Goal: Information Seeking & Learning: Learn about a topic

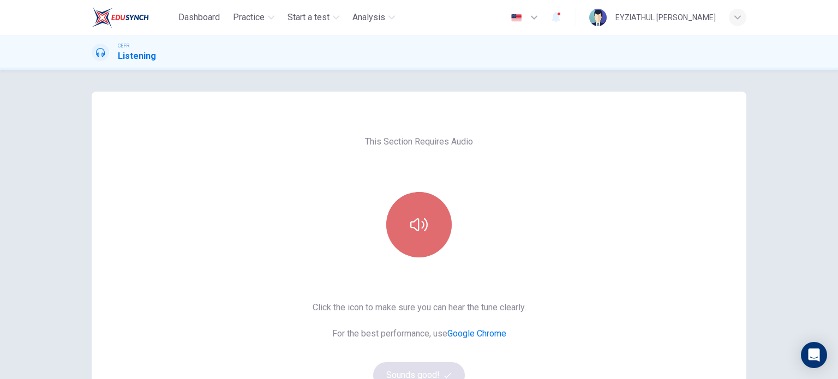
click at [414, 222] on icon "button" at bounding box center [418, 224] width 17 height 17
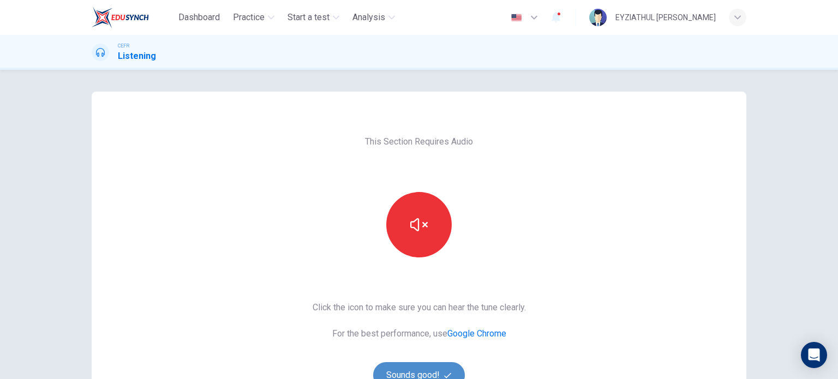
click at [410, 372] on button "Sounds good!" at bounding box center [419, 375] width 92 height 26
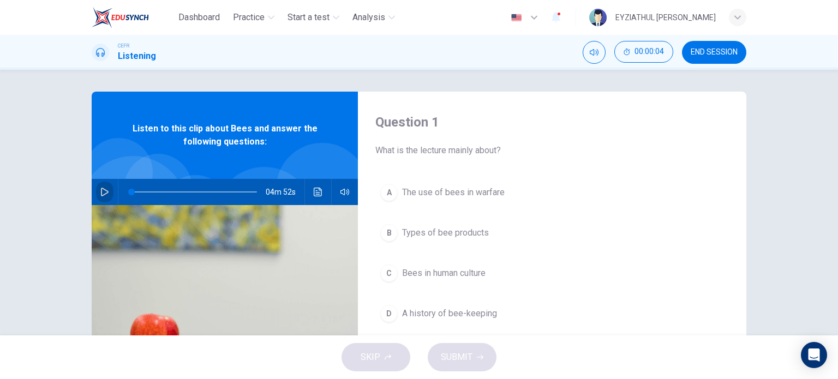
click at [100, 189] on icon "button" at bounding box center [104, 192] width 9 height 9
type input "1"
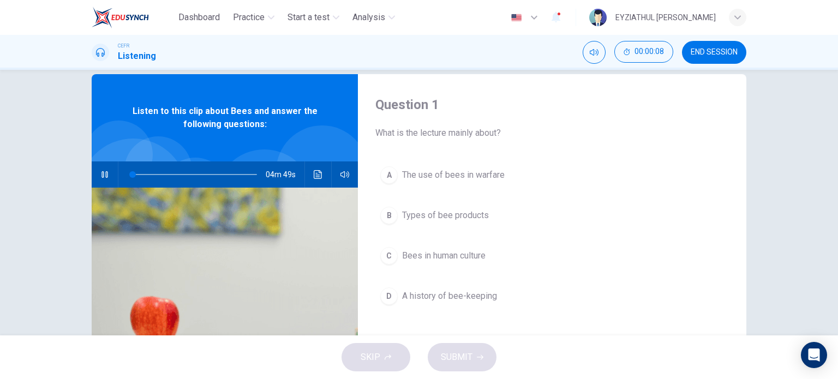
scroll to position [22, 0]
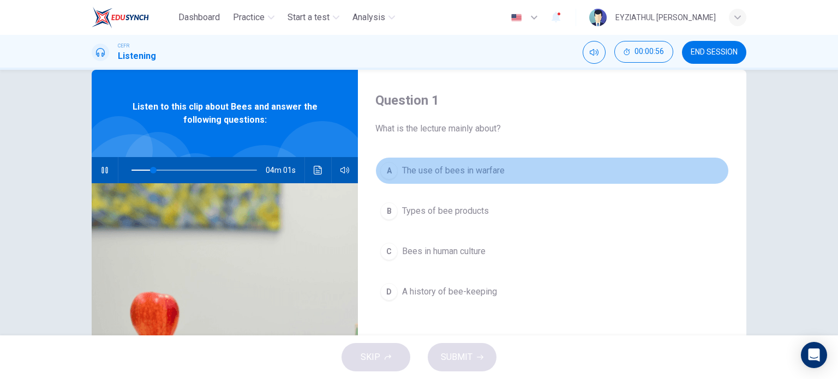
click at [387, 176] on div "A" at bounding box center [388, 170] width 17 height 17
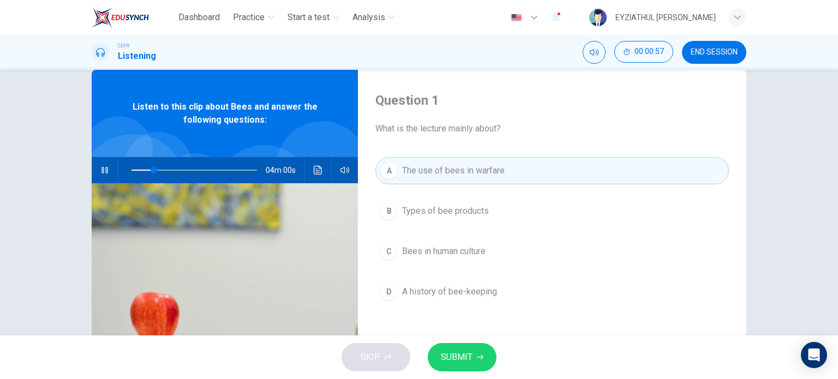
click at [464, 354] on span "SUBMIT" at bounding box center [457, 357] width 32 height 15
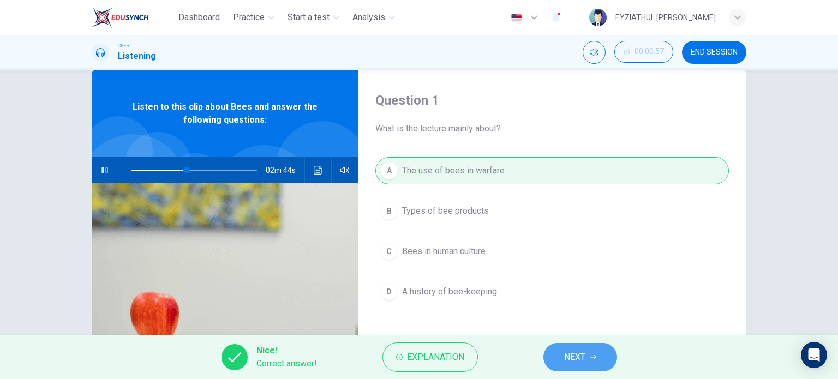
click at [574, 363] on span "NEXT" at bounding box center [574, 357] width 21 height 15
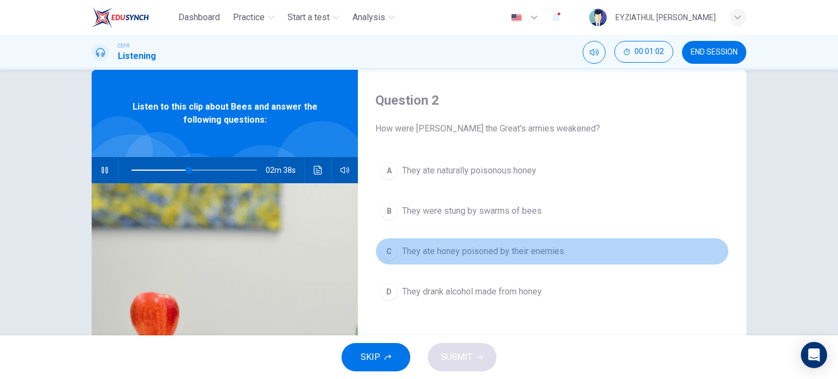
click at [483, 253] on span "They ate honey poisoned by their enemies" at bounding box center [483, 251] width 162 height 13
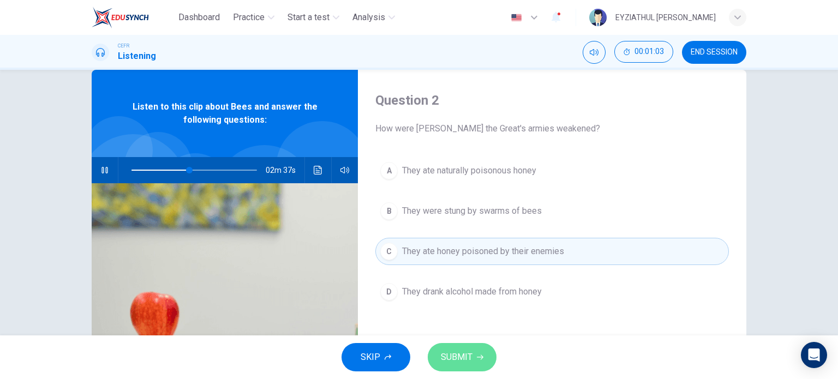
click at [477, 356] on icon "button" at bounding box center [480, 357] width 7 height 7
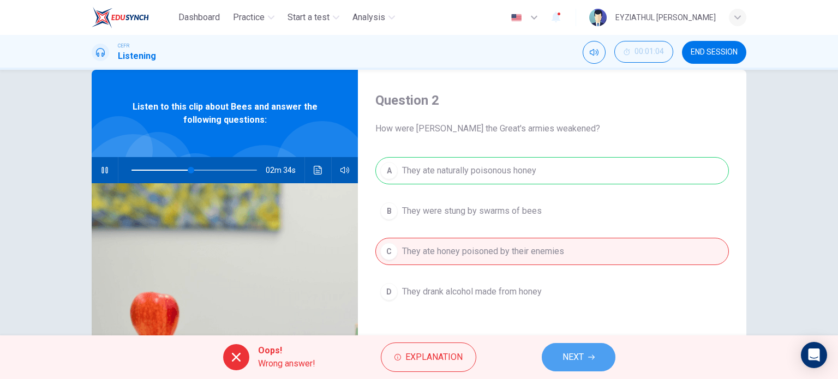
click at [546, 357] on button "NEXT" at bounding box center [578, 357] width 74 height 28
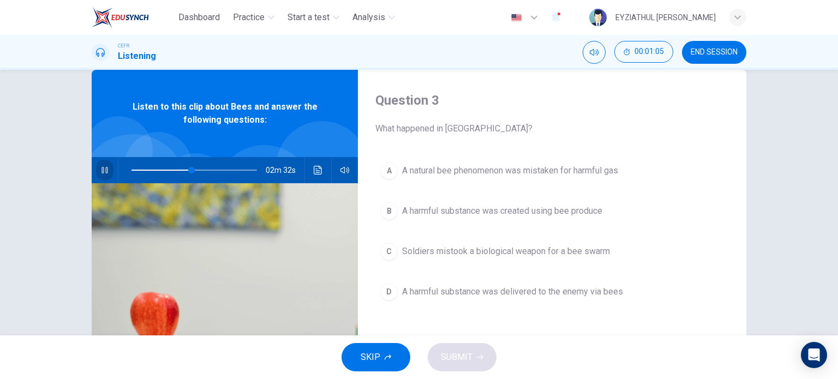
click at [101, 171] on icon "button" at bounding box center [104, 170] width 6 height 7
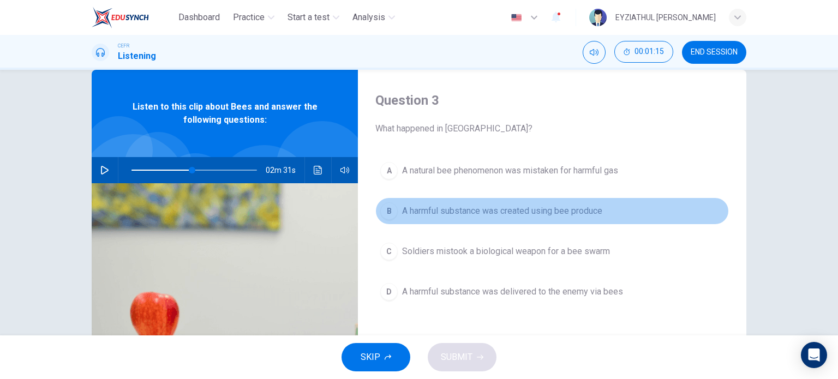
click at [390, 210] on div "B" at bounding box center [388, 210] width 17 height 17
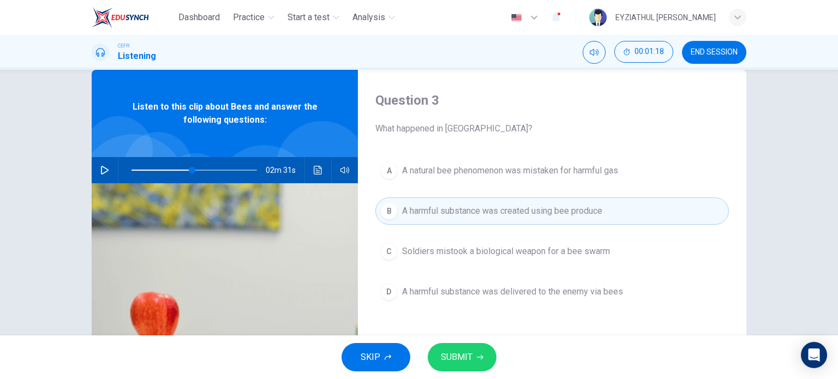
click at [471, 353] on button "SUBMIT" at bounding box center [462, 357] width 69 height 28
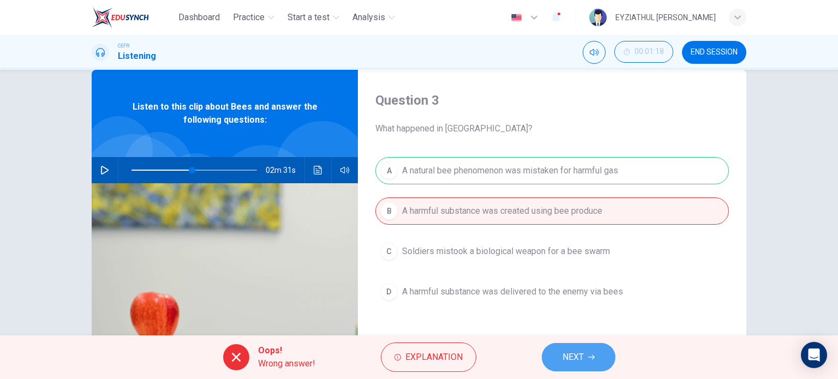
click at [554, 368] on button "NEXT" at bounding box center [578, 357] width 74 height 28
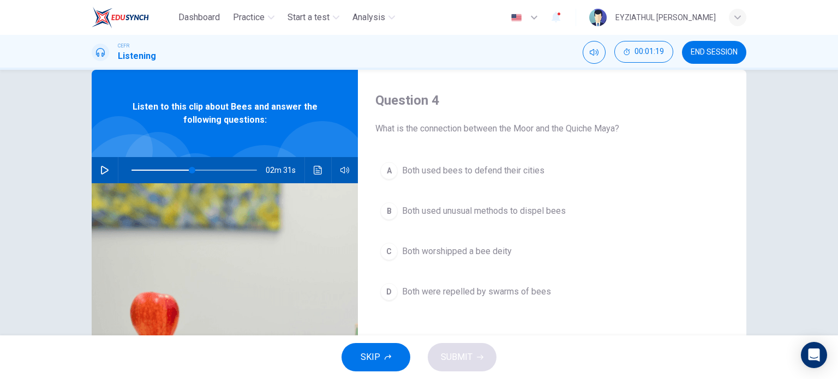
type input "48"
click at [727, 53] on span "END SESSION" at bounding box center [713, 52] width 47 height 9
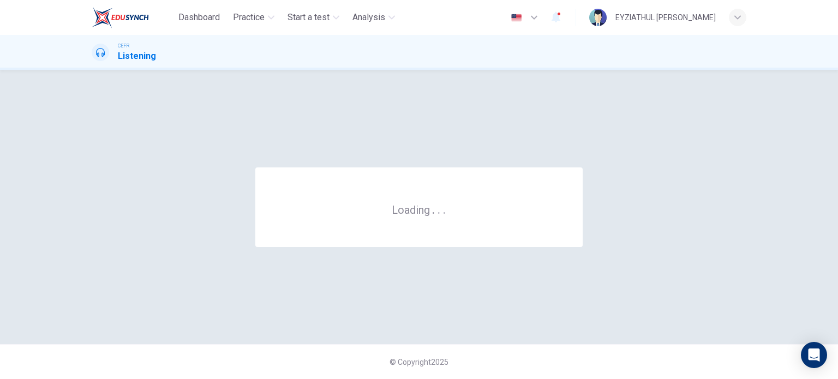
scroll to position [0, 0]
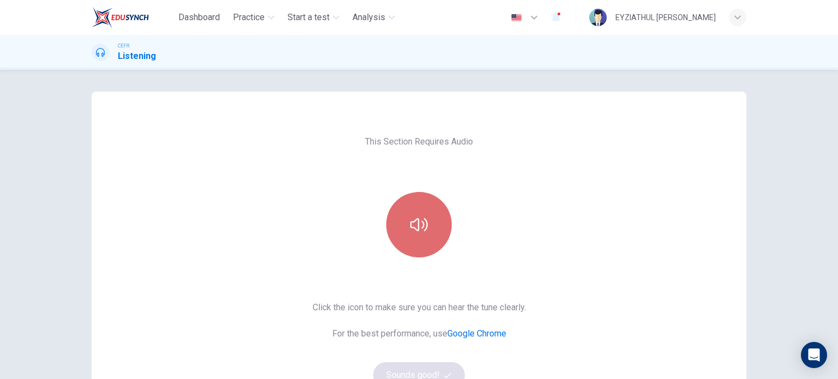
click at [414, 210] on button "button" at bounding box center [418, 224] width 65 height 65
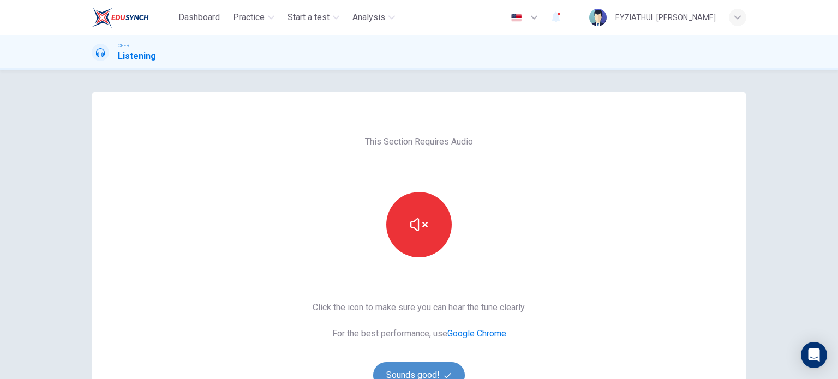
click at [417, 365] on button "Sounds good!" at bounding box center [419, 375] width 92 height 26
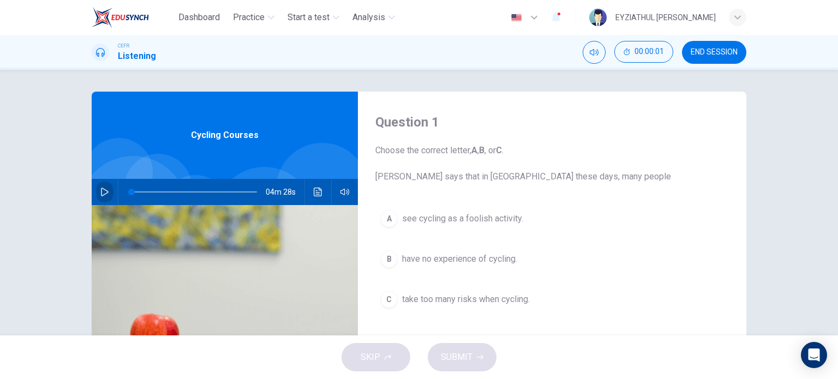
click at [100, 192] on icon "button" at bounding box center [104, 192] width 9 height 9
type input "1"
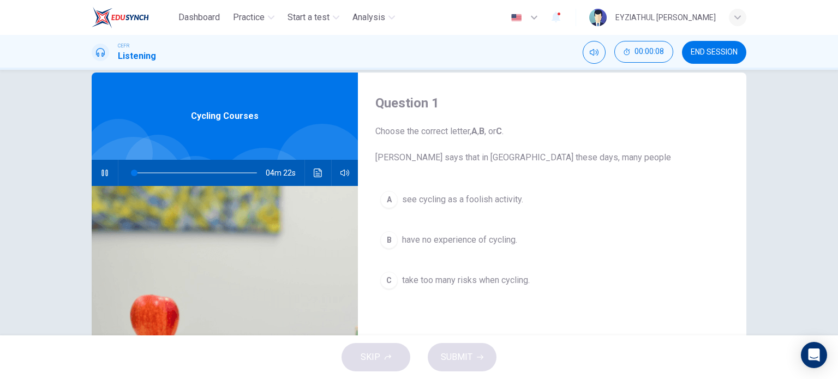
scroll to position [19, 0]
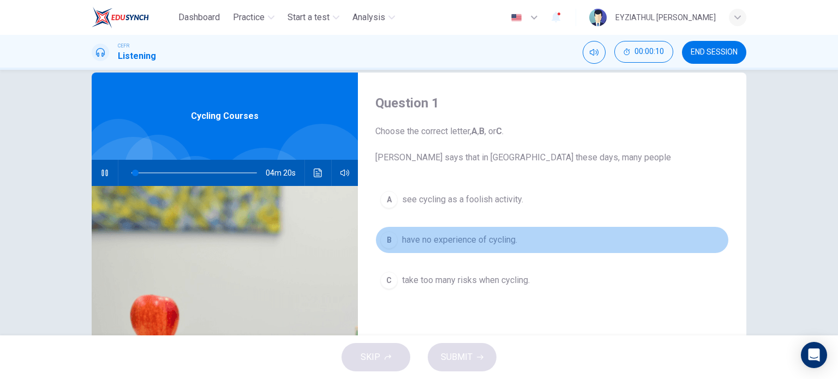
click at [426, 246] on button "B have no experience of cycling." at bounding box center [551, 239] width 353 height 27
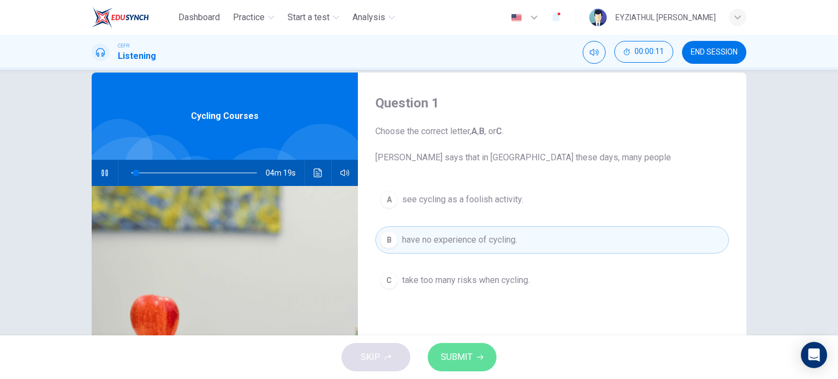
click at [468, 357] on span "SUBMIT" at bounding box center [457, 357] width 32 height 15
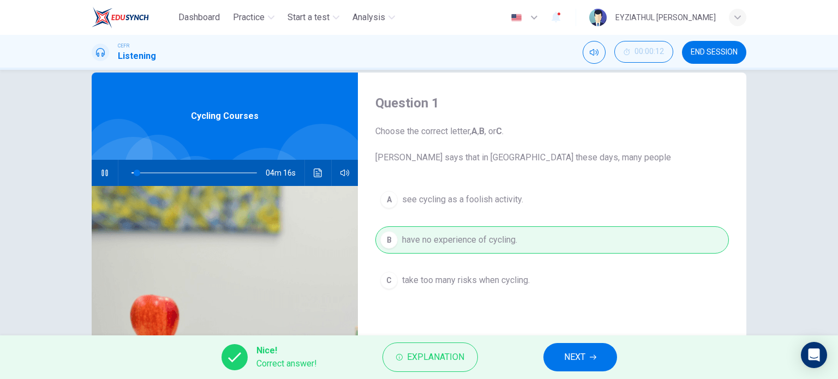
click at [572, 355] on span "NEXT" at bounding box center [574, 357] width 21 height 15
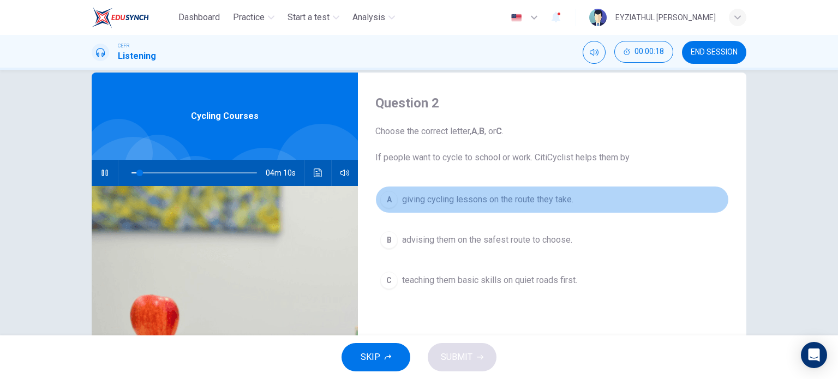
click at [532, 204] on span "giving cycling lessons on the route they take." at bounding box center [487, 199] width 171 height 13
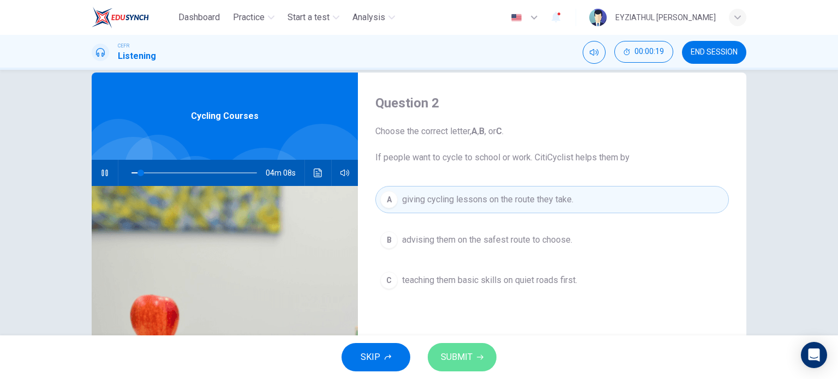
click at [480, 353] on button "SUBMIT" at bounding box center [462, 357] width 69 height 28
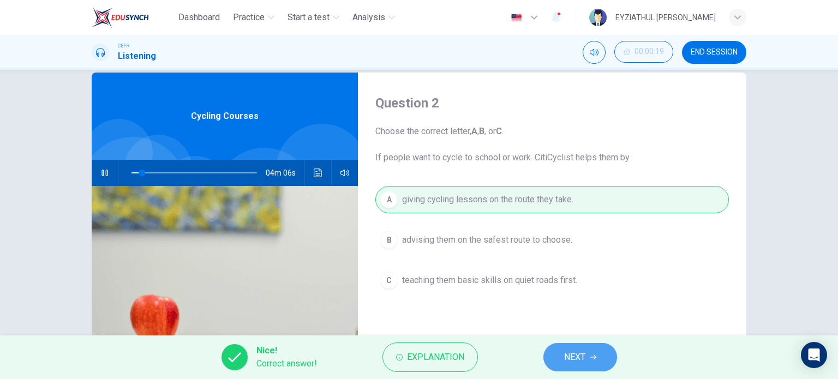
click at [556, 351] on button "NEXT" at bounding box center [580, 357] width 74 height 28
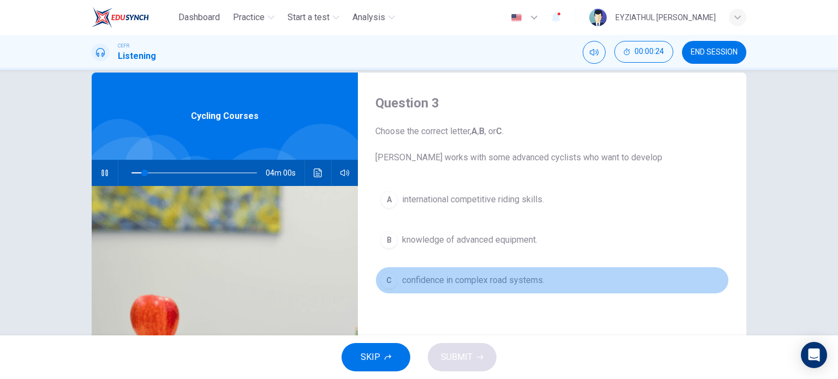
click at [464, 282] on span "confidence in complex road systems." at bounding box center [473, 280] width 142 height 13
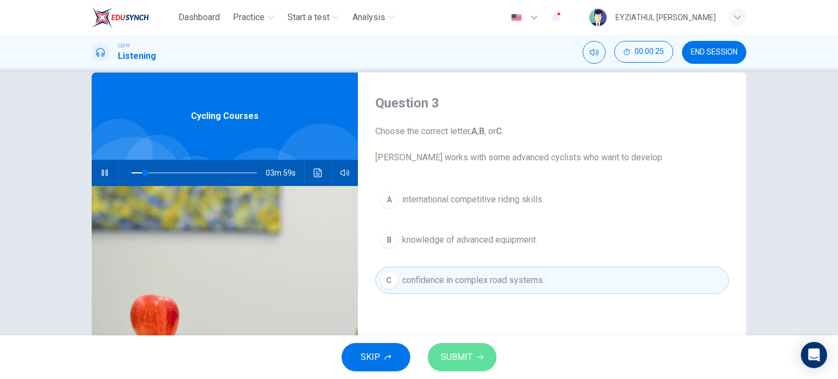
click at [470, 358] on span "SUBMIT" at bounding box center [457, 357] width 32 height 15
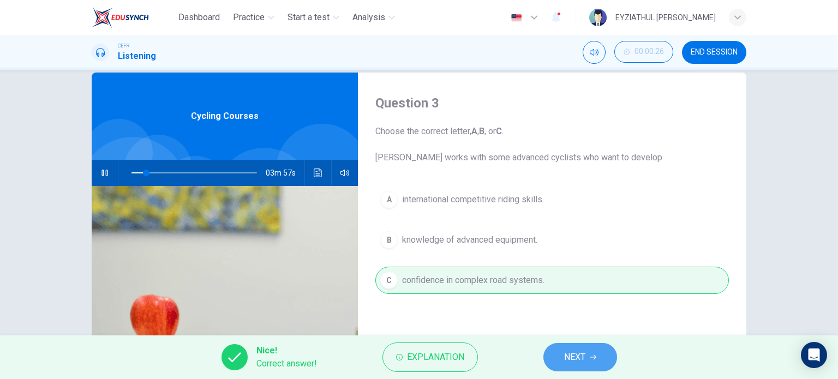
click at [578, 359] on span "NEXT" at bounding box center [574, 357] width 21 height 15
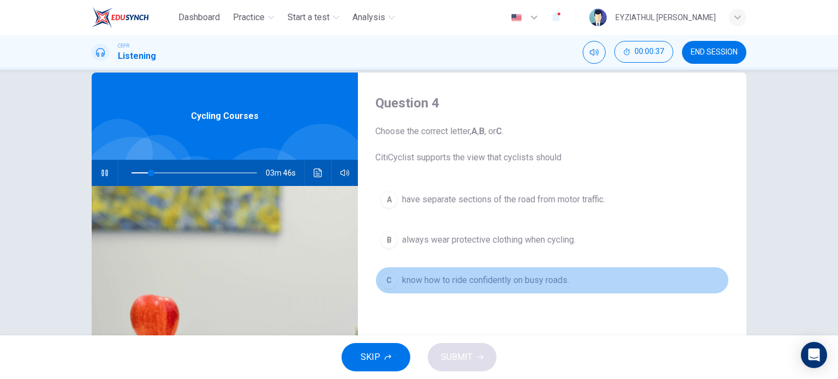
click at [508, 280] on span "know how to ride confidently on busy roads." at bounding box center [485, 280] width 167 height 13
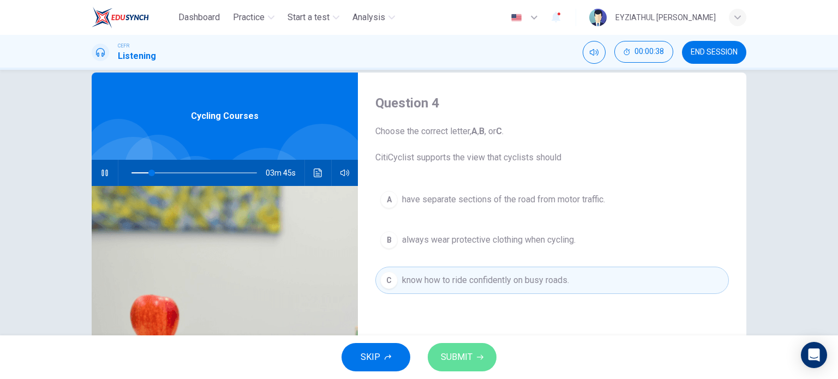
click at [467, 355] on span "SUBMIT" at bounding box center [457, 357] width 32 height 15
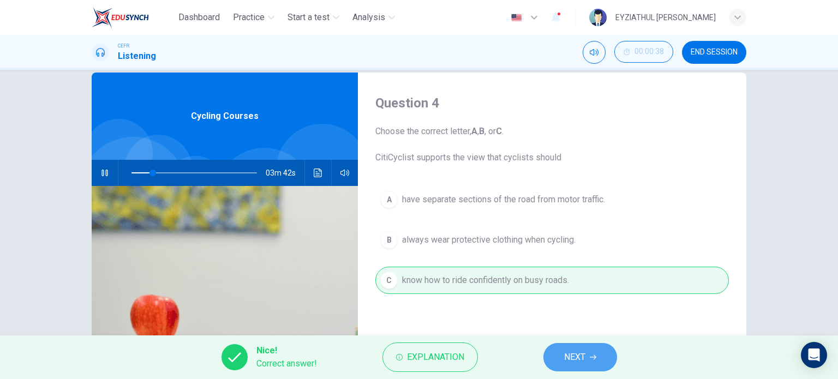
click at [562, 359] on button "NEXT" at bounding box center [580, 357] width 74 height 28
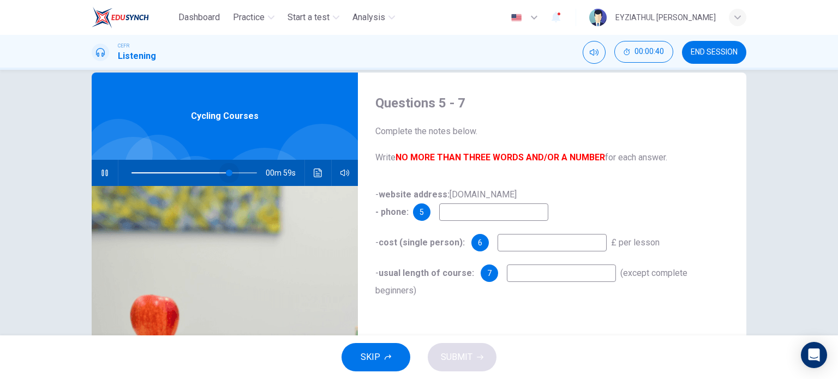
click at [227, 172] on span at bounding box center [193, 172] width 125 height 15
click at [458, 218] on input at bounding box center [493, 211] width 109 height 17
type input "83"
type input "020"
type input "84"
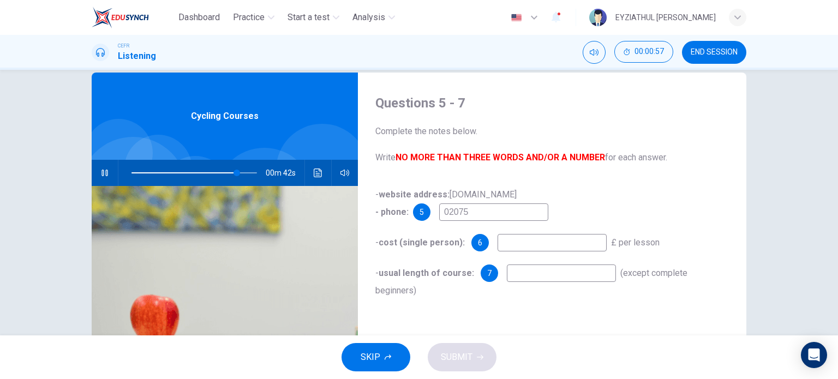
type input "020756"
type input "84"
type input "020756204"
type input "85"
type input "02075620428"
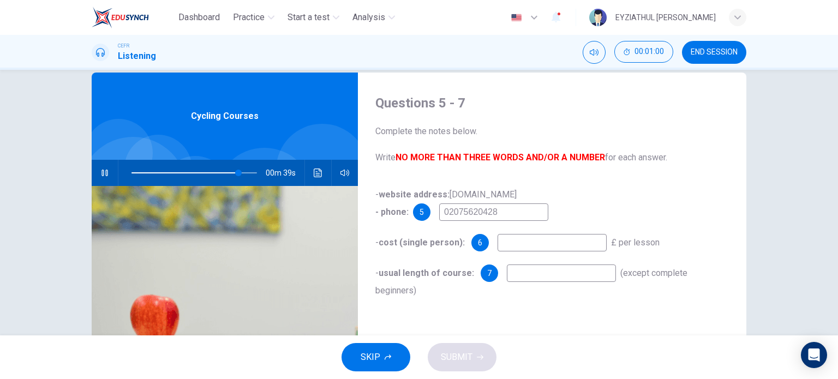
type input "86"
type input "02075620428"
click at [517, 246] on input at bounding box center [551, 242] width 109 height 17
type input "88"
type input "2"
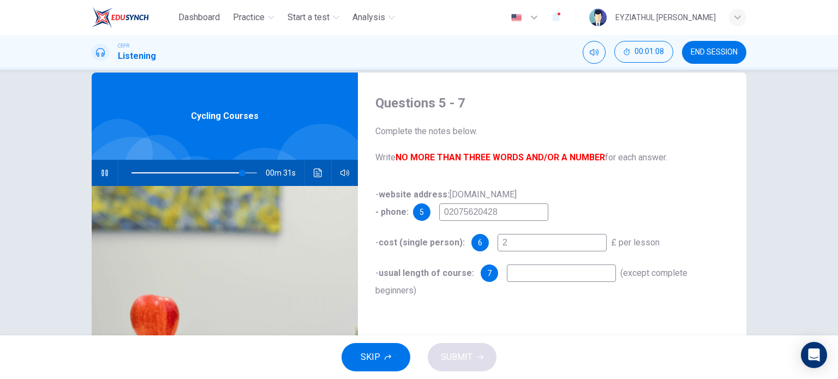
type input "89"
type input "27."
type input "89"
type input "27.50"
type input "90"
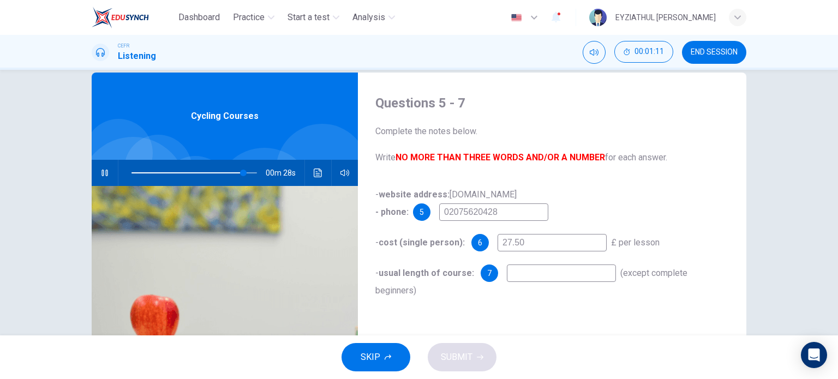
type input "27.50"
click at [521, 275] on input at bounding box center [561, 272] width 109 height 17
type input "94"
type input "3"
type input "94"
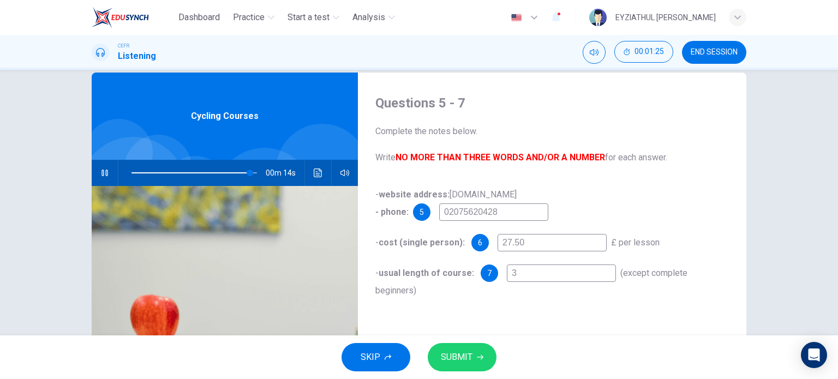
type input "3 h"
type input "95"
type input "3 hou"
type input "95"
type input "3 hour"
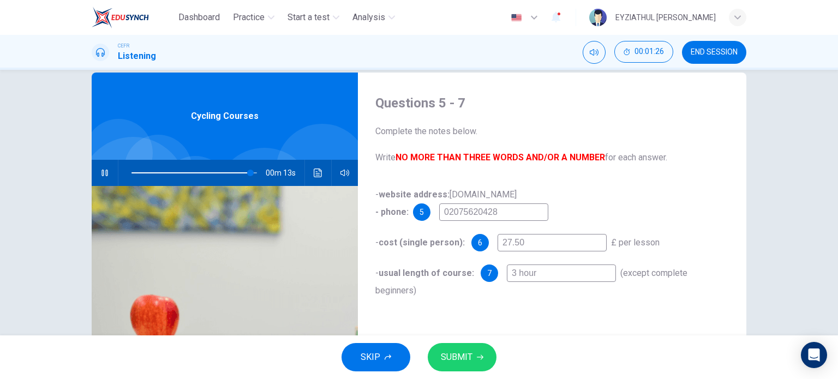
type input "95"
type input "3 hours"
type input "96"
type input "3 hours"
click at [476, 351] on button "SUBMIT" at bounding box center [462, 357] width 69 height 28
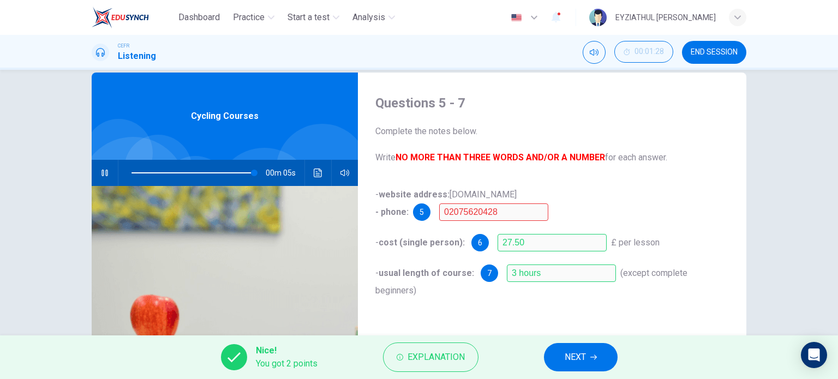
click at [92, 172] on div "00m 05s" at bounding box center [225, 173] width 266 height 26
click at [105, 171] on icon "button" at bounding box center [104, 172] width 9 height 9
type input "99"
click at [459, 347] on button "Explanation" at bounding box center [430, 356] width 95 height 29
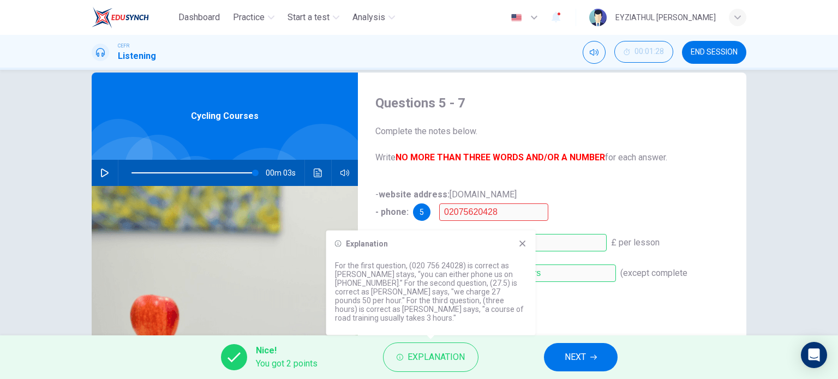
click at [519, 248] on icon at bounding box center [522, 243] width 9 height 9
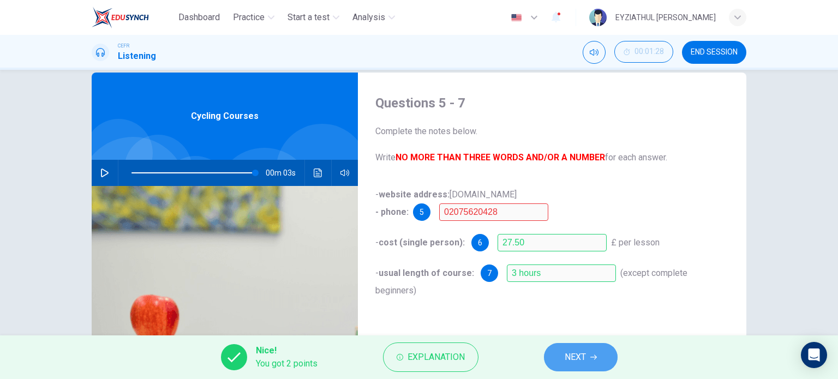
click at [564, 356] on span "NEXT" at bounding box center [574, 357] width 21 height 15
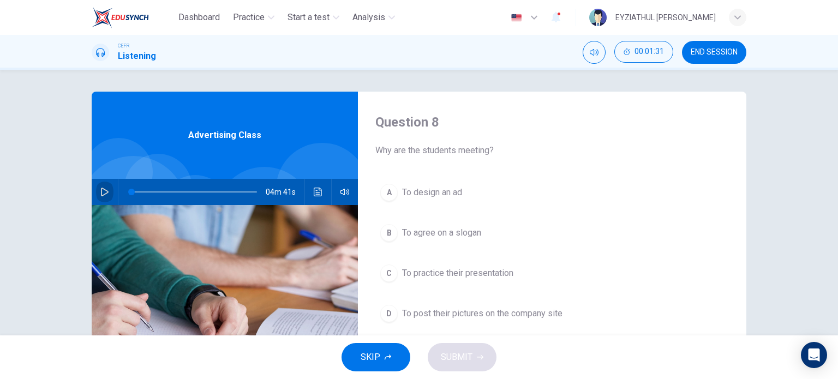
click at [108, 197] on button "button" at bounding box center [104, 192] width 17 height 26
type input "3"
type input "0"
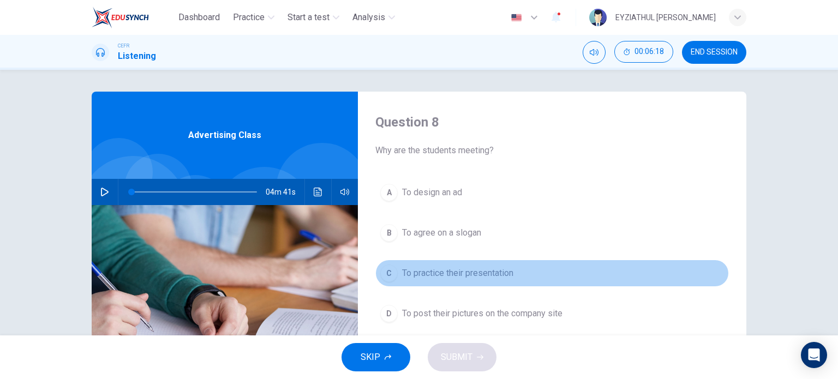
click at [388, 275] on div "C" at bounding box center [388, 272] width 17 height 17
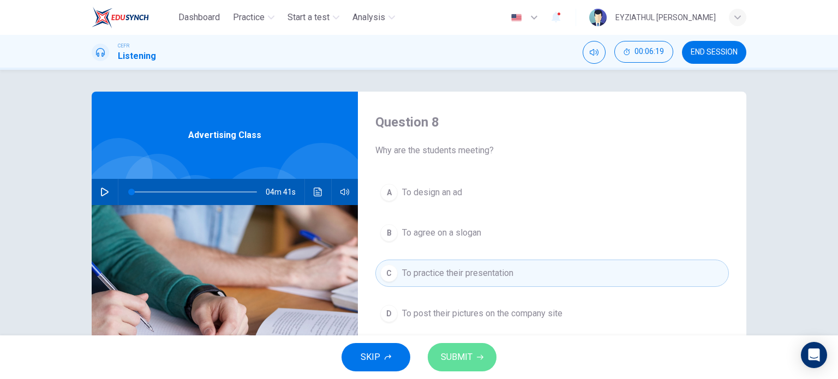
click at [463, 361] on span "SUBMIT" at bounding box center [457, 357] width 32 height 15
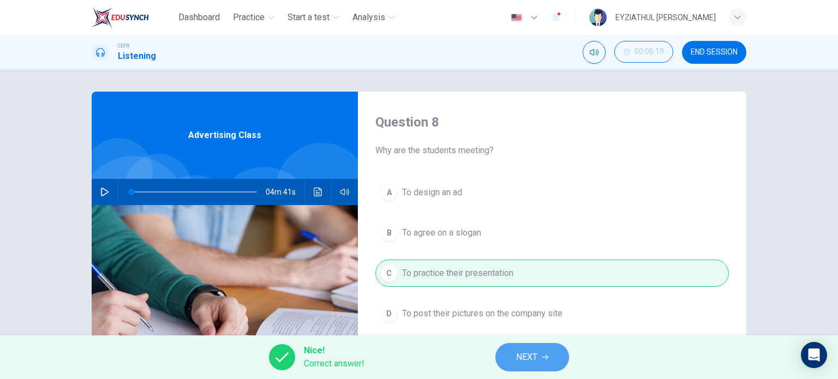
click at [511, 352] on button "NEXT" at bounding box center [532, 357] width 74 height 28
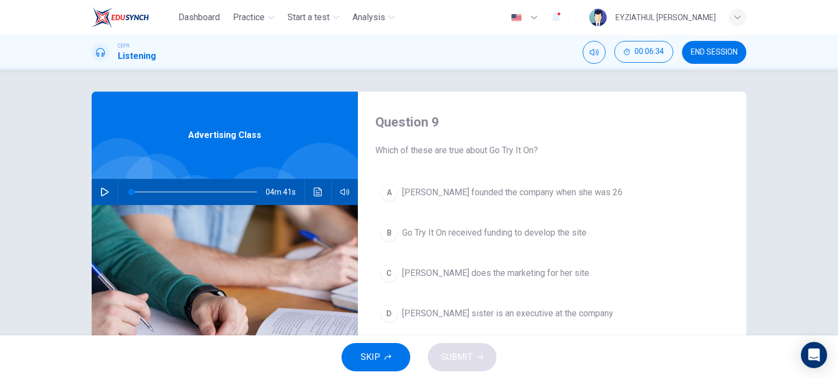
click at [474, 232] on span "Go Try It On received funding to develop the site" at bounding box center [494, 232] width 184 height 13
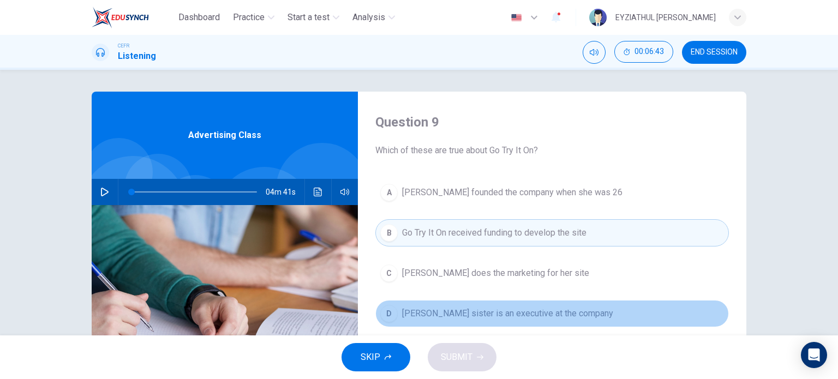
click at [491, 310] on span "[PERSON_NAME] sister is an executive at the company" at bounding box center [507, 313] width 211 height 13
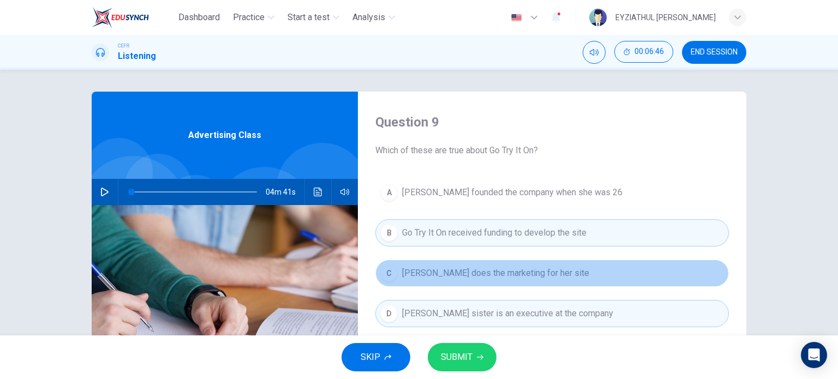
click at [485, 281] on button "C Marissa Evans does the marketing for her site" at bounding box center [551, 273] width 353 height 27
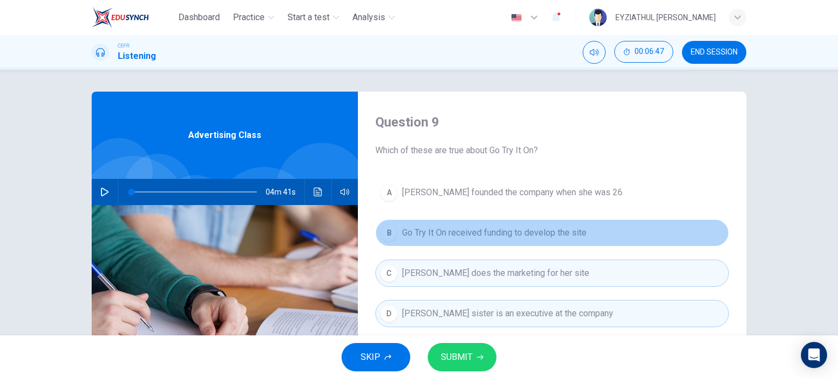
click at [479, 234] on span "Go Try It On received funding to develop the site" at bounding box center [494, 232] width 184 height 13
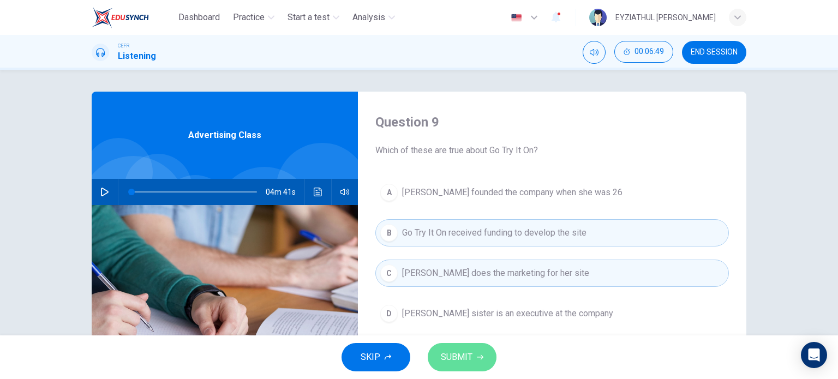
click at [480, 362] on button "SUBMIT" at bounding box center [462, 357] width 69 height 28
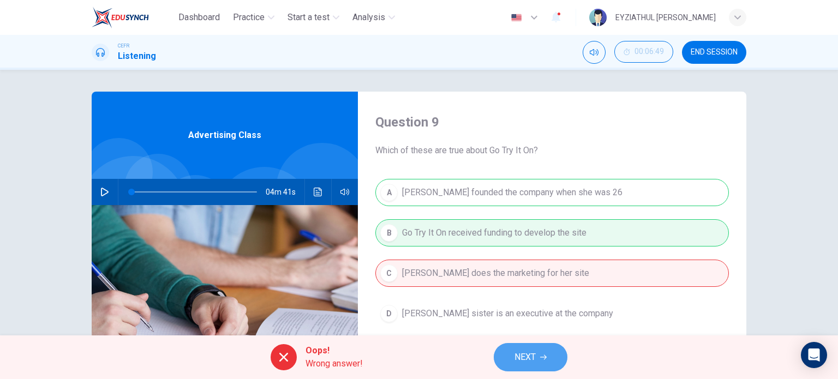
click at [510, 353] on button "NEXT" at bounding box center [530, 357] width 74 height 28
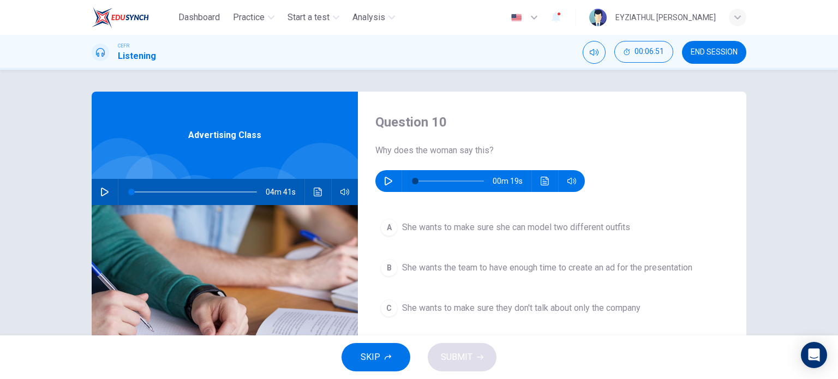
click at [386, 181] on icon "button" at bounding box center [388, 181] width 9 height 9
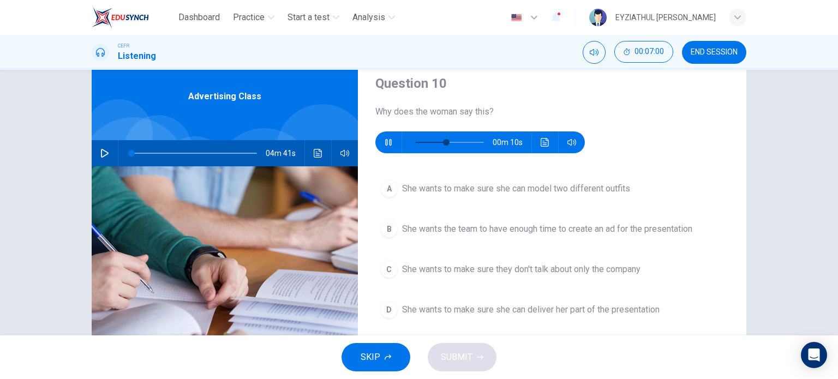
scroll to position [40, 0]
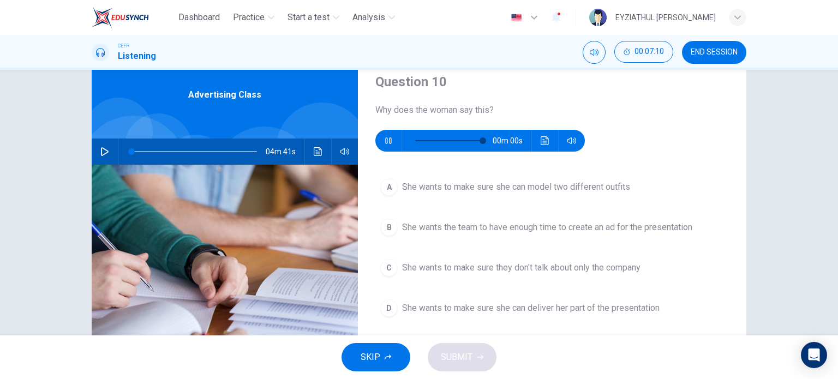
type input "0"
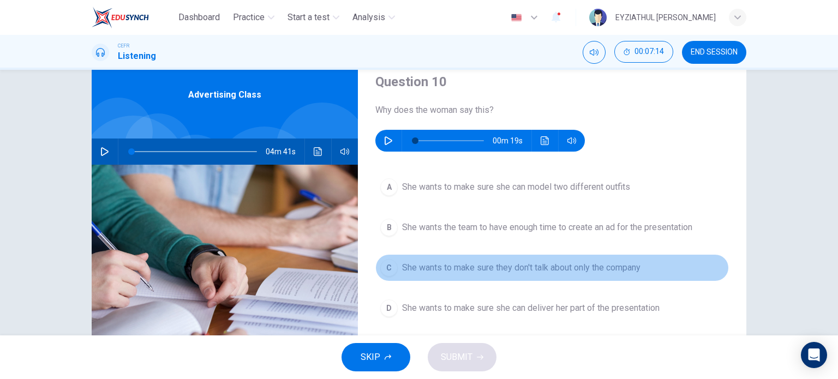
click at [408, 272] on span "She wants to make sure they don't talk about only the company" at bounding box center [521, 267] width 238 height 13
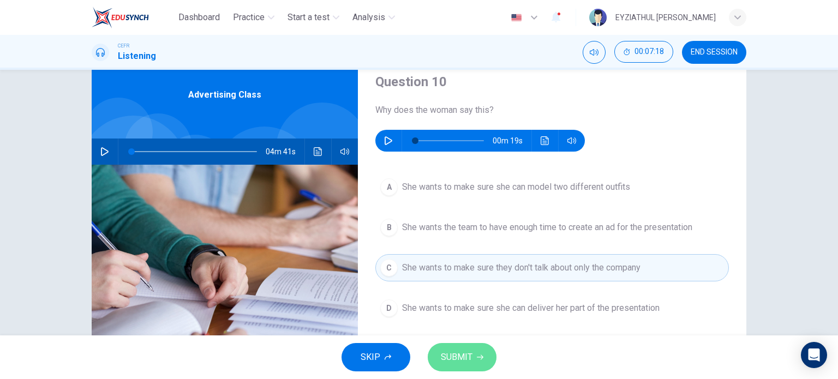
click at [454, 354] on span "SUBMIT" at bounding box center [457, 357] width 32 height 15
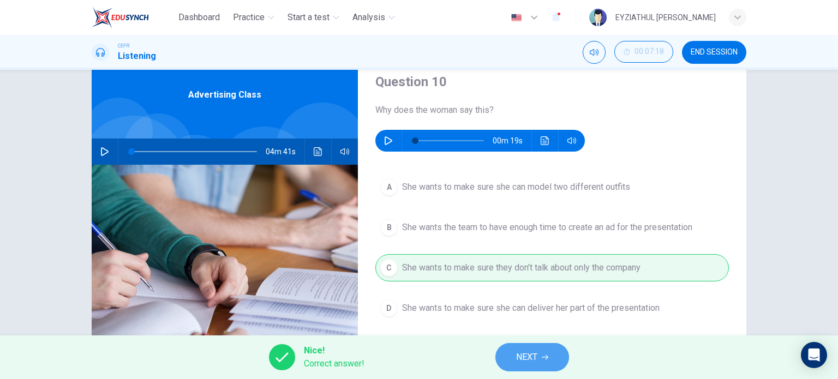
click at [505, 354] on button "NEXT" at bounding box center [532, 357] width 74 height 28
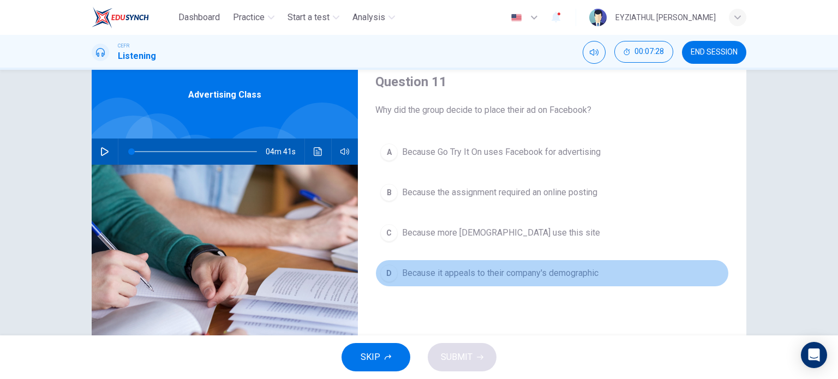
click at [411, 272] on span "Because it appeals to their company's demographic" at bounding box center [500, 273] width 196 height 13
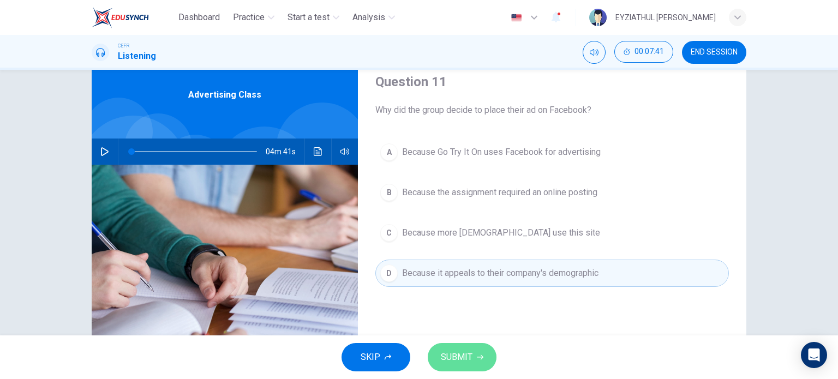
click at [462, 353] on span "SUBMIT" at bounding box center [457, 357] width 32 height 15
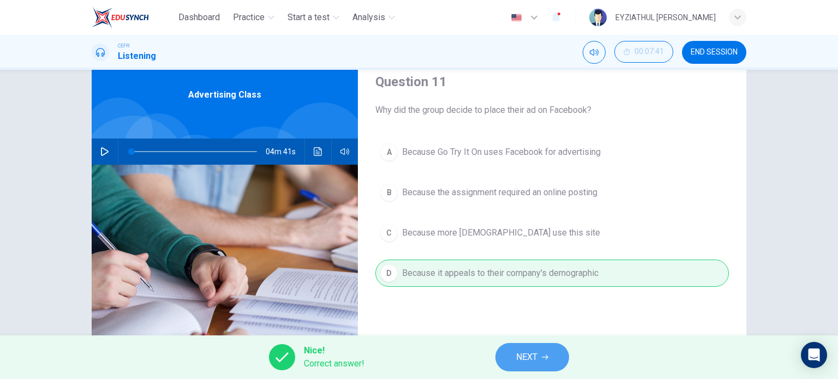
click at [517, 354] on span "NEXT" at bounding box center [526, 357] width 21 height 15
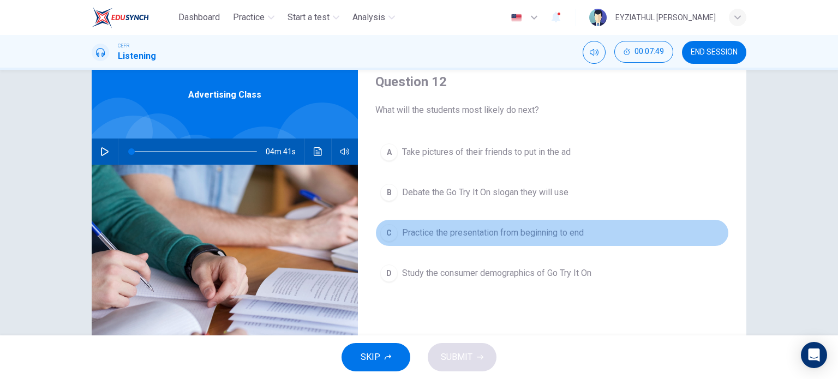
click at [455, 222] on button "C Practice the presentation from beginning to end" at bounding box center [551, 232] width 353 height 27
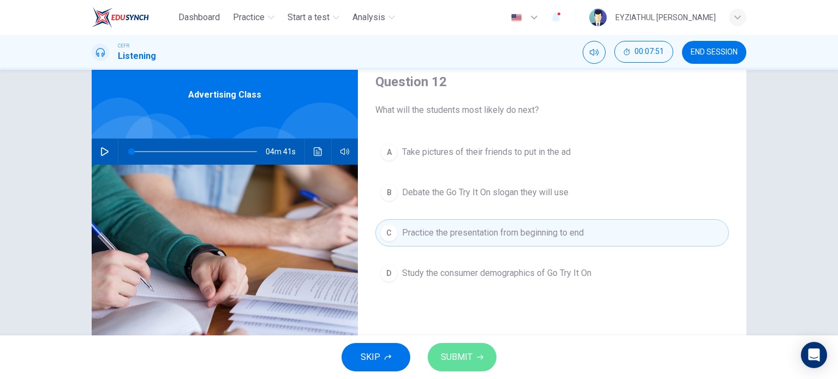
click at [478, 354] on icon "button" at bounding box center [480, 357] width 7 height 7
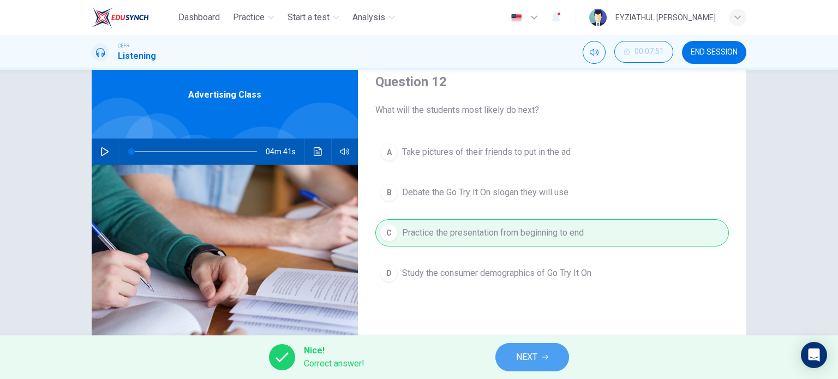
click at [513, 351] on button "NEXT" at bounding box center [532, 357] width 74 height 28
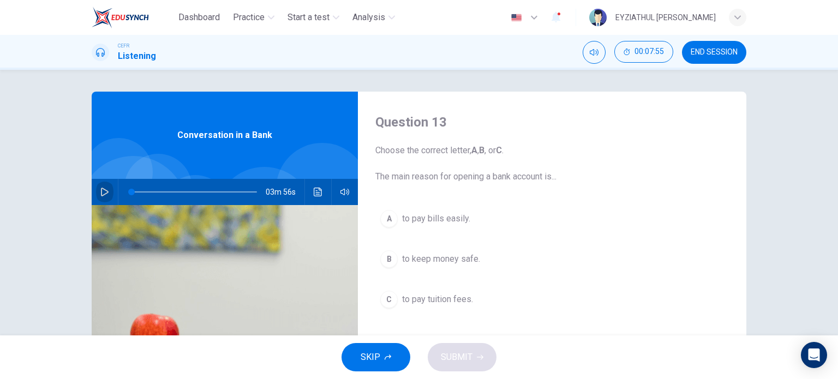
click at [105, 194] on icon "button" at bounding box center [104, 192] width 9 height 9
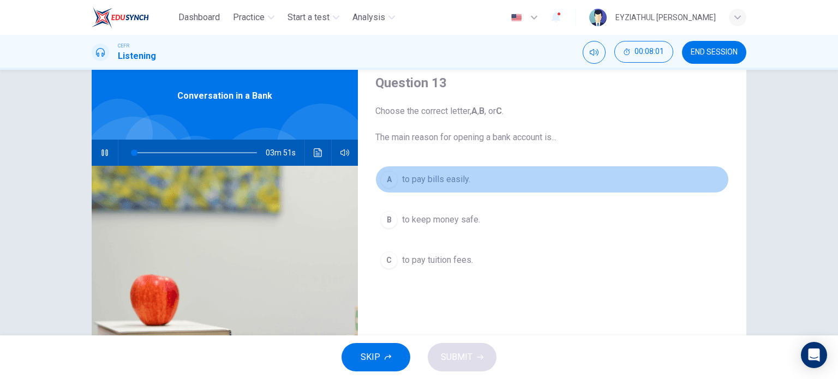
click at [416, 185] on span "to pay bills easily." at bounding box center [436, 179] width 68 height 13
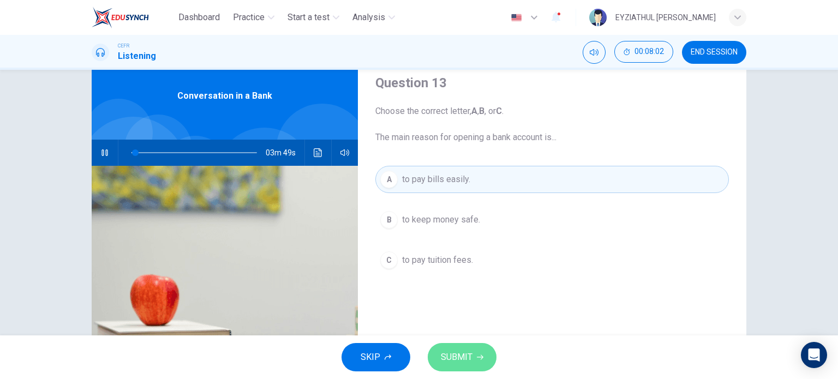
click at [468, 359] on span "SUBMIT" at bounding box center [457, 357] width 32 height 15
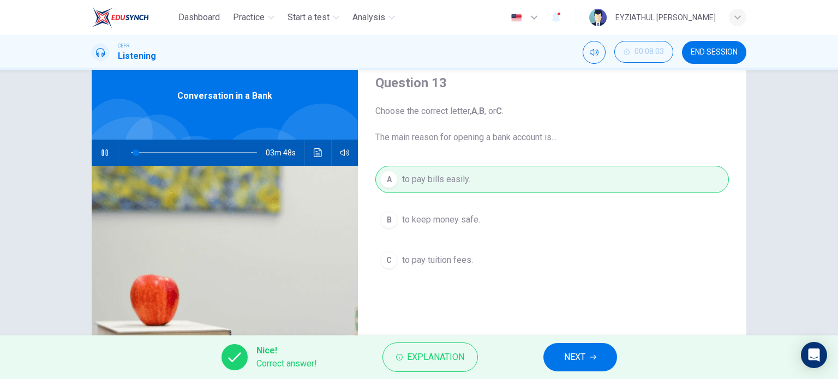
click at [588, 369] on button "NEXT" at bounding box center [580, 357] width 74 height 28
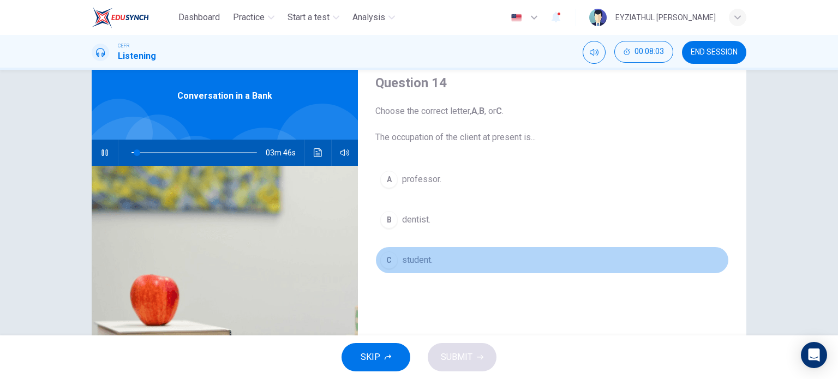
click at [408, 256] on span "student." at bounding box center [417, 260] width 31 height 13
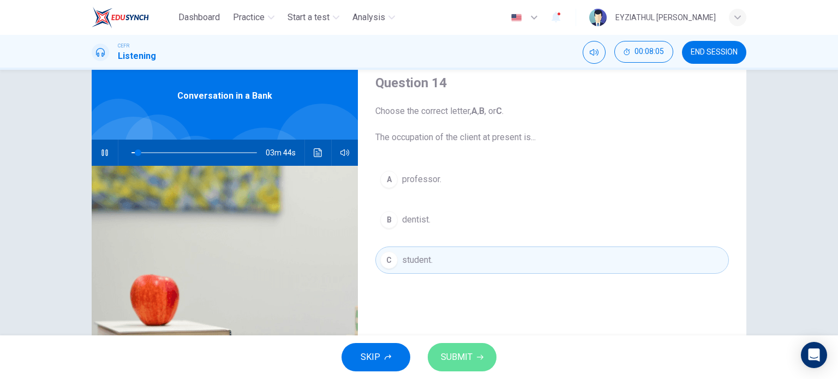
click at [463, 368] on button "SUBMIT" at bounding box center [462, 357] width 69 height 28
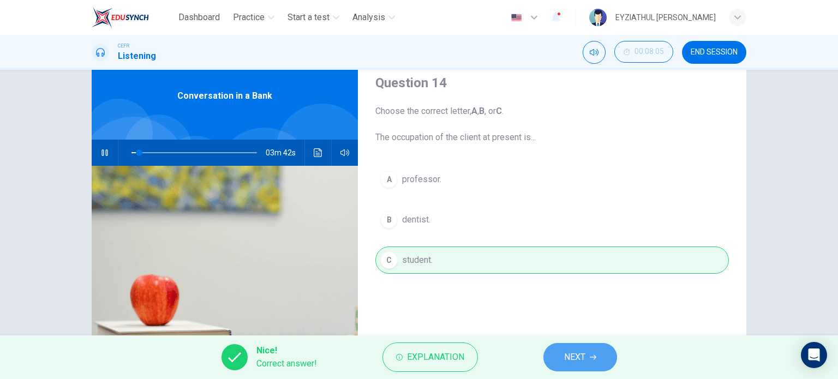
click at [552, 364] on button "NEXT" at bounding box center [580, 357] width 74 height 28
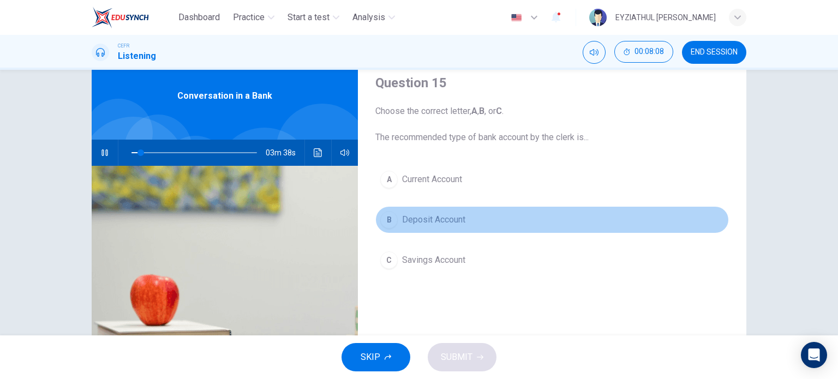
click at [435, 216] on span "Deposit Account" at bounding box center [433, 219] width 63 height 13
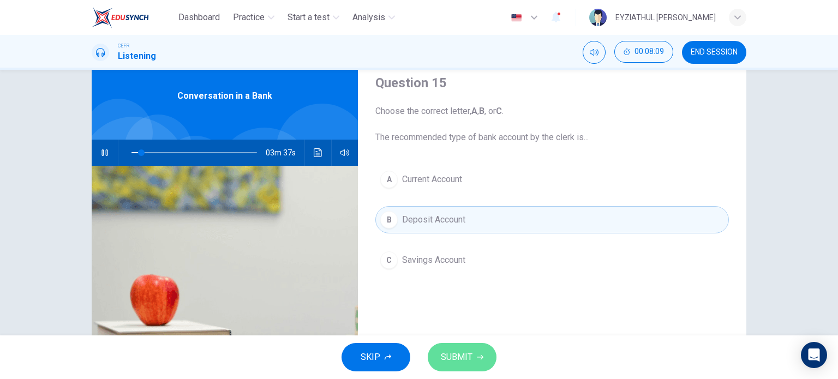
click at [465, 359] on span "SUBMIT" at bounding box center [457, 357] width 32 height 15
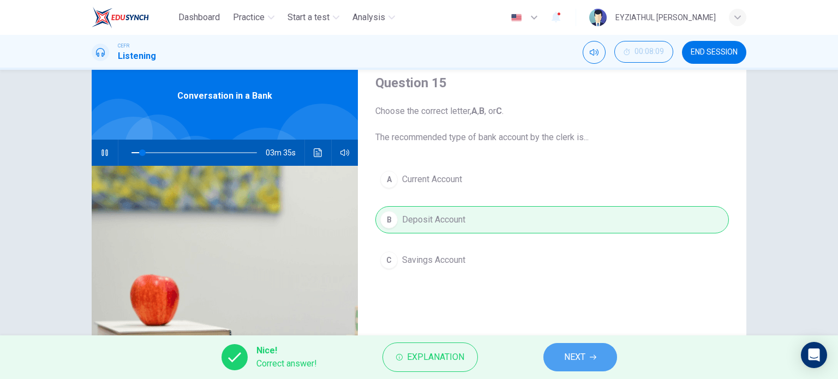
click at [557, 369] on button "NEXT" at bounding box center [580, 357] width 74 height 28
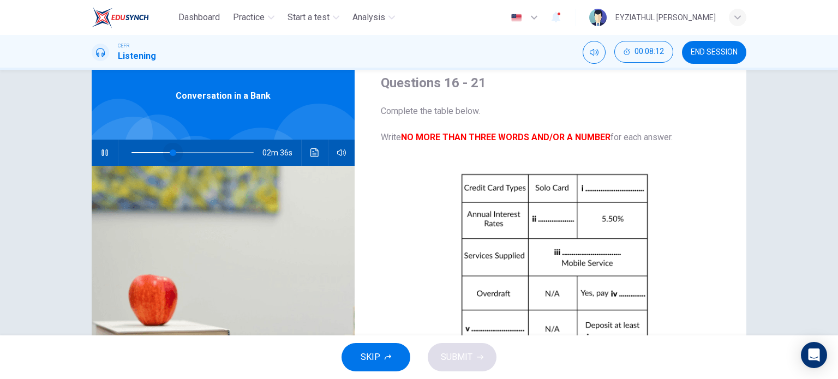
click at [170, 154] on span at bounding box center [192, 152] width 122 height 15
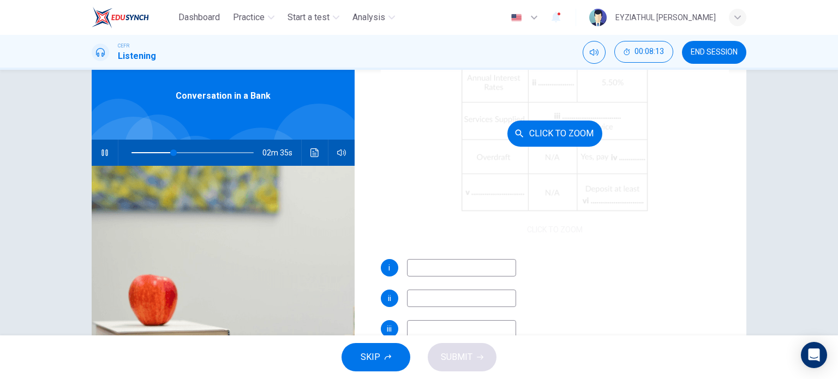
scroll to position [137, 0]
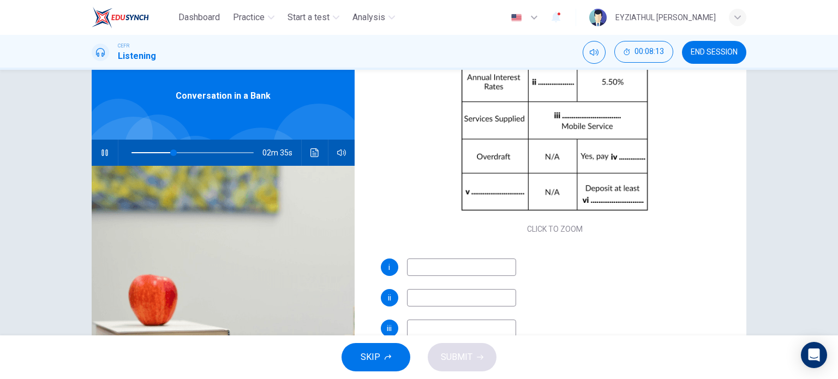
type input "35"
click at [431, 272] on input at bounding box center [461, 266] width 109 height 17
type input "M"
type input "35"
type input "Maste"
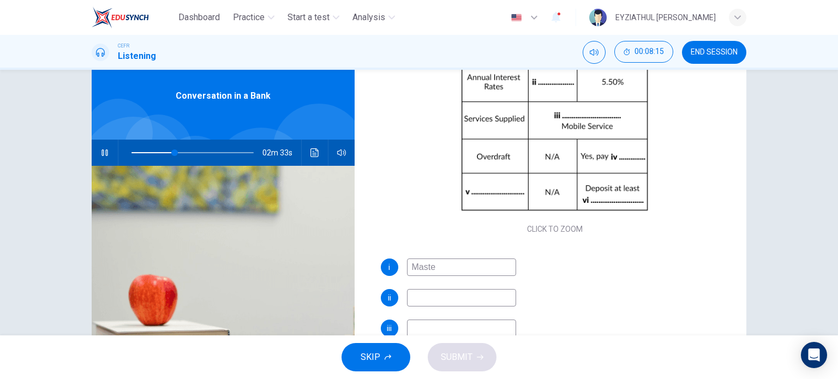
type input "36"
type input "Master"
type input "36"
type input "Master Crd"
type input "37"
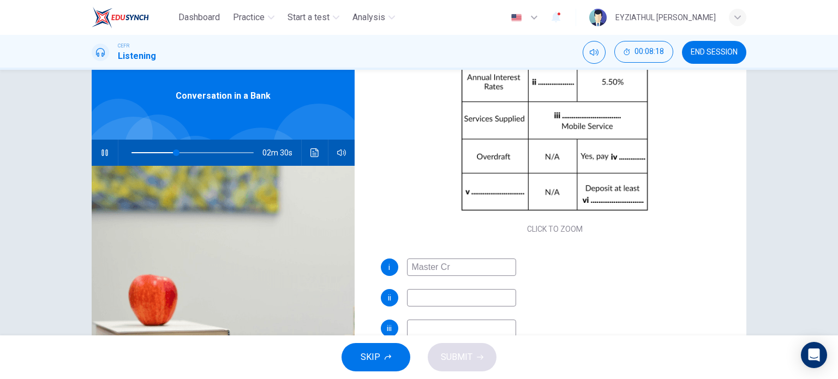
type input "Master C"
type input "37"
type input "Master Card"
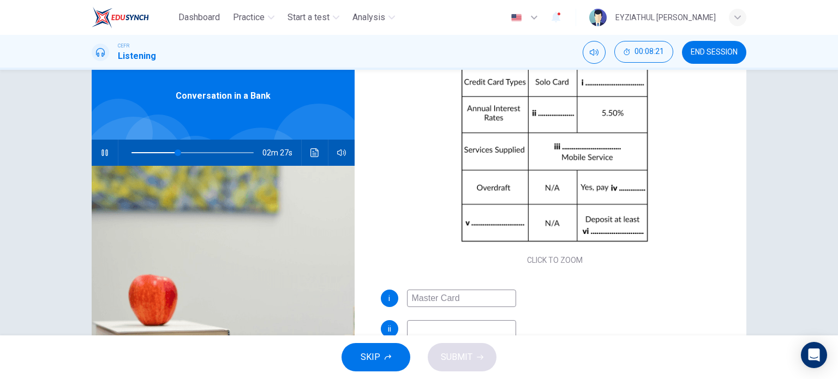
scroll to position [106, 0]
type input "39"
type input "Master Card"
click at [459, 326] on input at bounding box center [461, 328] width 109 height 17
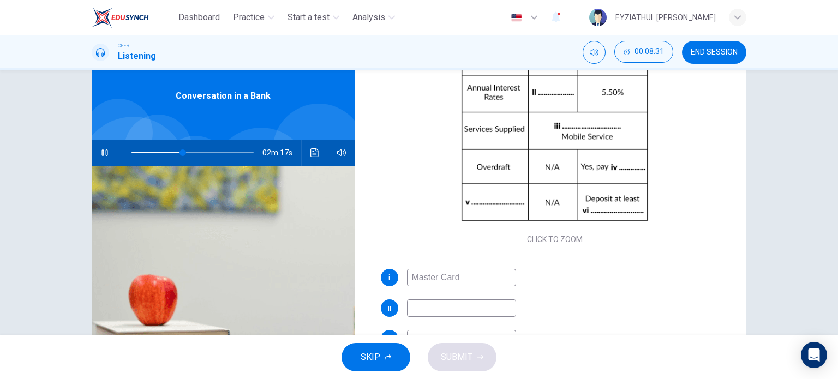
scroll to position [126, 0]
type input "45"
type input "2.5"
type input "46"
type input "2.50"
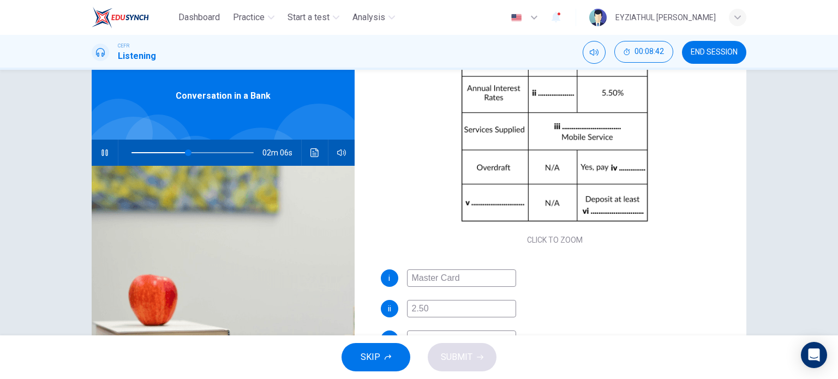
type input "47"
type input "2.50%"
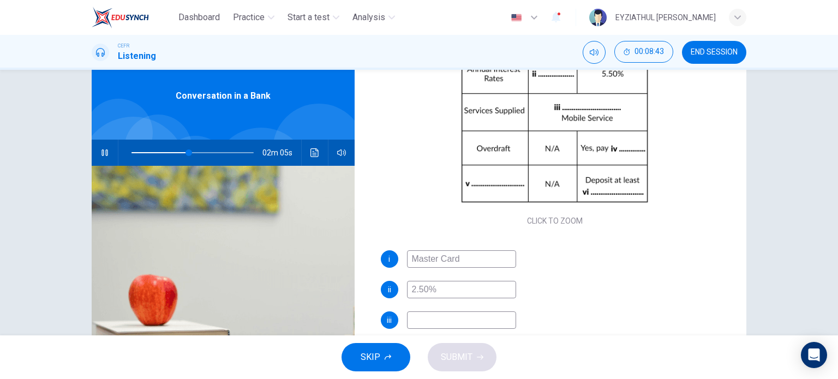
scroll to position [155, 0]
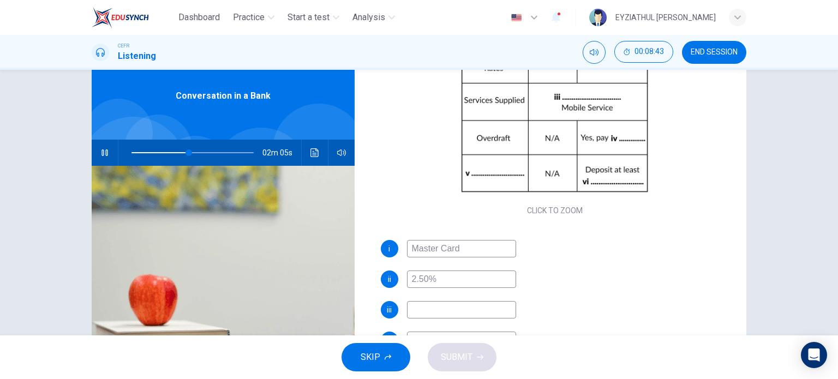
type input "48"
type input "2.50%"
click at [458, 311] on input at bounding box center [461, 309] width 109 height 17
type input "48"
type input "Int"
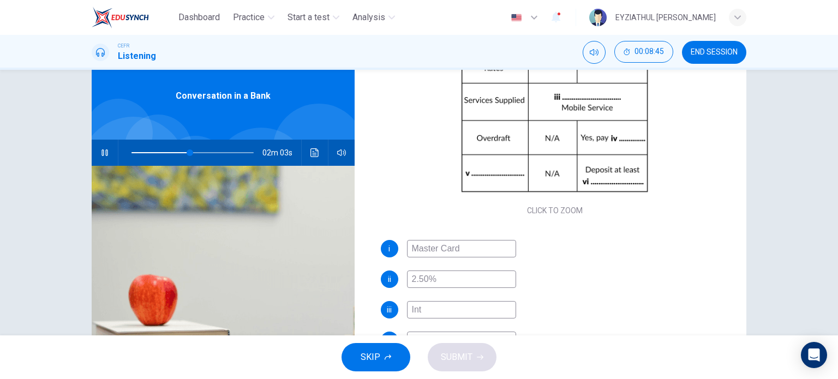
type input "48"
type input "Internet"
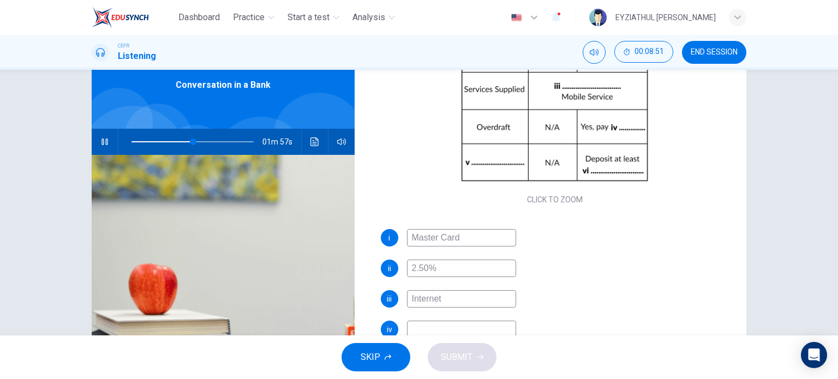
scroll to position [61, 0]
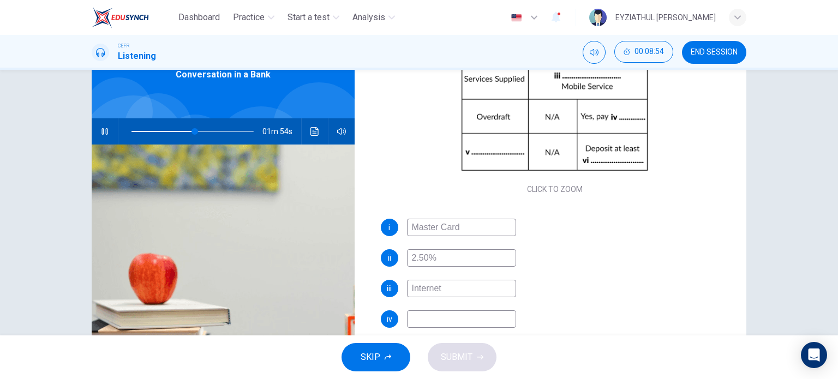
type input "52"
type input "Internet se"
type input "53"
type input "Internet servi"
type input "53"
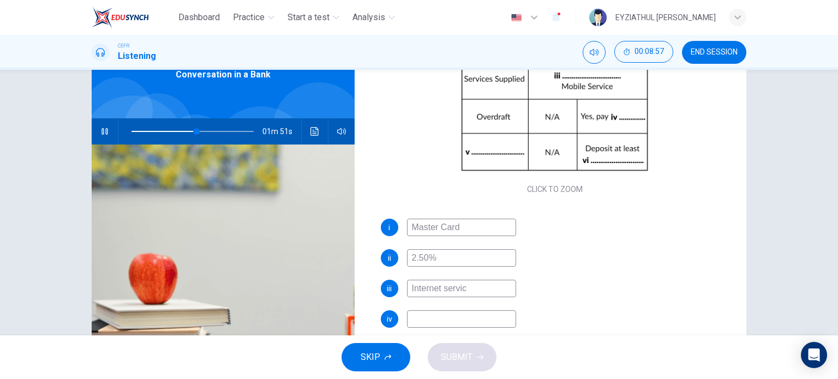
type input "Internet service"
type input "54"
type input "Internet service"
click at [456, 316] on input at bounding box center [461, 318] width 109 height 17
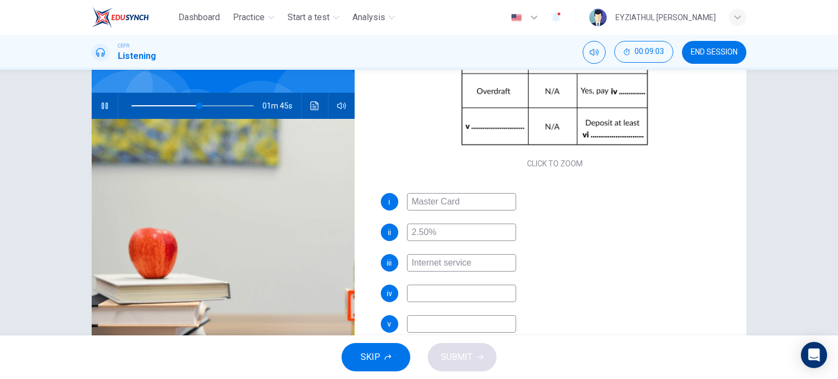
scroll to position [87, 0]
type input "67"
type input "cha"
type input "67"
type input "charg"
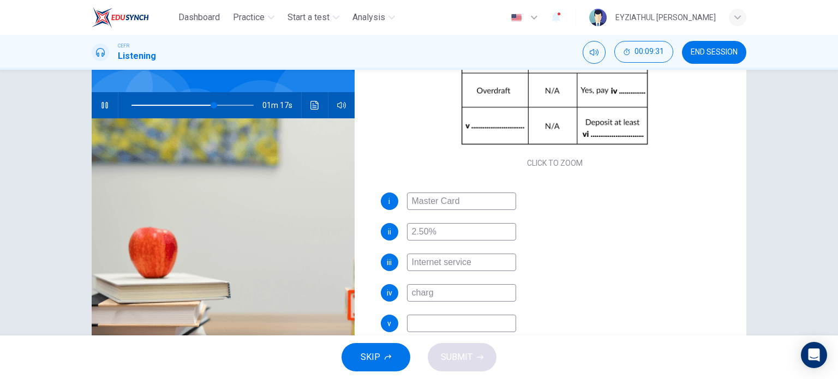
type input "68"
type input "charge"
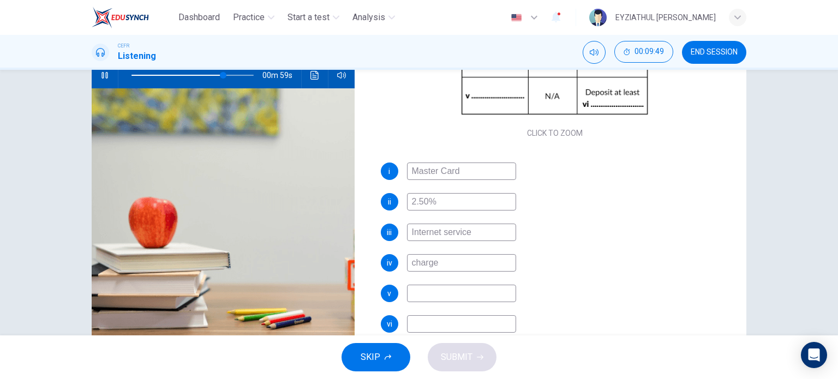
scroll to position [117, 0]
type input "75"
type input "charge"
click at [454, 292] on input at bounding box center [461, 292] width 109 height 17
type input "76"
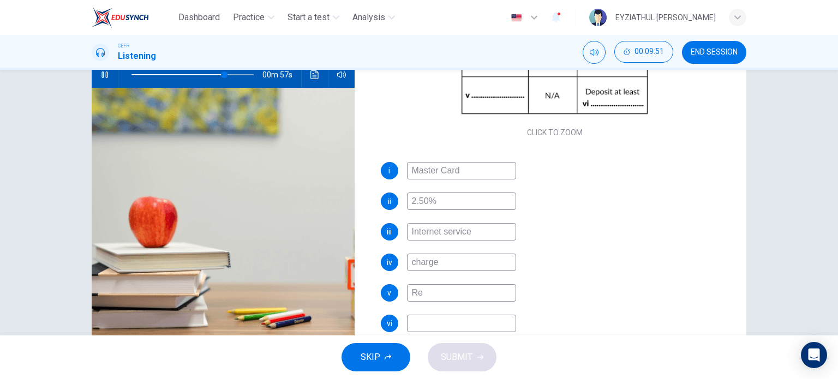
type input "Req"
type input "76"
type input "Require"
type input "77"
type input "Requirement"
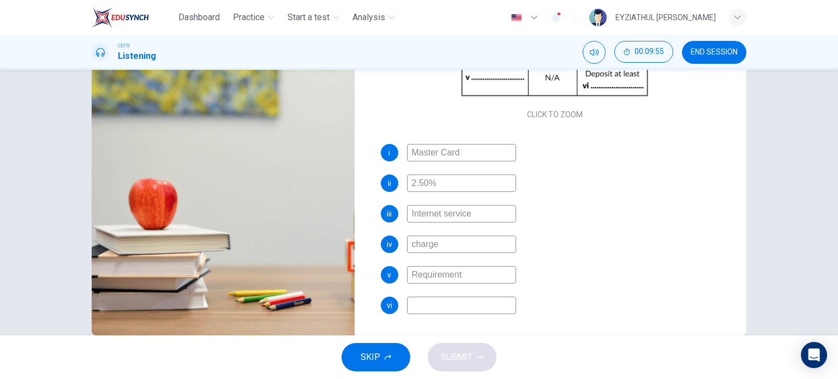
scroll to position [137, 0]
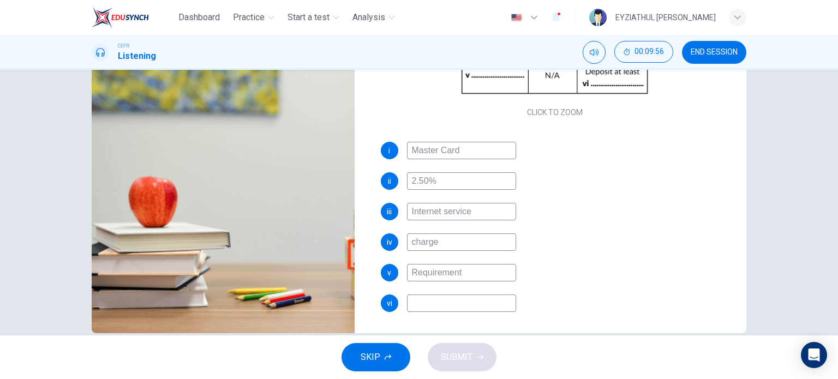
type input "78"
type input "Requirement"
click at [450, 298] on input at bounding box center [461, 302] width 109 height 17
type input "78"
type input "1"
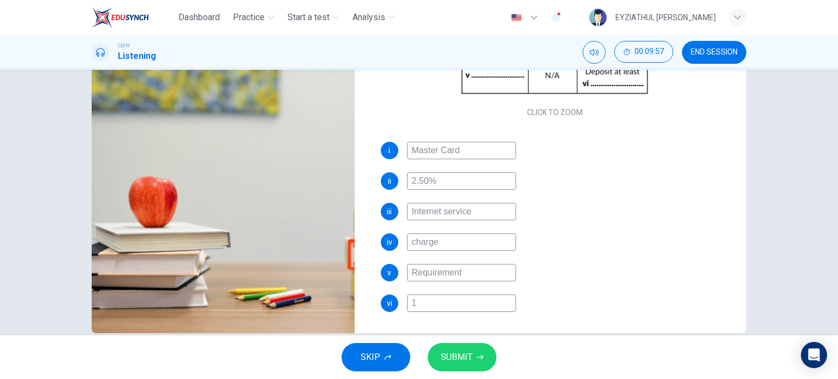
type input "78"
type input "15"
type input "79"
type input "150"
type input "79"
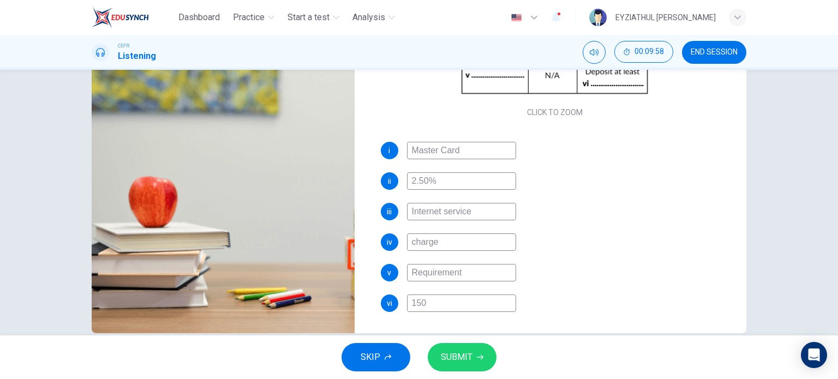
type input "1500"
type input "80"
type input "1500 p"
type input "80"
type input "1500 po"
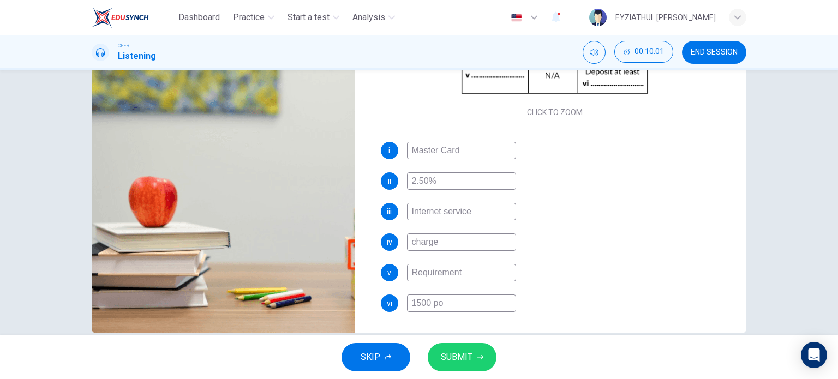
type input "80"
type input "1500 poun"
type input "80"
type input "1500 pound"
type input "80"
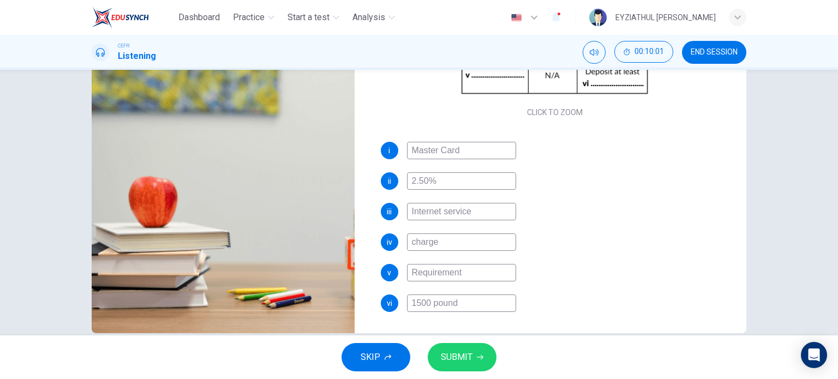
type input "1500 pounds"
type input "81"
type input "1500 pounds"
click at [456, 359] on span "SUBMIT" at bounding box center [457, 357] width 32 height 15
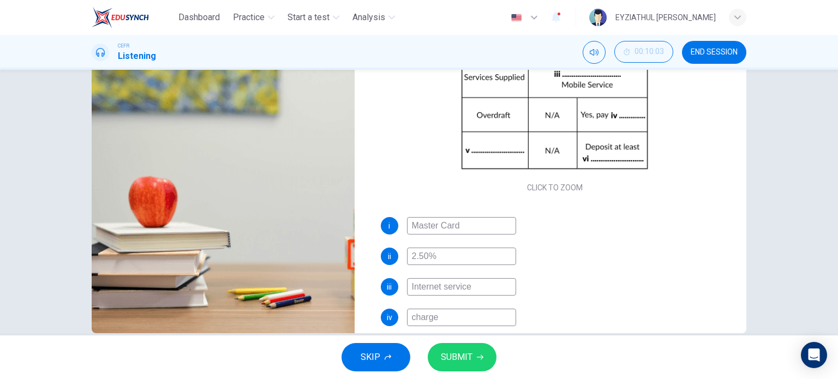
scroll to position [155, 0]
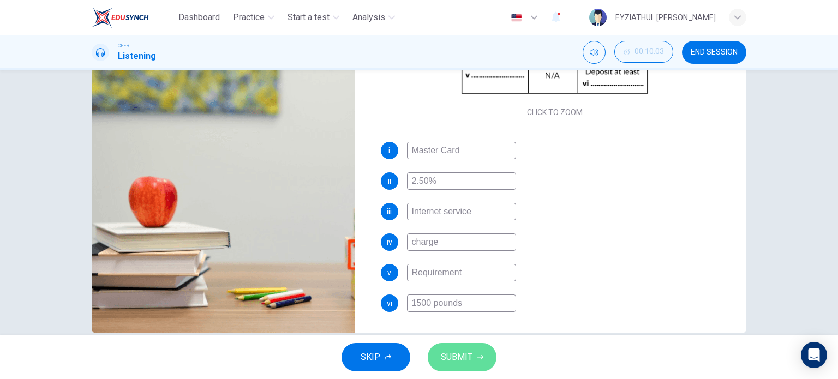
click at [460, 353] on span "SUBMIT" at bounding box center [457, 357] width 32 height 15
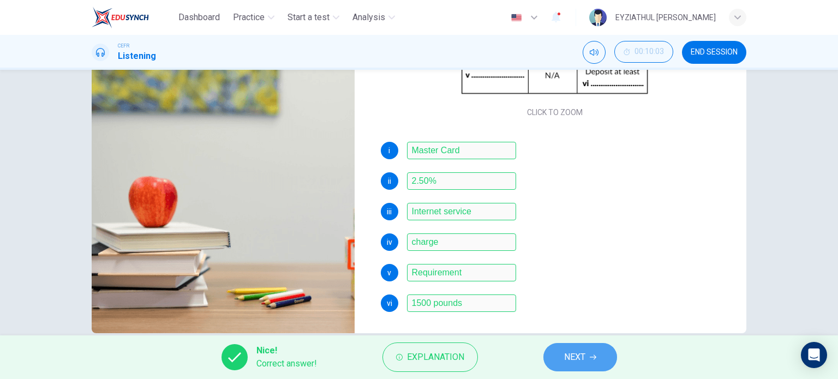
click at [568, 350] on span "NEXT" at bounding box center [574, 357] width 21 height 15
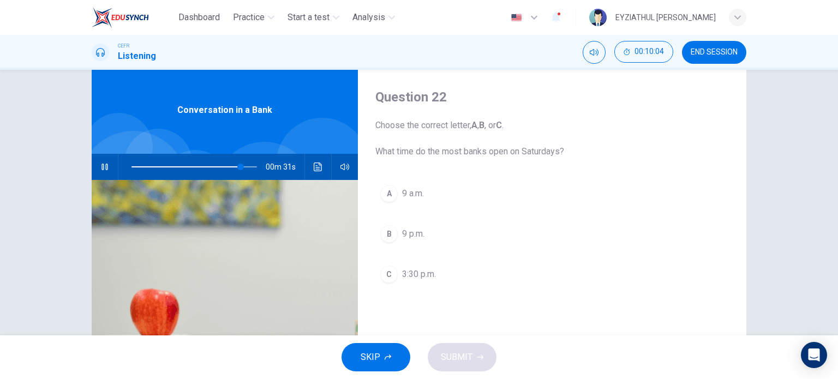
scroll to position [24, 0]
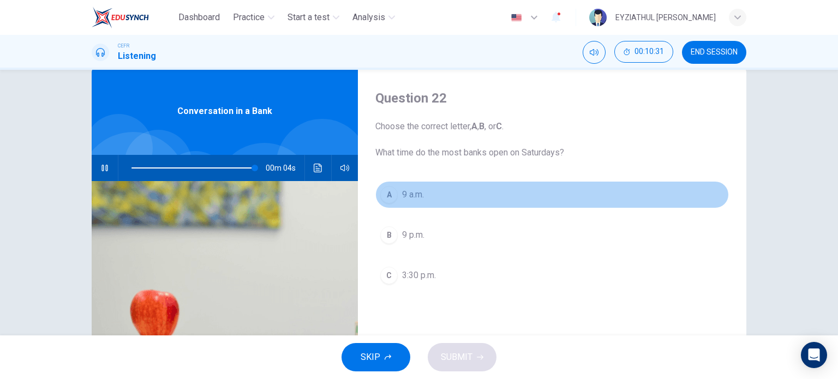
click at [398, 200] on button "A 9 a.m." at bounding box center [551, 194] width 353 height 27
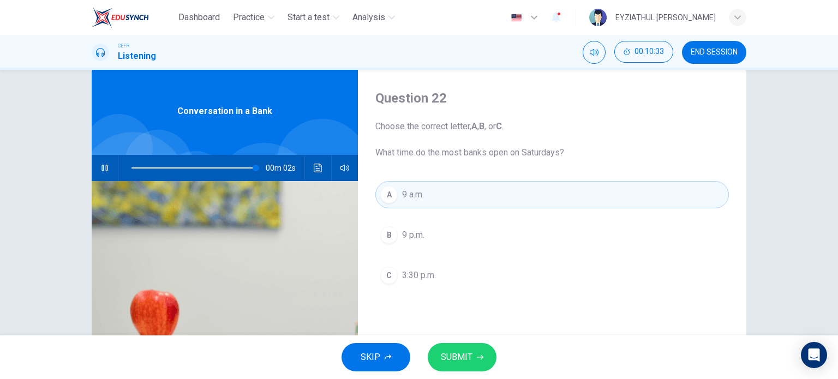
click at [445, 346] on button "SUBMIT" at bounding box center [462, 357] width 69 height 28
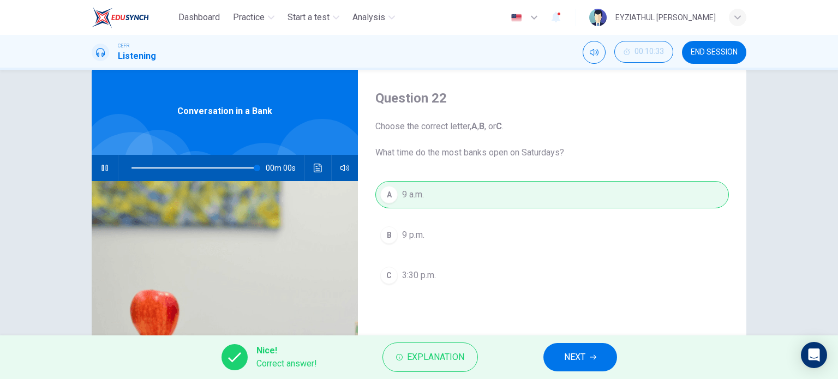
type input "0"
click at [565, 357] on span "NEXT" at bounding box center [574, 357] width 21 height 15
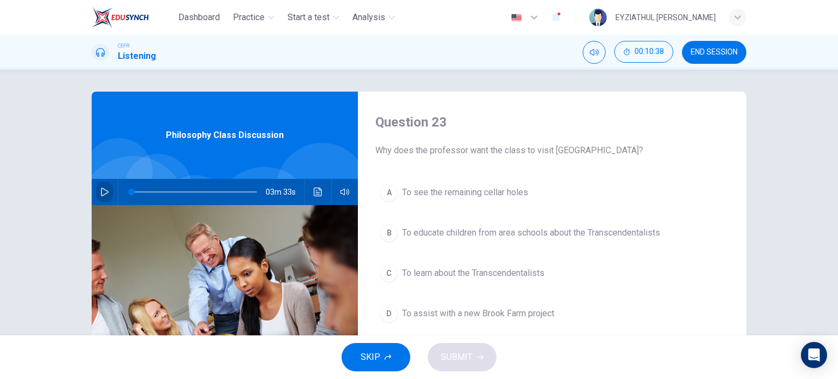
click at [96, 187] on button "button" at bounding box center [104, 192] width 17 height 26
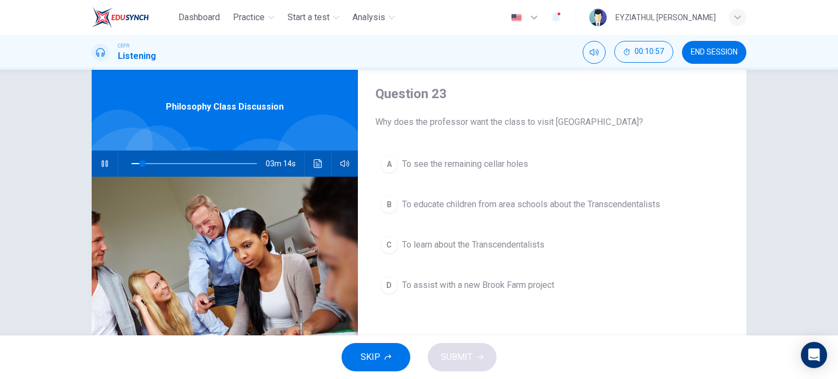
scroll to position [28, 0]
click at [421, 291] on button "D To assist with a new Brook Farm project" at bounding box center [551, 285] width 353 height 27
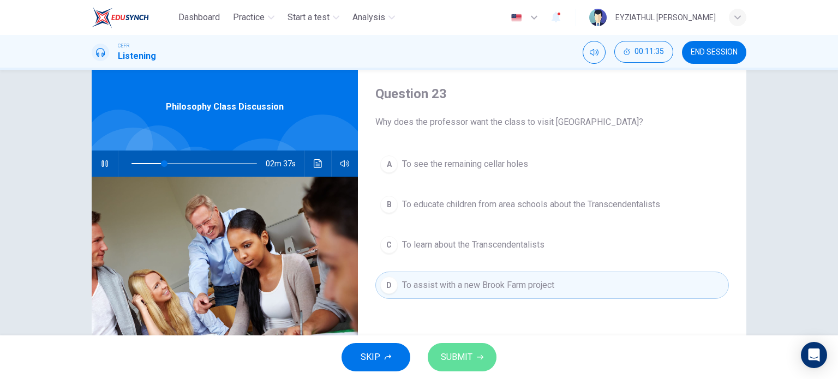
click at [465, 359] on span "SUBMIT" at bounding box center [457, 357] width 32 height 15
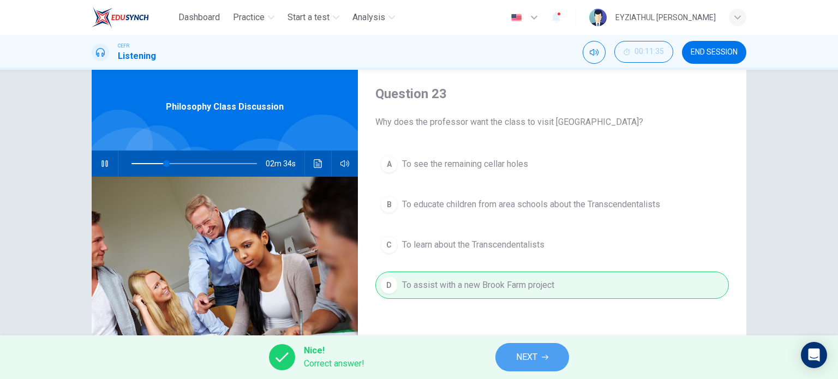
click at [526, 358] on span "NEXT" at bounding box center [526, 357] width 21 height 15
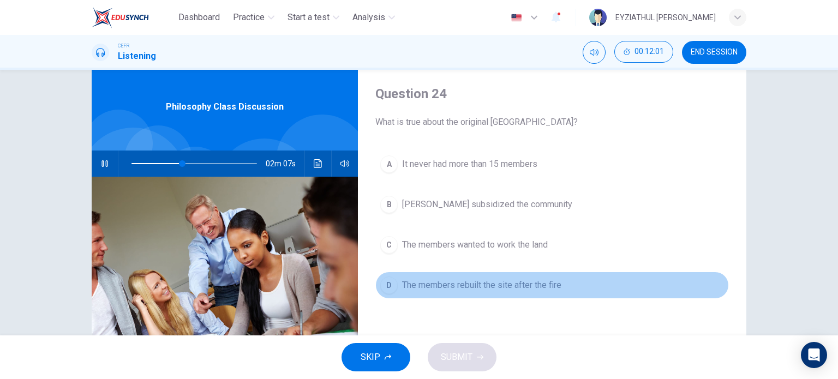
click at [456, 290] on span "The members rebuilt the site after the fire" at bounding box center [481, 285] width 159 height 13
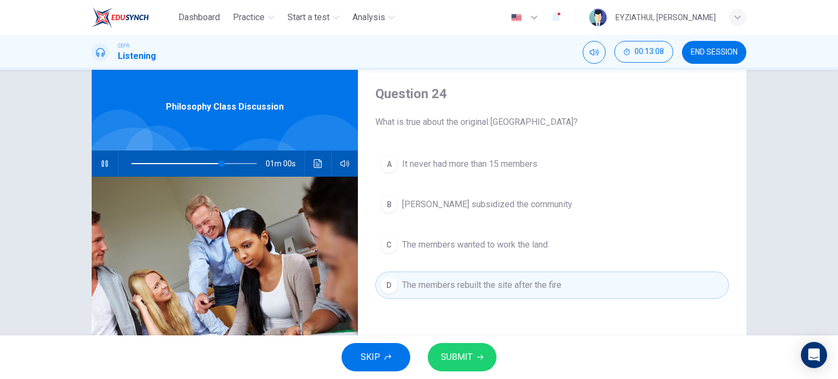
click at [473, 207] on span "Nathaniel Hawthorne subsidized the community" at bounding box center [487, 204] width 170 height 13
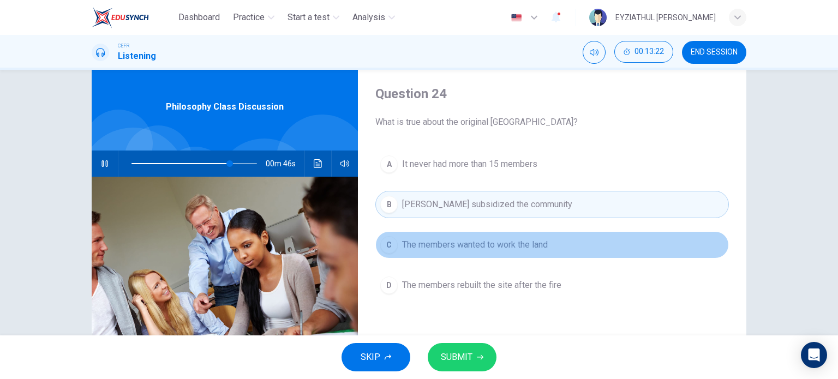
click at [459, 248] on span "The members wanted to work the land" at bounding box center [475, 244] width 146 height 13
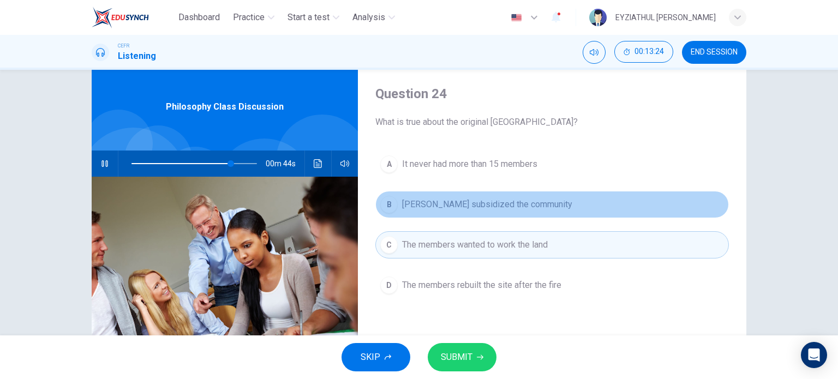
click at [471, 206] on span "Nathaniel Hawthorne subsidized the community" at bounding box center [487, 204] width 170 height 13
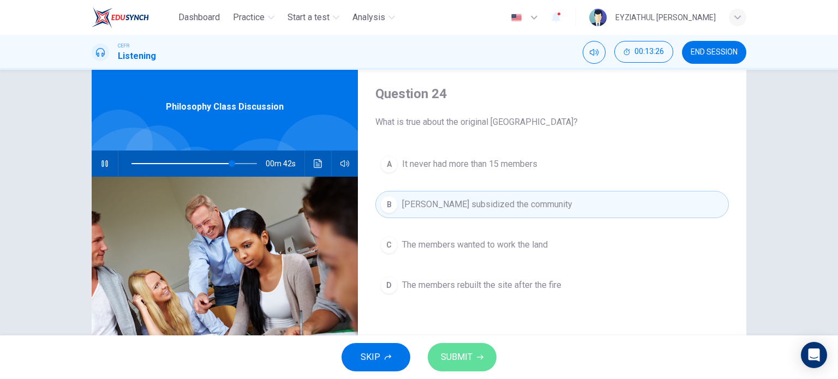
click at [462, 351] on span "SUBMIT" at bounding box center [457, 357] width 32 height 15
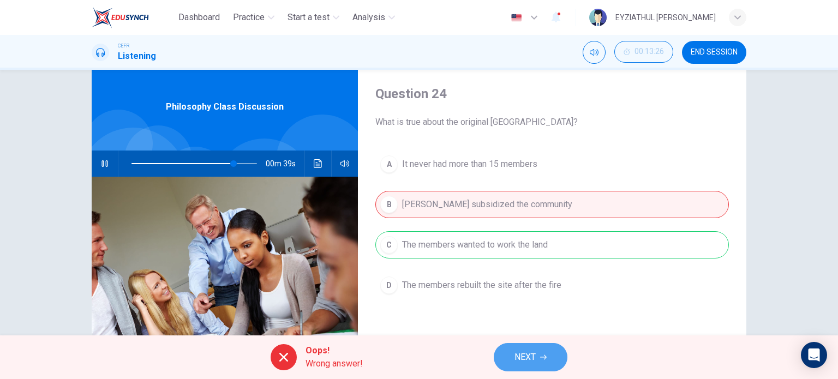
click at [540, 359] on icon "button" at bounding box center [543, 357] width 7 height 7
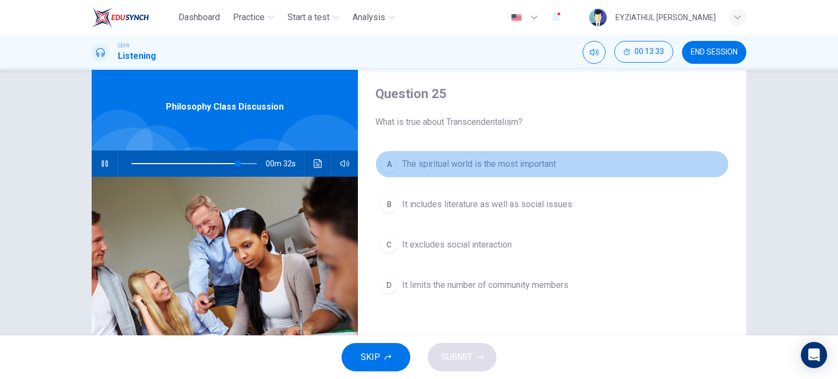
click at [448, 167] on span "The spiritual world is the most important" at bounding box center [479, 164] width 154 height 13
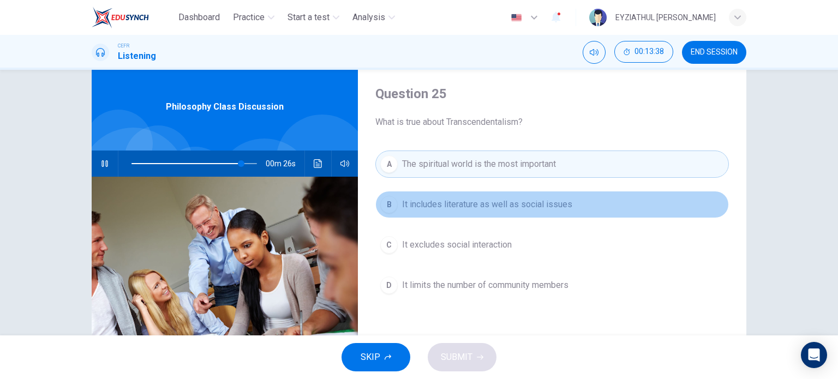
click at [453, 205] on span "It includes literature as well as social issues" at bounding box center [487, 204] width 170 height 13
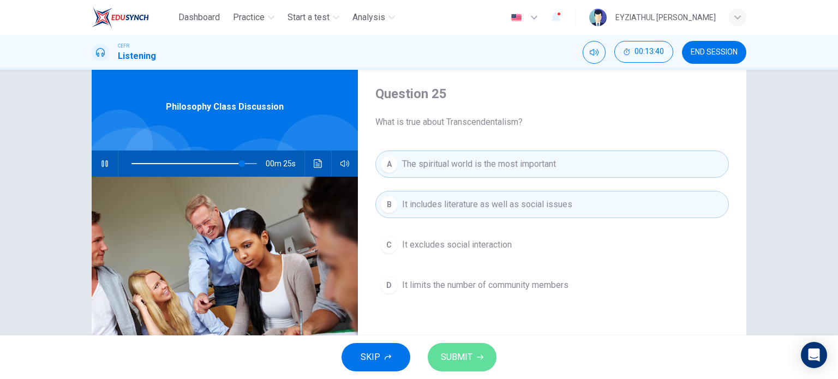
click at [452, 352] on span "SUBMIT" at bounding box center [457, 357] width 32 height 15
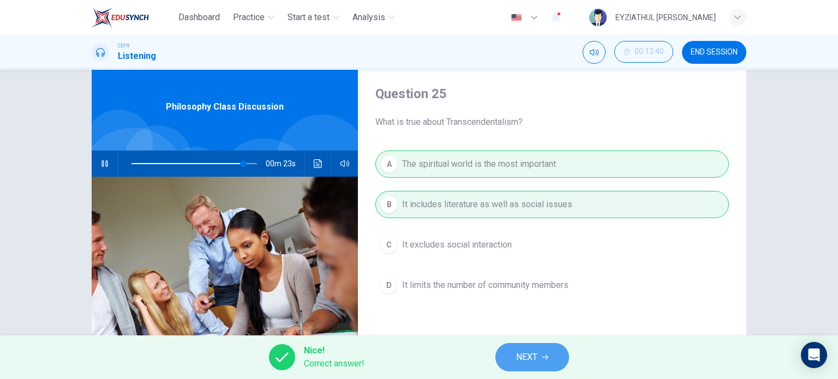
click at [518, 363] on span "NEXT" at bounding box center [526, 357] width 21 height 15
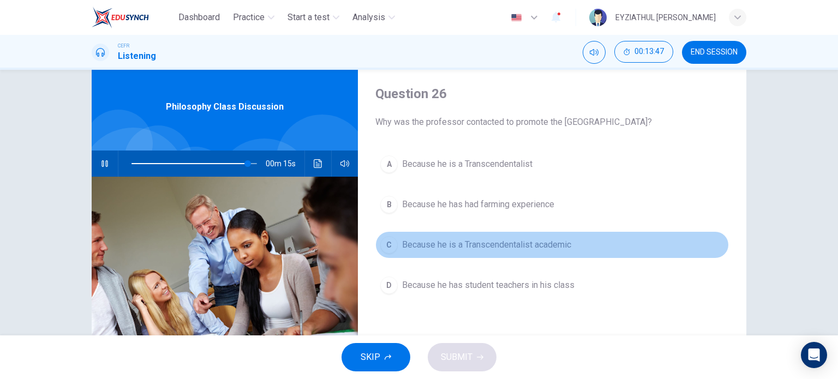
click at [478, 242] on span "Because he is a Transcendentalist academic" at bounding box center [486, 244] width 169 height 13
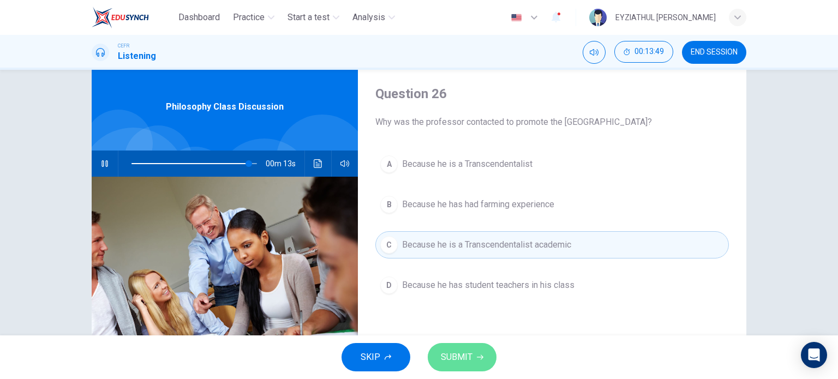
click at [454, 353] on span "SUBMIT" at bounding box center [457, 357] width 32 height 15
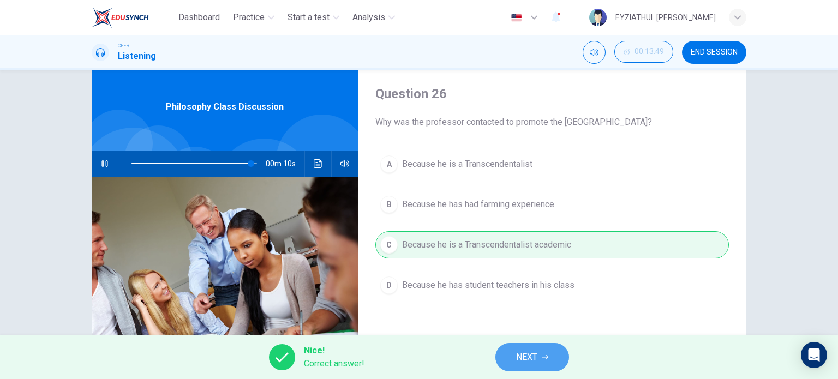
click at [531, 366] on button "NEXT" at bounding box center [532, 357] width 74 height 28
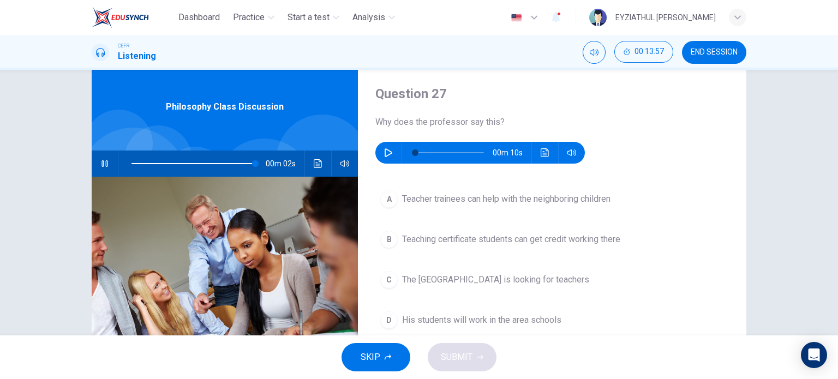
type input "99"
click at [386, 154] on icon "button" at bounding box center [388, 152] width 8 height 9
type input "0"
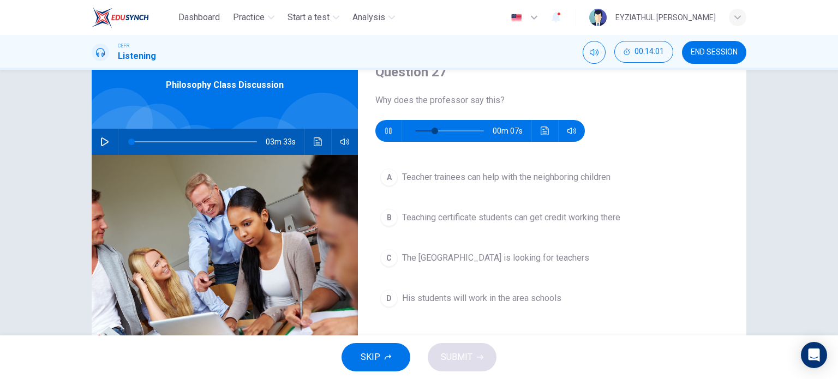
scroll to position [52, 0]
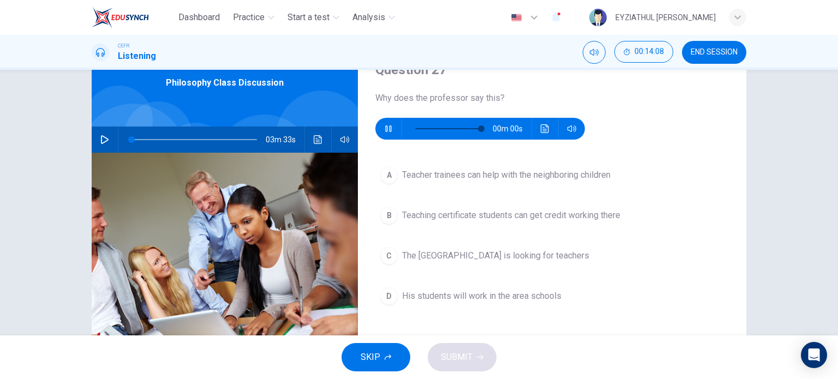
type input "0"
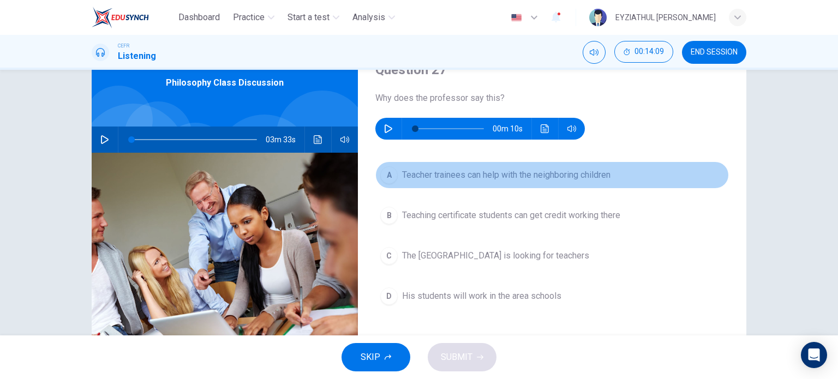
click at [456, 175] on span "Teacher trainees can help with the neighboring children" at bounding box center [506, 174] width 208 height 13
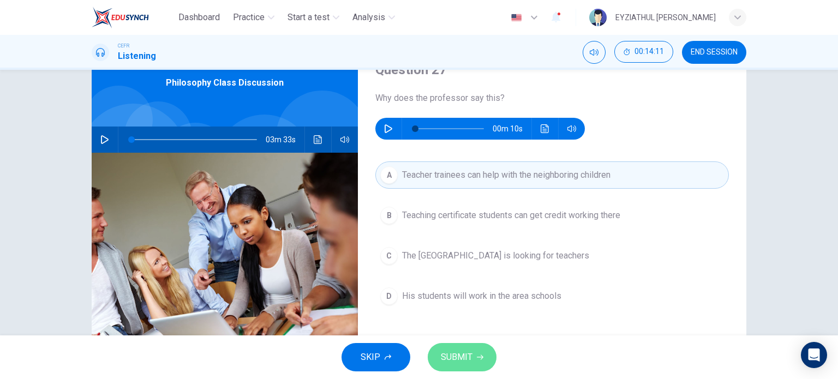
click at [468, 352] on span "SUBMIT" at bounding box center [457, 357] width 32 height 15
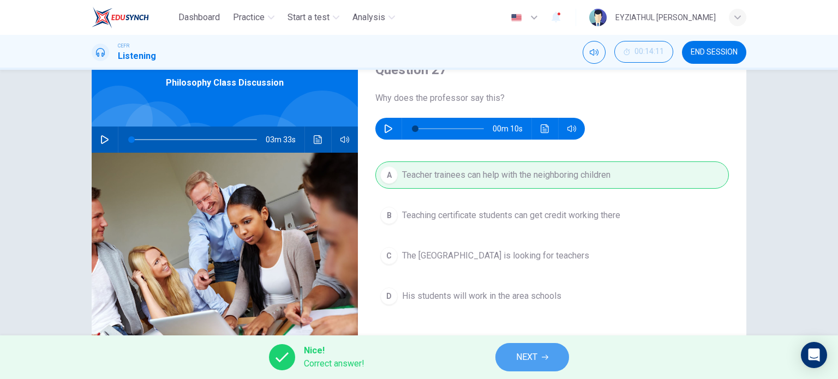
click at [507, 357] on button "NEXT" at bounding box center [532, 357] width 74 height 28
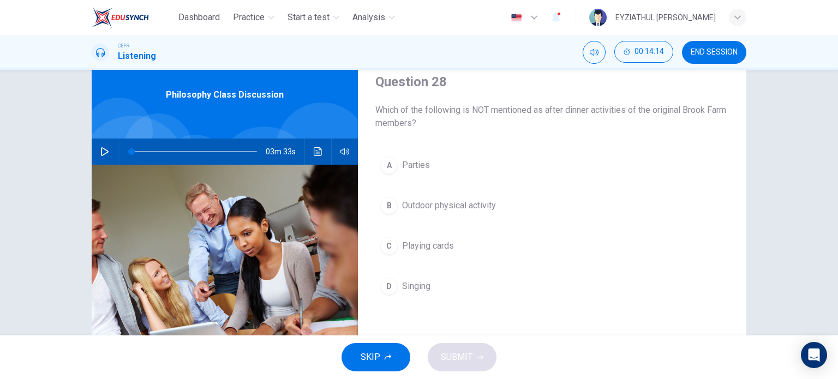
scroll to position [52, 0]
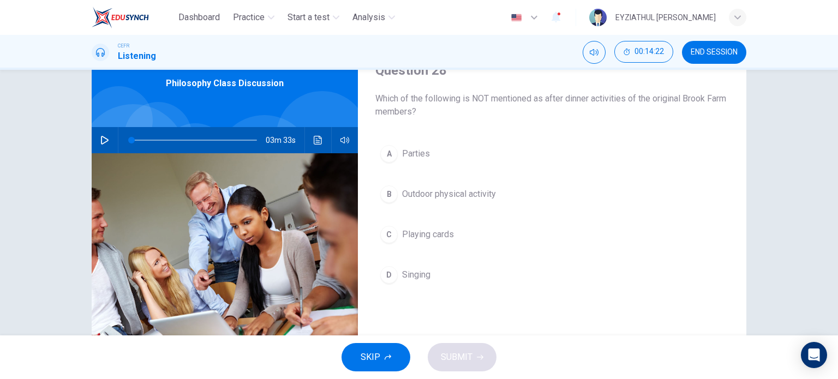
click at [405, 154] on span "Parties" at bounding box center [416, 153] width 28 height 13
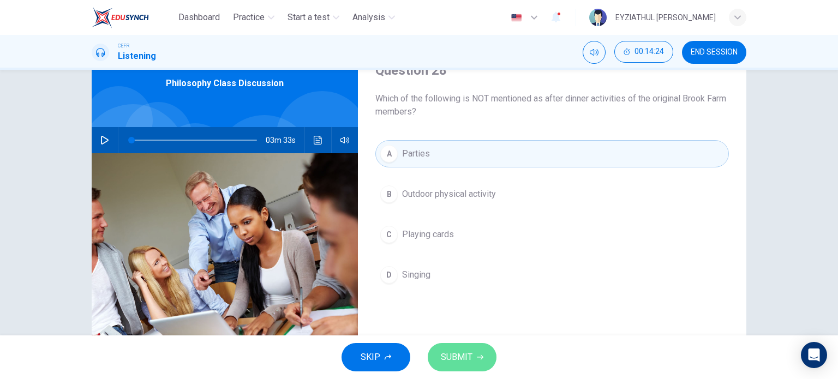
click at [452, 356] on span "SUBMIT" at bounding box center [457, 357] width 32 height 15
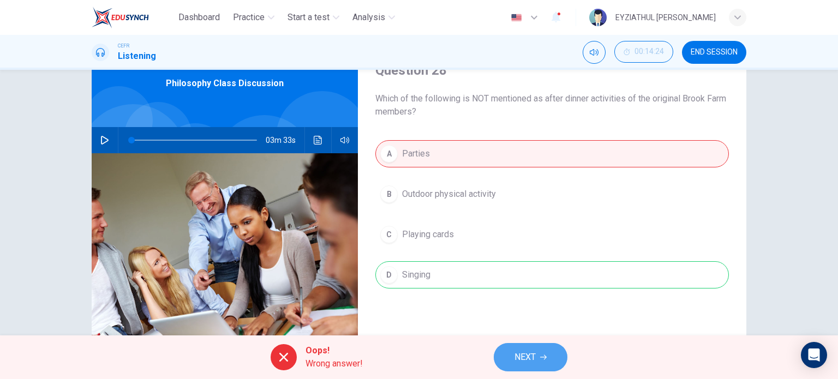
click at [508, 362] on button "NEXT" at bounding box center [530, 357] width 74 height 28
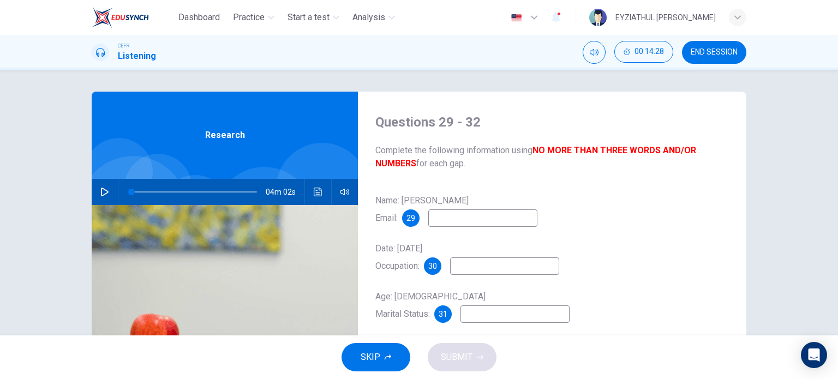
scroll to position [31, 0]
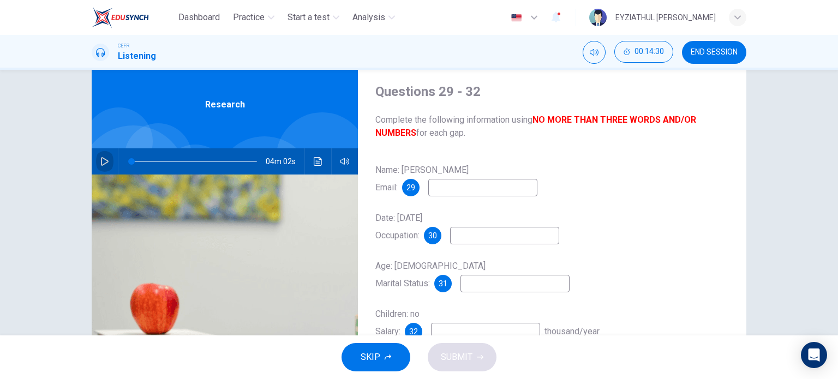
click at [101, 161] on icon "button" at bounding box center [104, 161] width 9 height 9
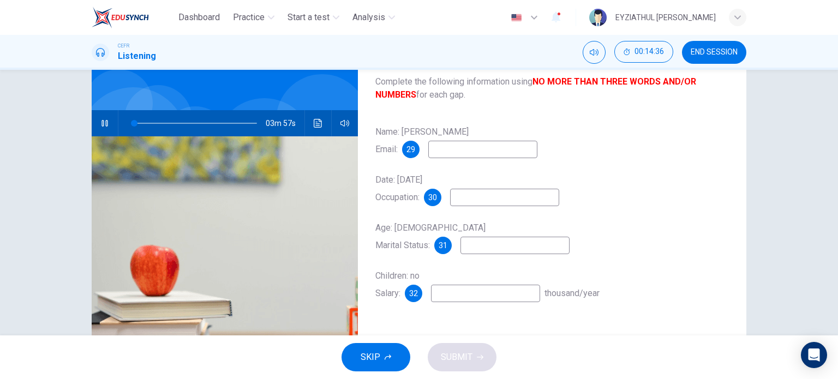
scroll to position [74, 0]
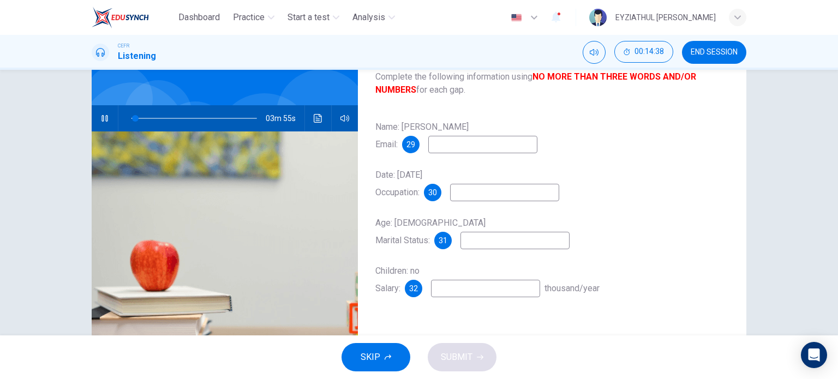
click at [450, 146] on input at bounding box center [482, 144] width 109 height 17
type input "23"
type input "w"
type input "23"
type input "wg"
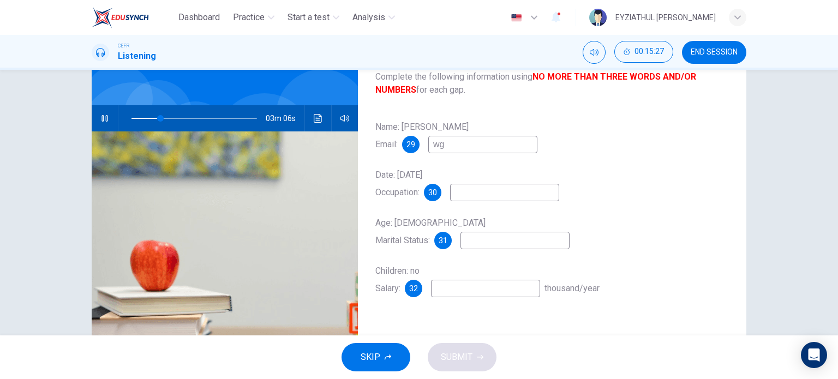
type input "23"
type input "wglass"
type input "24"
type input "wglass@"
type input "25"
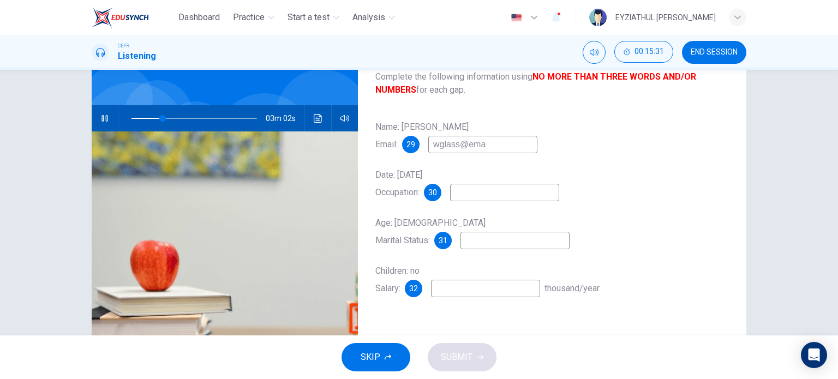
type input "wglass@emai"
type input "25"
type input "wglass@email."
type input "26"
type input "wglass@email.com"
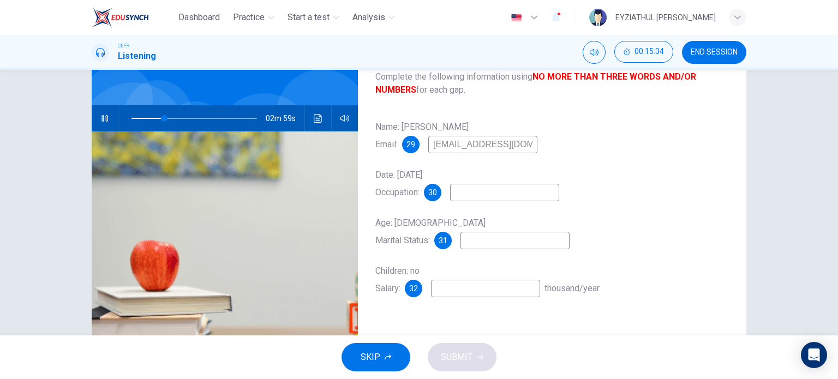
type input "26"
type input "wglass@email.com"
click at [488, 197] on input at bounding box center [504, 192] width 109 height 17
type input "28"
type input "minis"
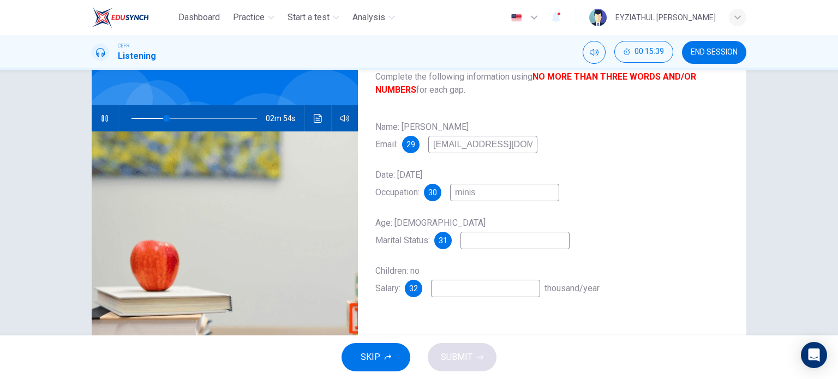
type input "28"
type input "minis"
type input "29"
type input "m"
type input "29"
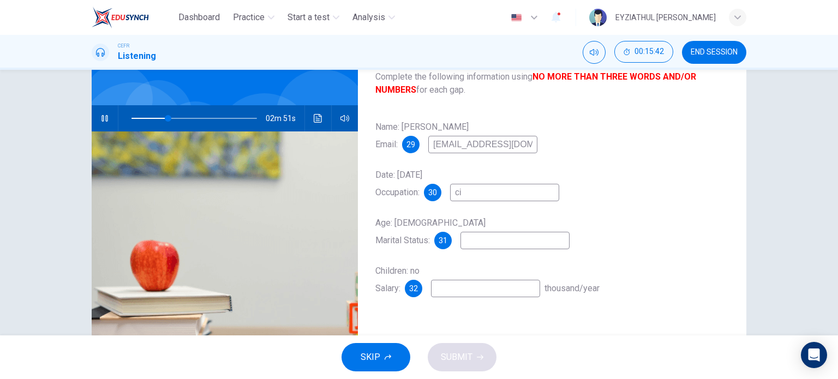
type input "civ"
type input "30"
type input "civil s"
type input "30"
type input "civil servan"
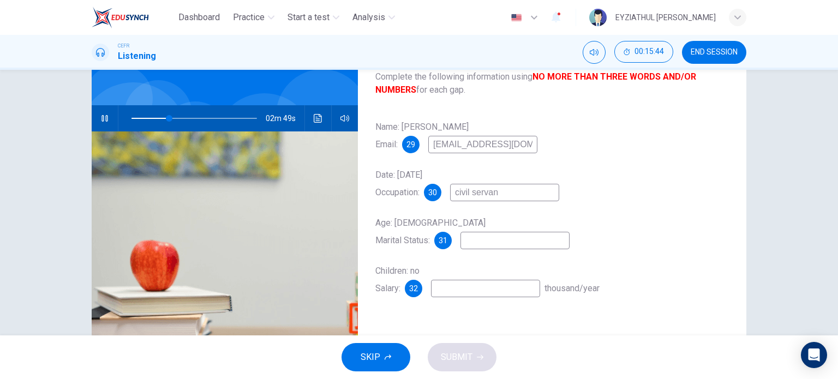
type input "30"
type input "civil servant"
type input "31"
type input "civil servant"
click at [491, 242] on input at bounding box center [514, 240] width 109 height 17
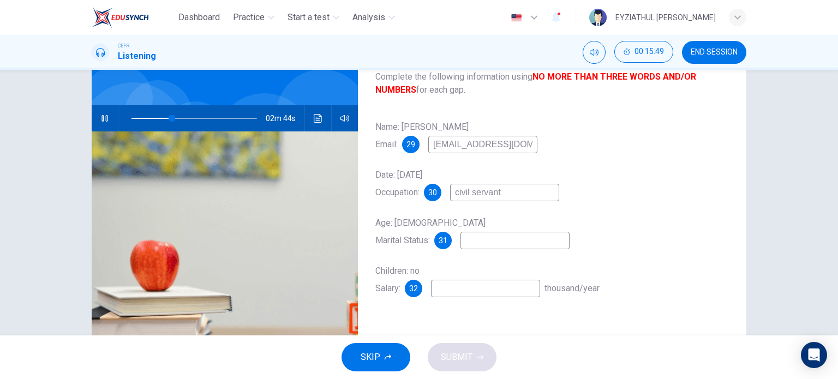
type input "33"
type input "Sin"
type input "33"
type input "Single"
type input "34"
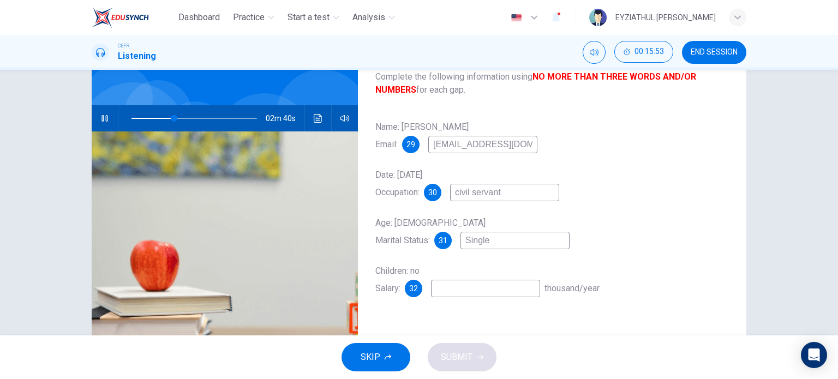
type input "Single"
click at [488, 292] on input at bounding box center [485, 288] width 109 height 17
type input "39"
type input "2"
type input "40"
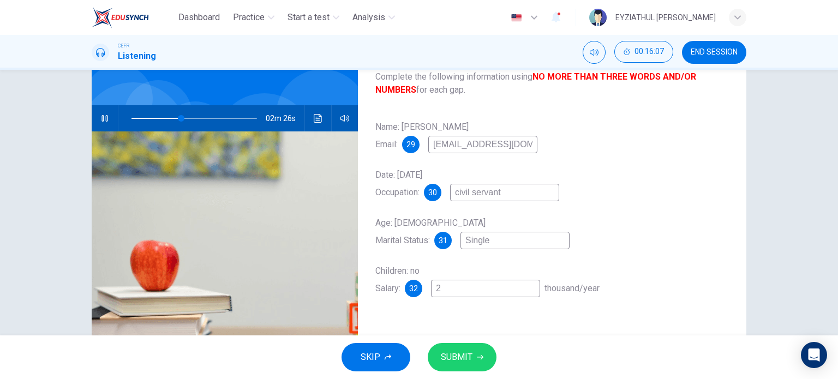
type input "24"
type input "40"
type input "240"
type input "40"
type input "2400"
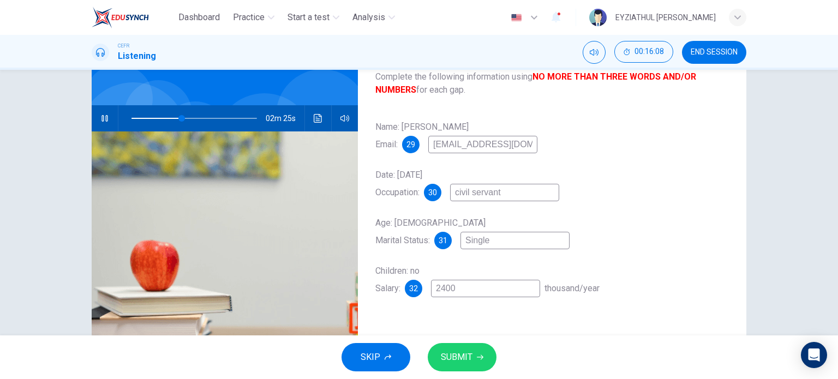
type input "40"
type input "24000"
type input "41"
type input "24000-"
type input "43"
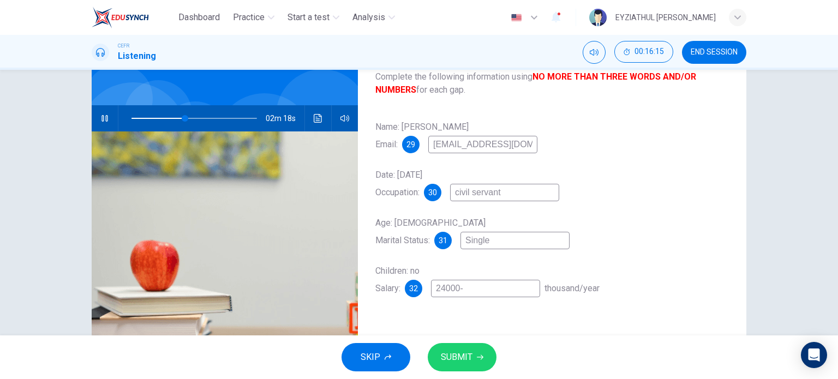
type input "24000-6"
type input "43"
type input "24000-60"
type input "43"
type input "24000-600"
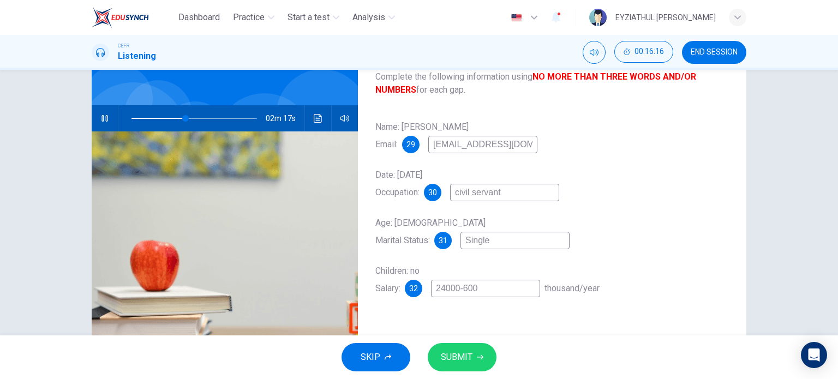
type input "44"
type input "24000-6000"
type input "45"
type input "24000-6000"
click at [459, 358] on span "SUBMIT" at bounding box center [457, 357] width 32 height 15
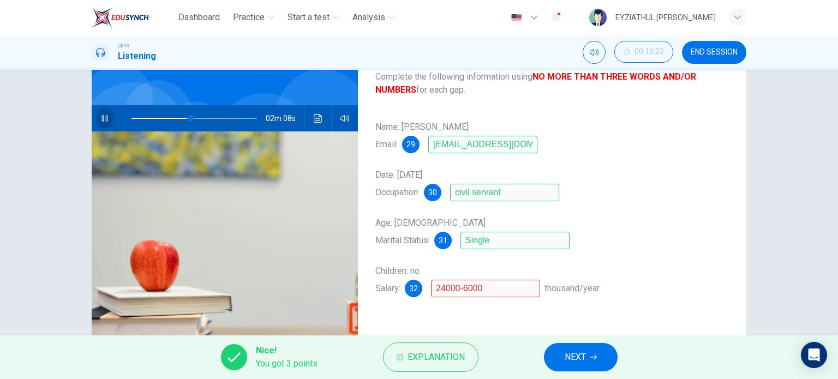
click at [102, 117] on icon "button" at bounding box center [104, 118] width 9 height 9
click at [435, 357] on span "Explanation" at bounding box center [435, 357] width 57 height 15
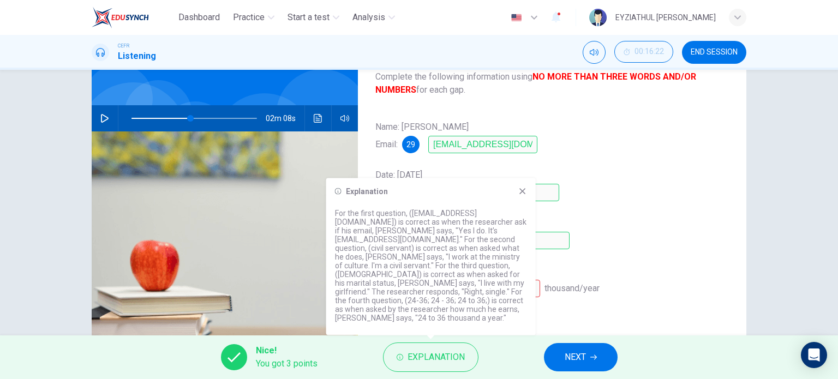
click at [519, 196] on icon at bounding box center [522, 191] width 9 height 9
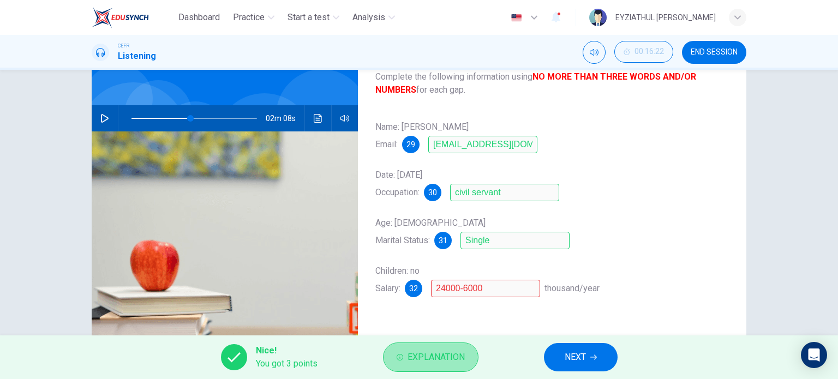
click at [445, 350] on span "Explanation" at bounding box center [435, 357] width 57 height 15
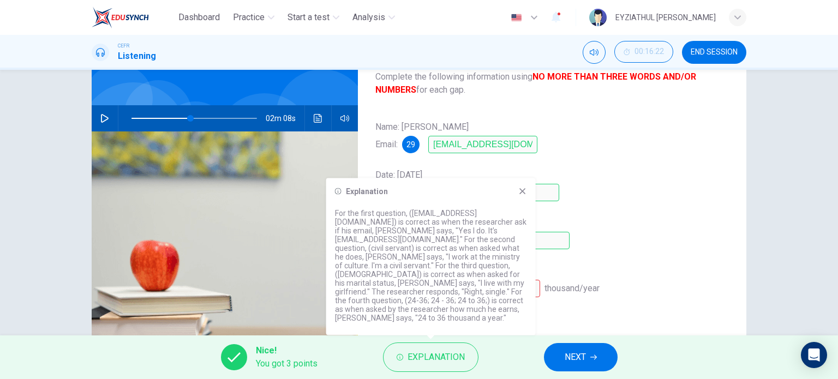
click at [520, 194] on icon at bounding box center [522, 191] width 6 height 6
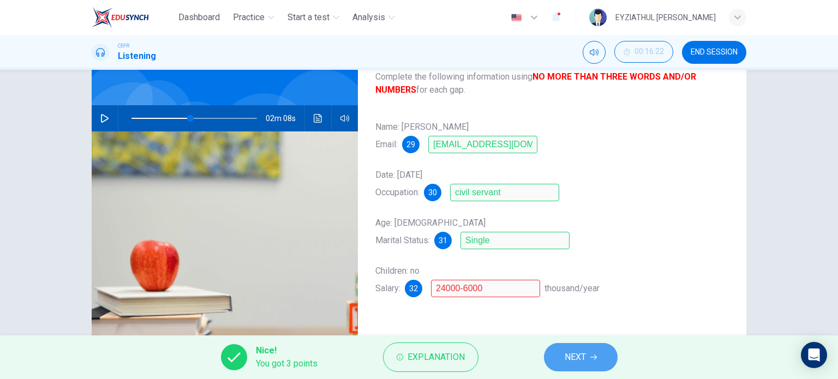
click at [573, 366] on button "NEXT" at bounding box center [581, 357] width 74 height 28
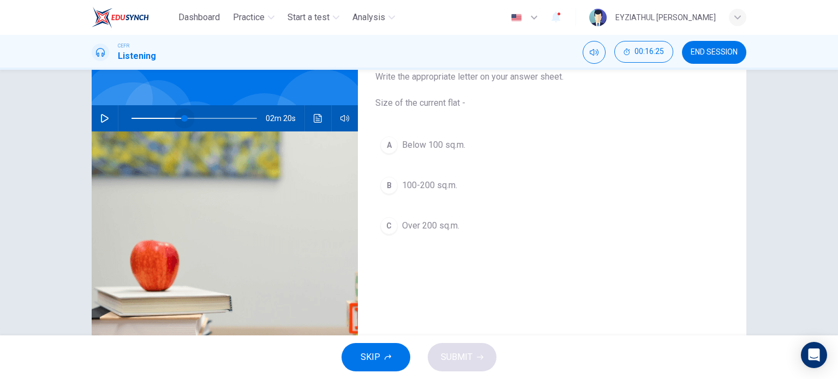
drag, startPoint x: 188, startPoint y: 118, endPoint x: 182, endPoint y: 119, distance: 6.6
click at [182, 119] on span at bounding box center [184, 118] width 7 height 7
click at [101, 117] on icon "button" at bounding box center [105, 118] width 8 height 9
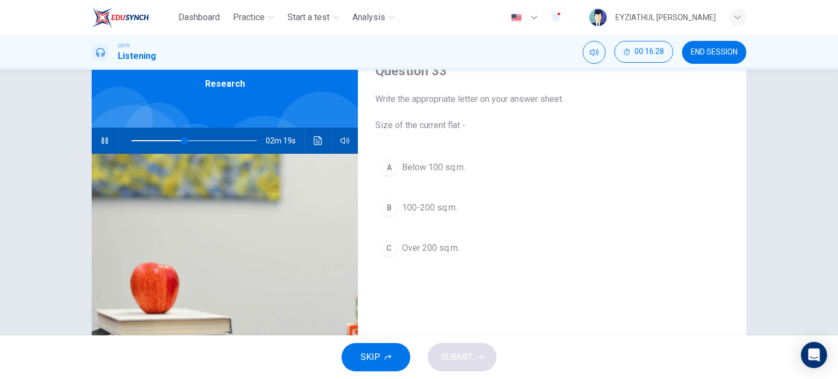
scroll to position [47, 0]
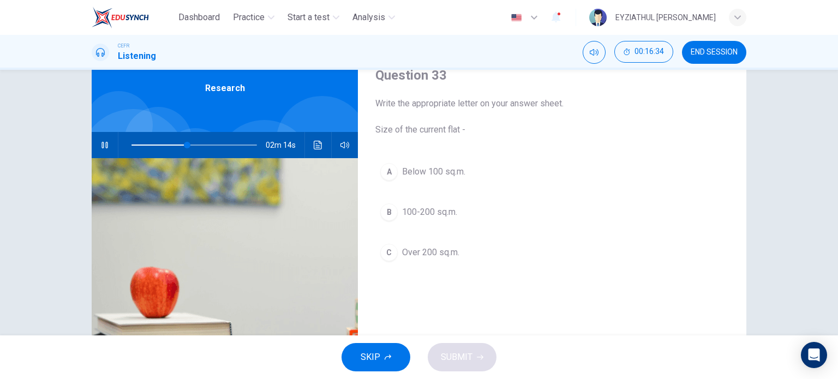
drag, startPoint x: 461, startPoint y: 276, endPoint x: 456, endPoint y: 285, distance: 10.0
click at [456, 285] on div "A Below 100 sq.m. B 100-200 sq.m. C Over 200 sq.m." at bounding box center [551, 223] width 353 height 130
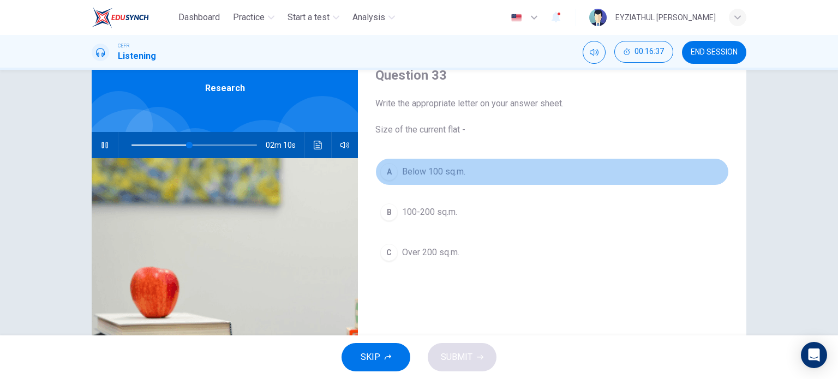
click at [448, 168] on span "Below 100 sq.m." at bounding box center [433, 171] width 63 height 13
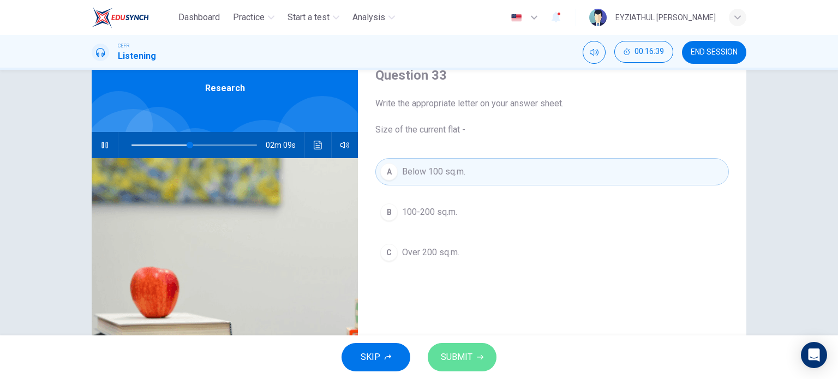
click at [458, 363] on span "SUBMIT" at bounding box center [457, 357] width 32 height 15
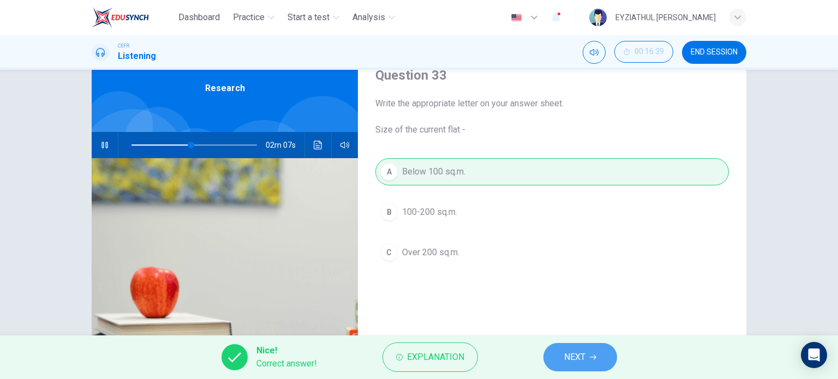
click at [558, 363] on button "NEXT" at bounding box center [580, 357] width 74 height 28
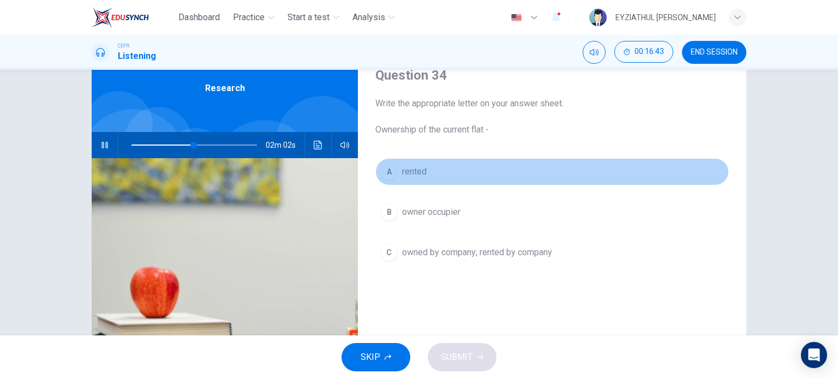
click at [416, 172] on span "rented" at bounding box center [414, 171] width 25 height 13
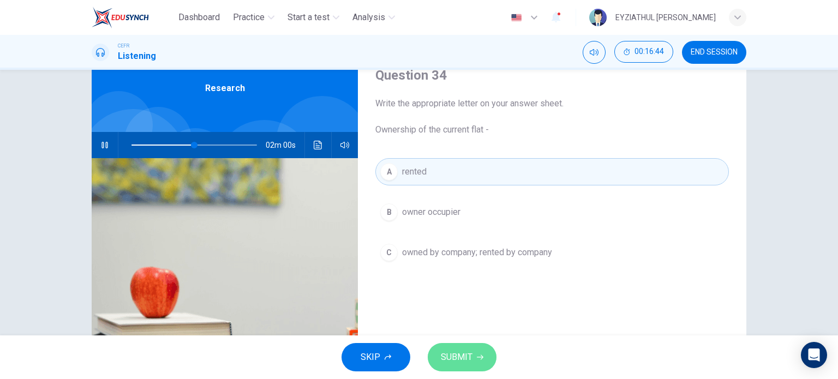
click at [455, 354] on span "SUBMIT" at bounding box center [457, 357] width 32 height 15
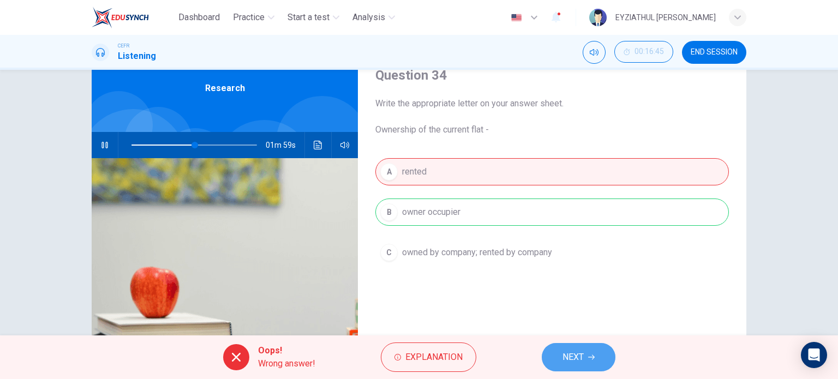
click at [564, 366] on button "NEXT" at bounding box center [578, 357] width 74 height 28
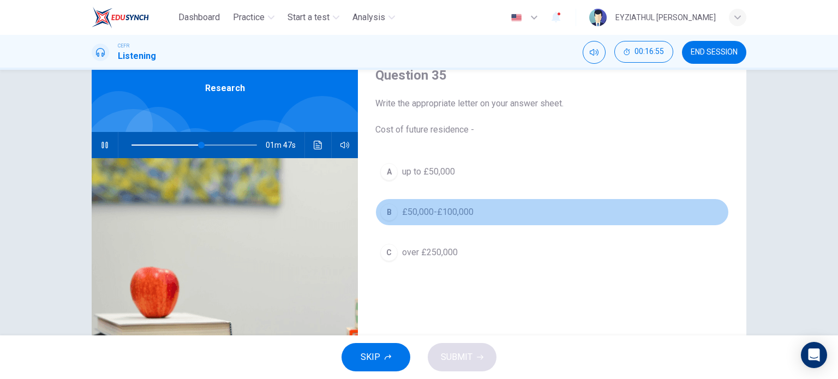
click at [414, 210] on span "£50,000-£100,000" at bounding box center [437, 212] width 71 height 13
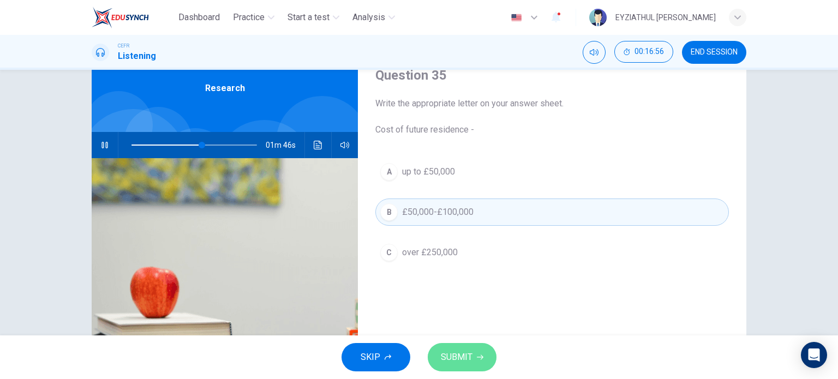
click at [462, 363] on span "SUBMIT" at bounding box center [457, 357] width 32 height 15
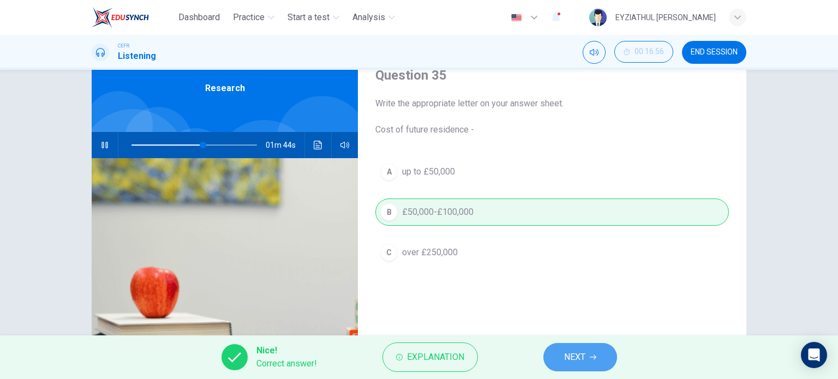
click at [565, 352] on span "NEXT" at bounding box center [574, 357] width 21 height 15
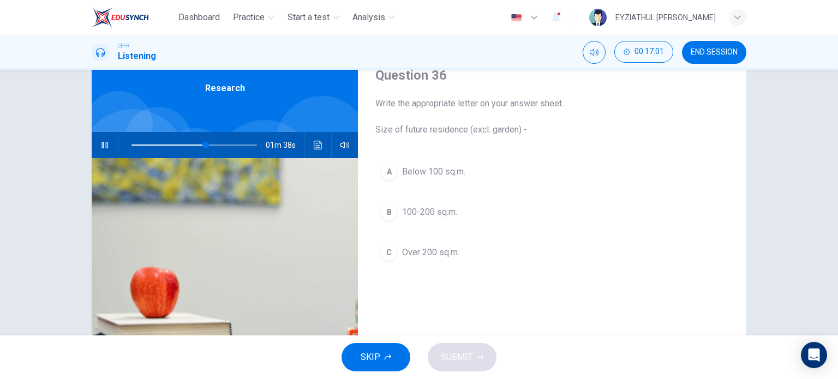
click at [432, 213] on span "100-200 sq.m." at bounding box center [429, 212] width 55 height 13
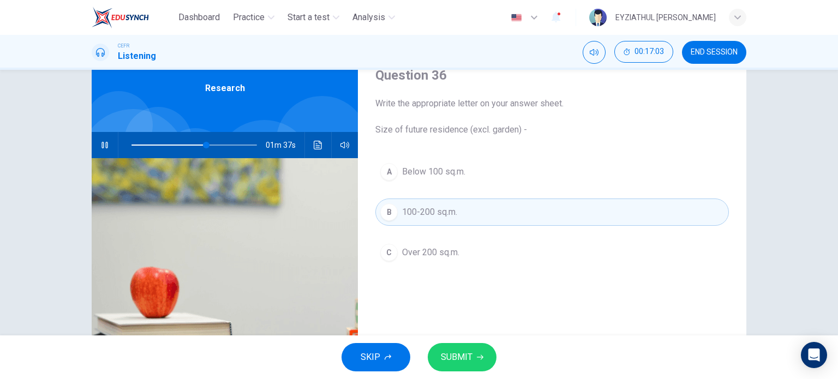
click at [455, 360] on span "SUBMIT" at bounding box center [457, 357] width 32 height 15
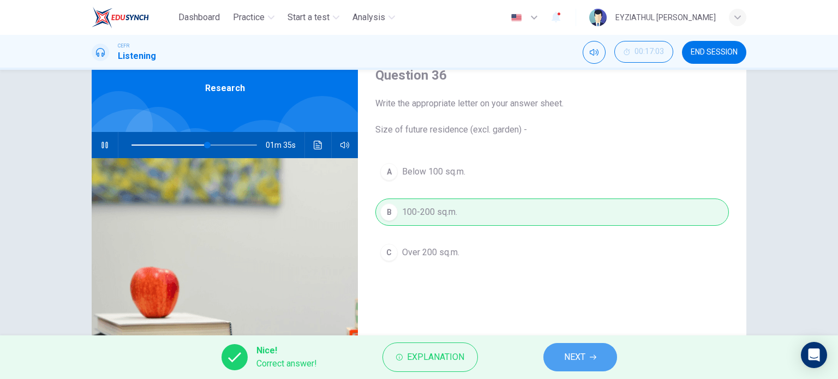
click at [570, 354] on span "NEXT" at bounding box center [574, 357] width 21 height 15
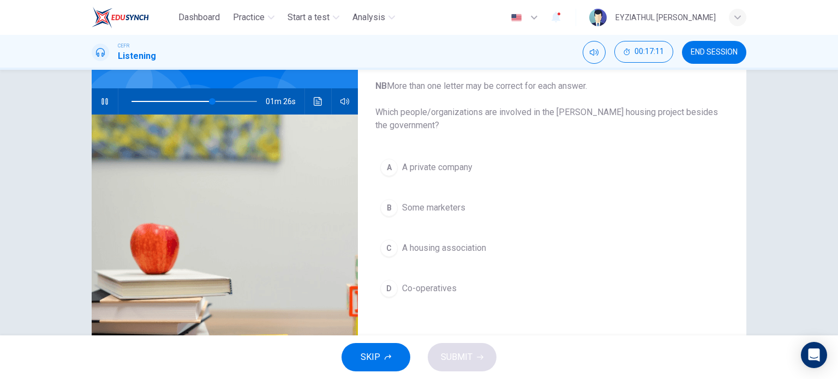
scroll to position [89, 0]
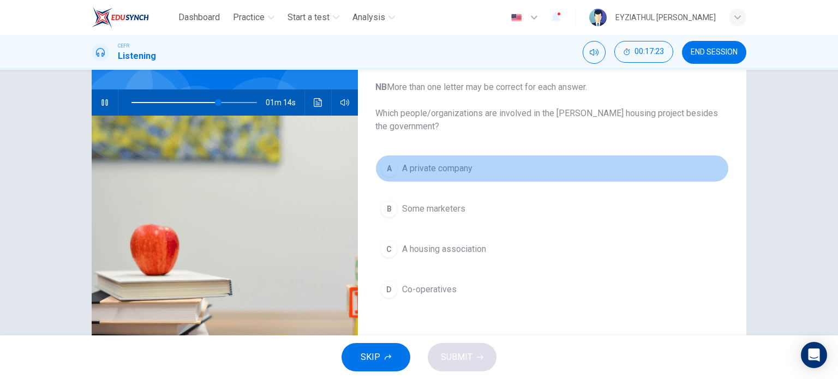
click at [410, 172] on span "A private company" at bounding box center [437, 168] width 70 height 13
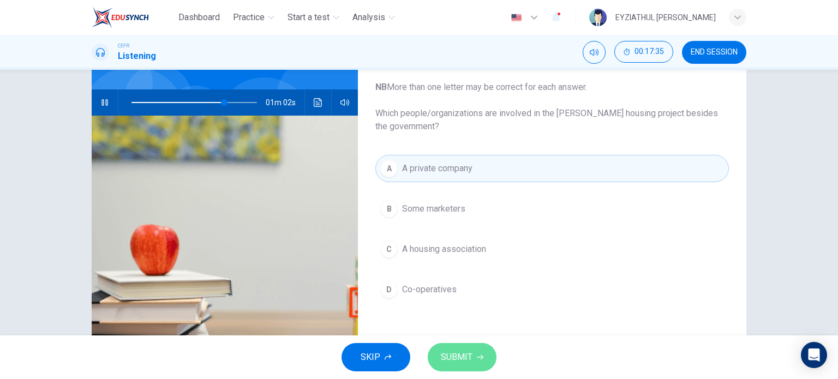
click at [486, 362] on button "SUBMIT" at bounding box center [462, 357] width 69 height 28
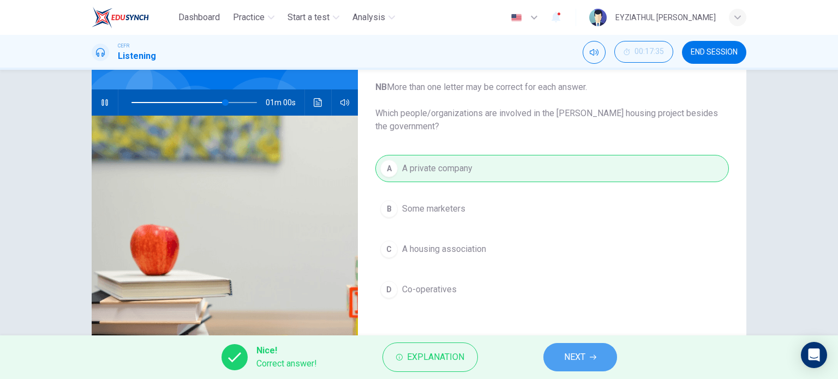
click at [570, 360] on span "NEXT" at bounding box center [574, 357] width 21 height 15
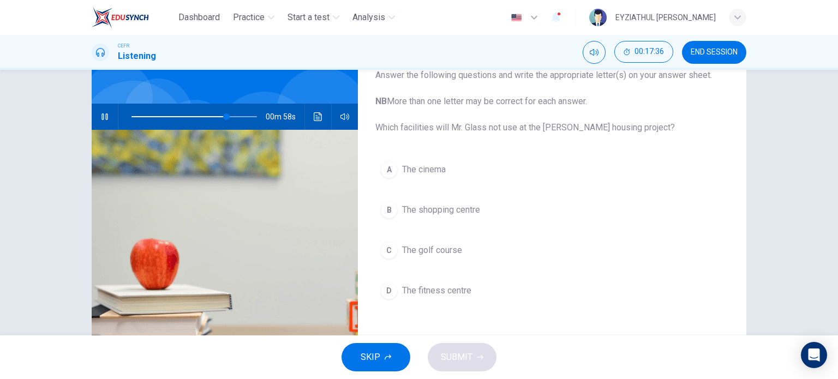
scroll to position [74, 0]
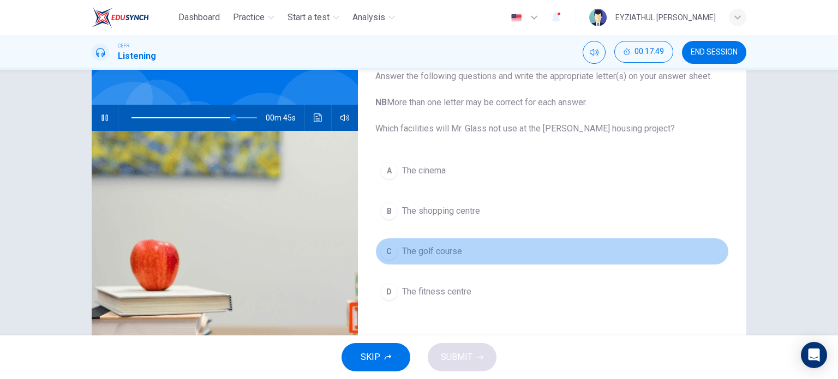
click at [423, 255] on span "The golf course" at bounding box center [432, 251] width 60 height 13
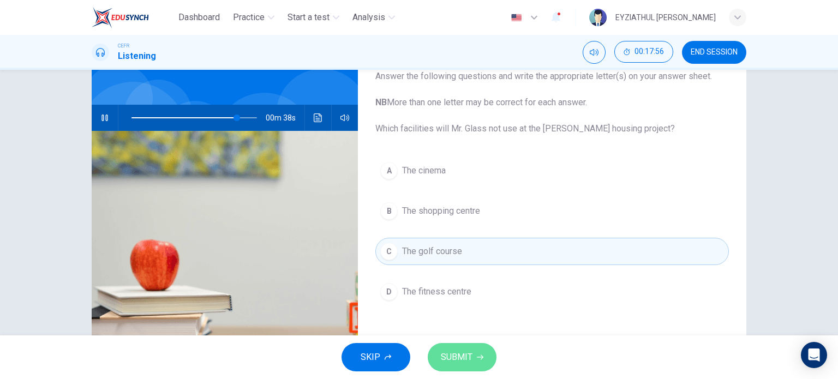
click at [463, 358] on span "SUBMIT" at bounding box center [457, 357] width 32 height 15
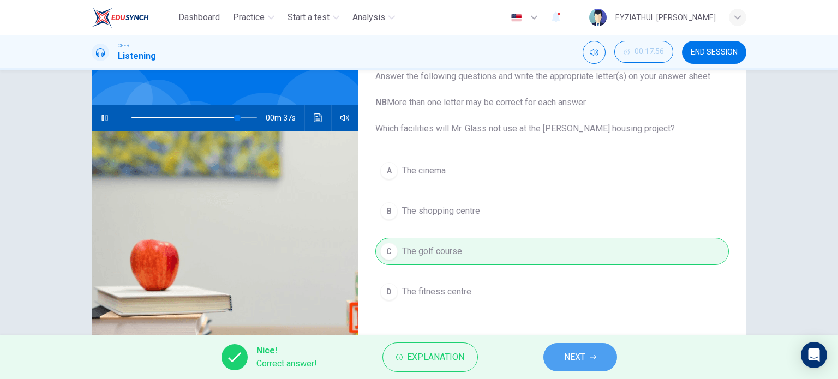
type input "85"
click at [567, 353] on span "NEXT" at bounding box center [574, 357] width 21 height 15
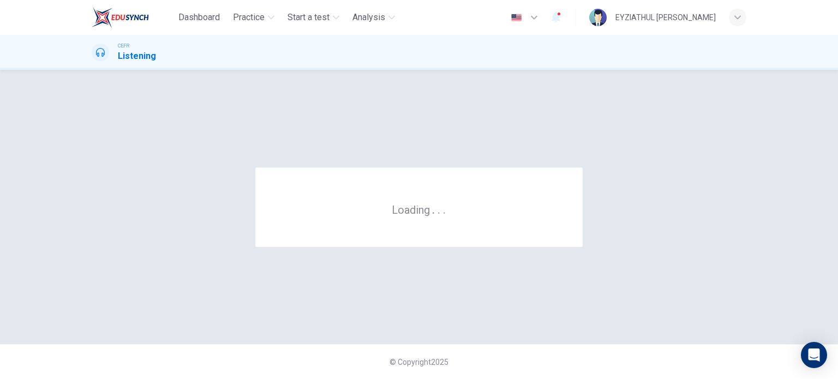
scroll to position [0, 0]
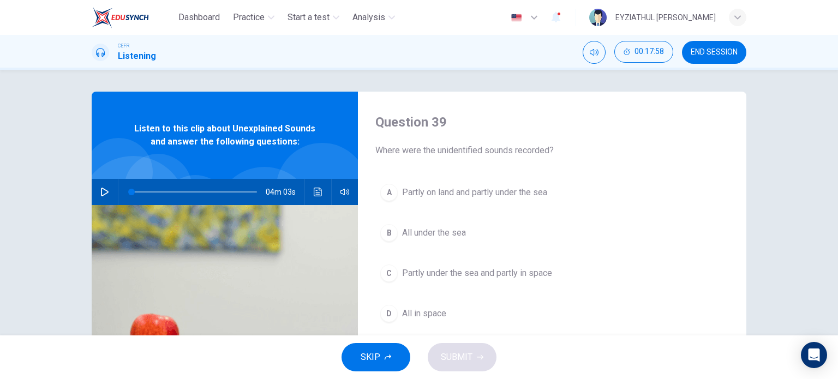
click at [712, 43] on button "END SESSION" at bounding box center [714, 52] width 64 height 23
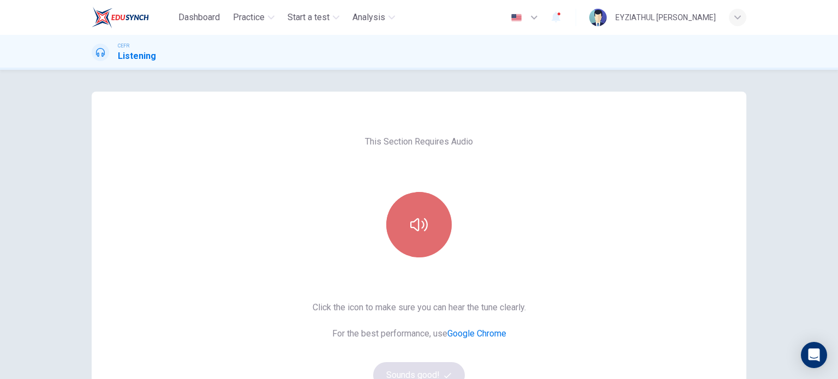
click at [411, 228] on icon "button" at bounding box center [418, 224] width 17 height 13
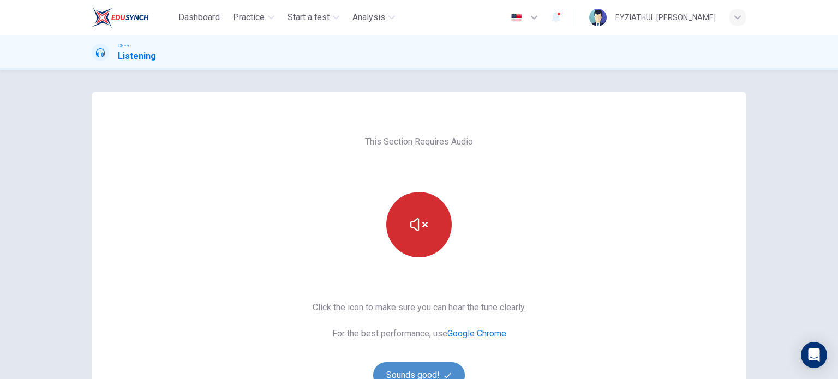
click at [412, 366] on button "Sounds good!" at bounding box center [419, 375] width 92 height 26
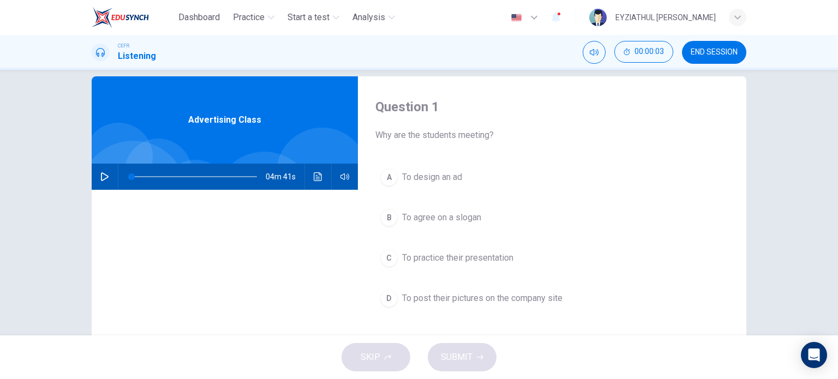
scroll to position [26, 0]
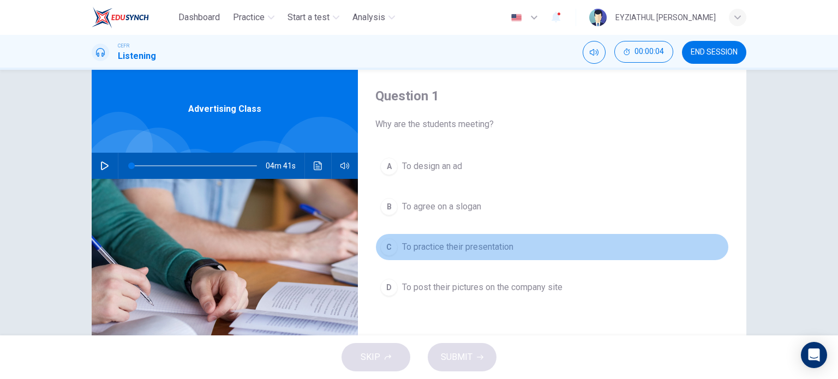
click at [436, 244] on span "To practice their presentation" at bounding box center [457, 246] width 111 height 13
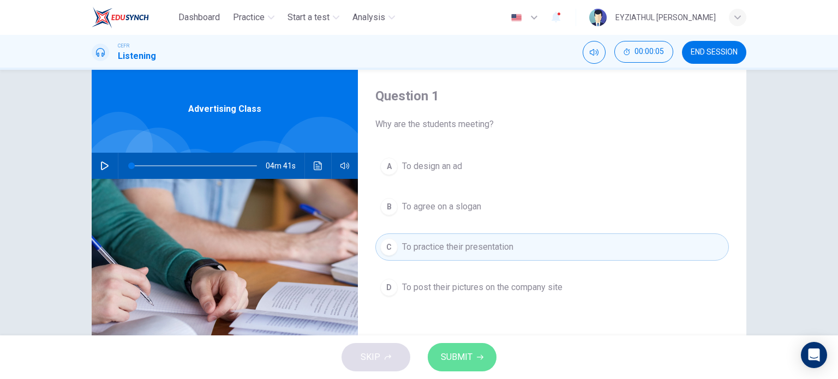
click at [457, 366] on button "SUBMIT" at bounding box center [462, 357] width 69 height 28
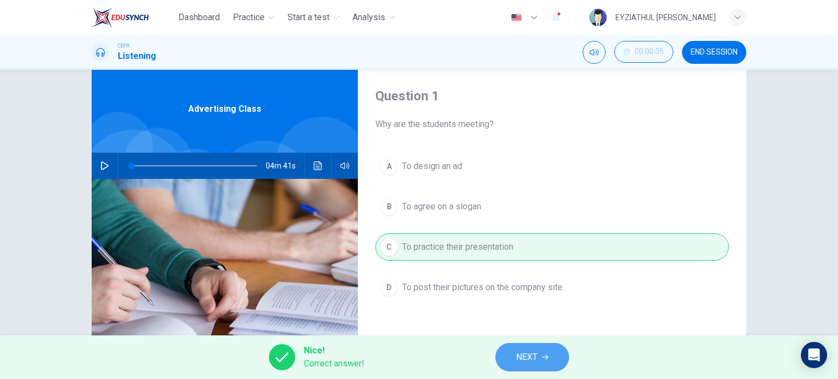
click at [507, 356] on button "NEXT" at bounding box center [532, 357] width 74 height 28
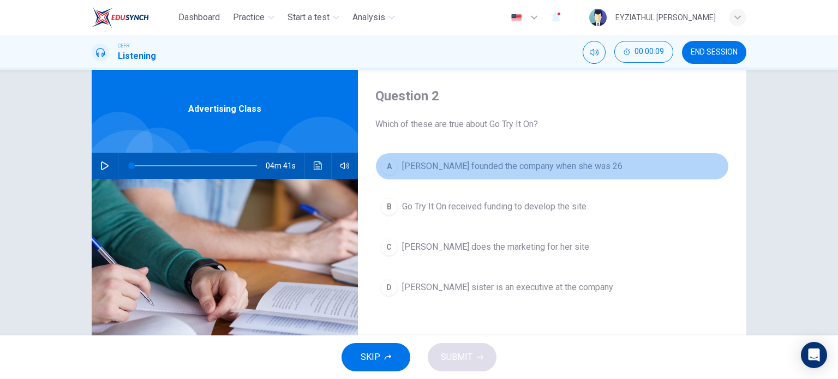
click at [497, 170] on span "[PERSON_NAME] founded the company when she was 26" at bounding box center [512, 166] width 220 height 13
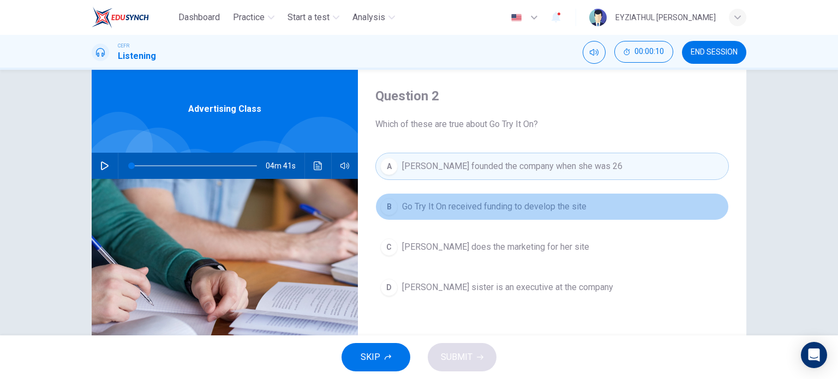
click at [492, 206] on span "Go Try It On received funding to develop the site" at bounding box center [494, 206] width 184 height 13
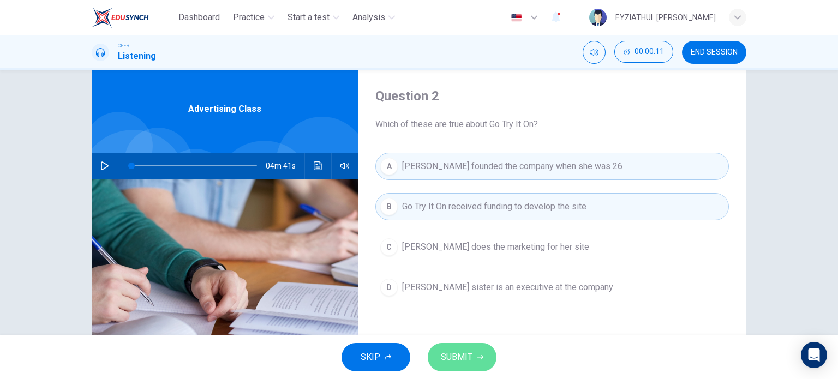
click at [472, 363] on button "SUBMIT" at bounding box center [462, 357] width 69 height 28
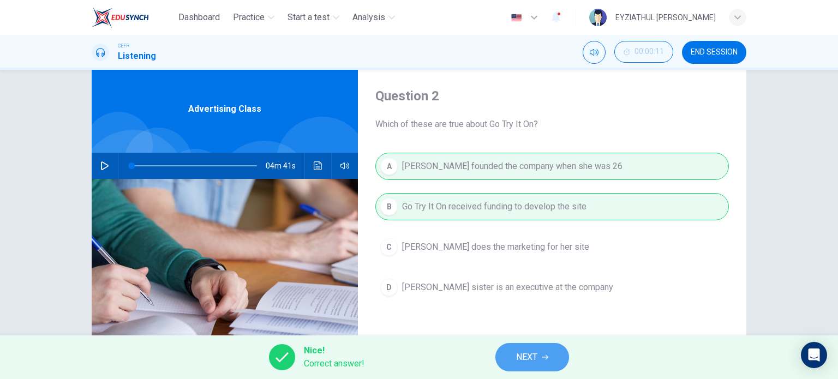
click at [528, 348] on button "NEXT" at bounding box center [532, 357] width 74 height 28
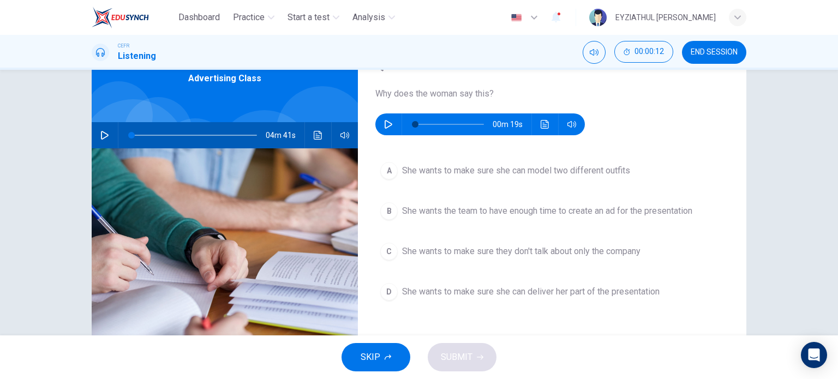
scroll to position [59, 0]
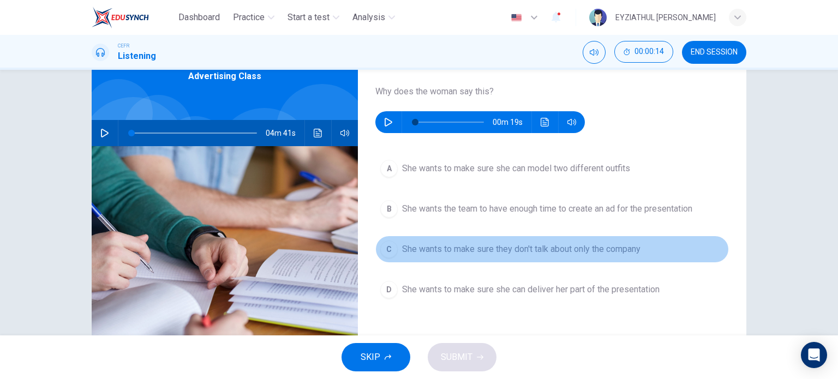
click at [452, 250] on span "She wants to make sure they don't talk about only the company" at bounding box center [521, 249] width 238 height 13
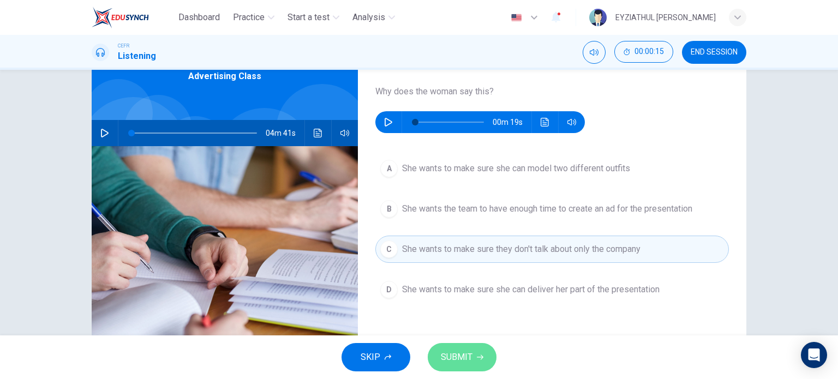
click at [462, 365] on button "SUBMIT" at bounding box center [462, 357] width 69 height 28
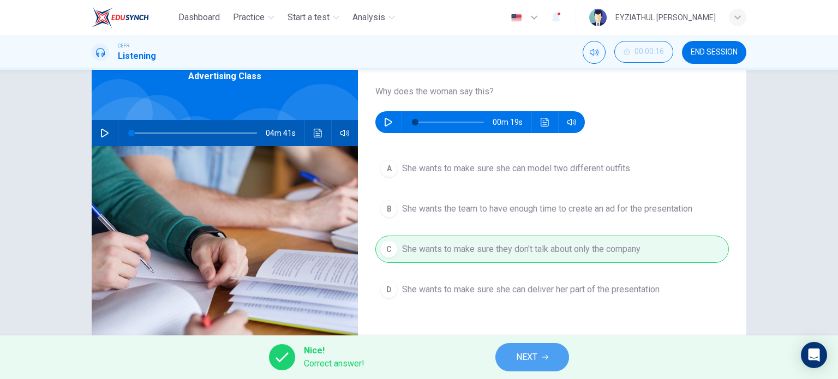
click at [516, 348] on button "NEXT" at bounding box center [532, 357] width 74 height 28
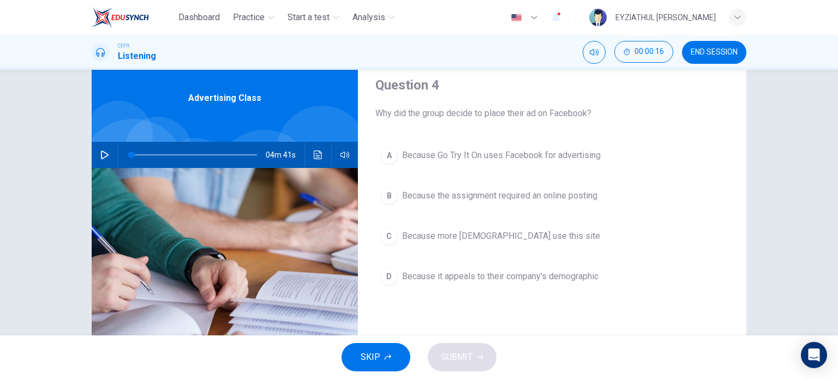
scroll to position [37, 0]
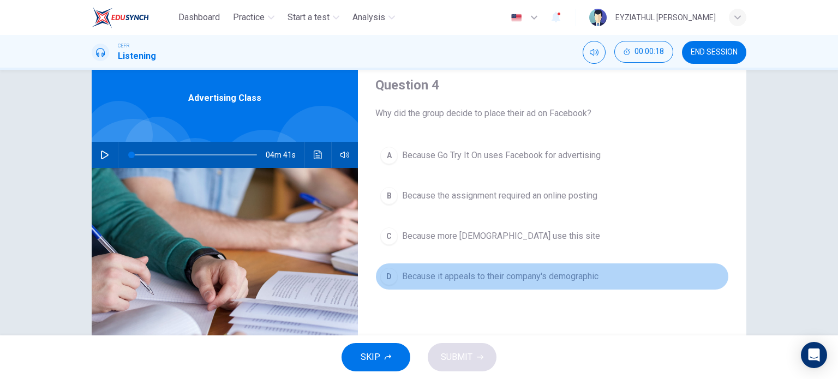
click at [473, 278] on span "Because it appeals to their company's demographic" at bounding box center [500, 276] width 196 height 13
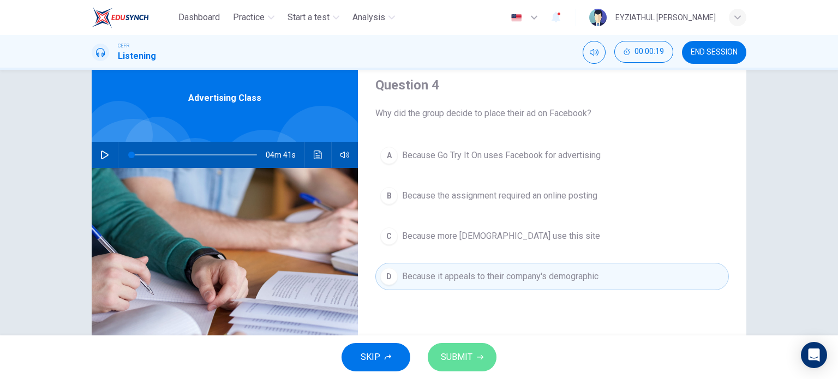
click at [460, 356] on span "SUBMIT" at bounding box center [457, 357] width 32 height 15
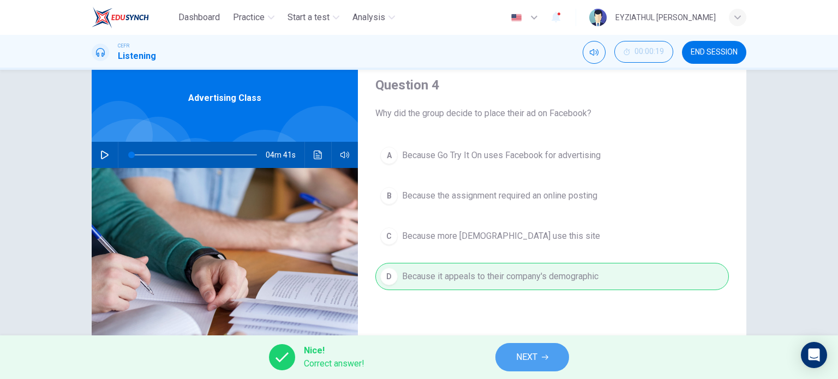
click at [517, 360] on span "NEXT" at bounding box center [526, 357] width 21 height 15
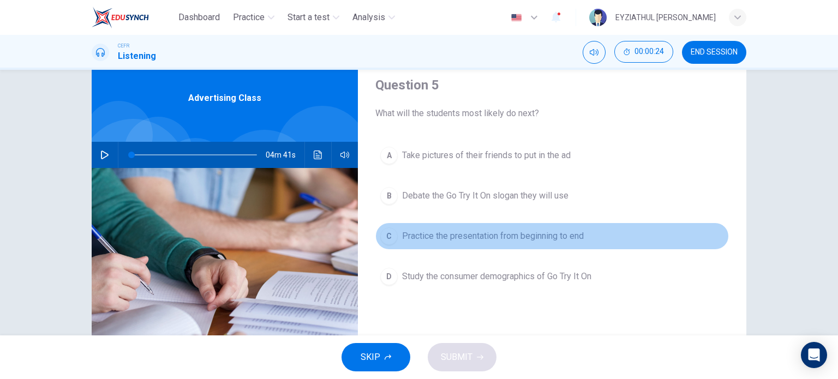
click at [488, 244] on button "C Practice the presentation from beginning to end" at bounding box center [551, 235] width 353 height 27
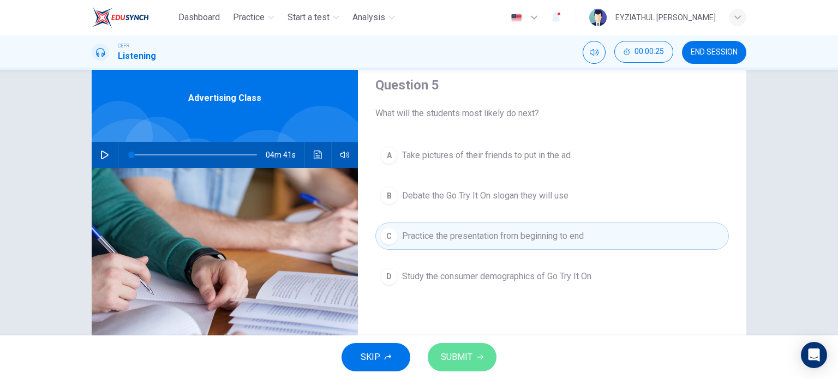
click at [468, 351] on span "SUBMIT" at bounding box center [457, 357] width 32 height 15
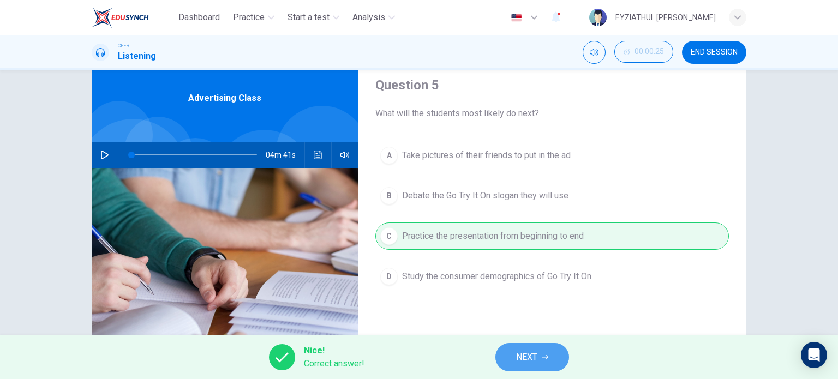
click at [517, 364] on span "NEXT" at bounding box center [526, 357] width 21 height 15
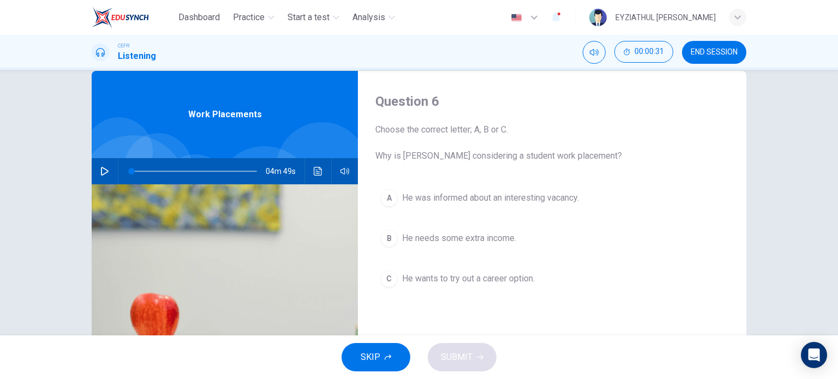
scroll to position [21, 0]
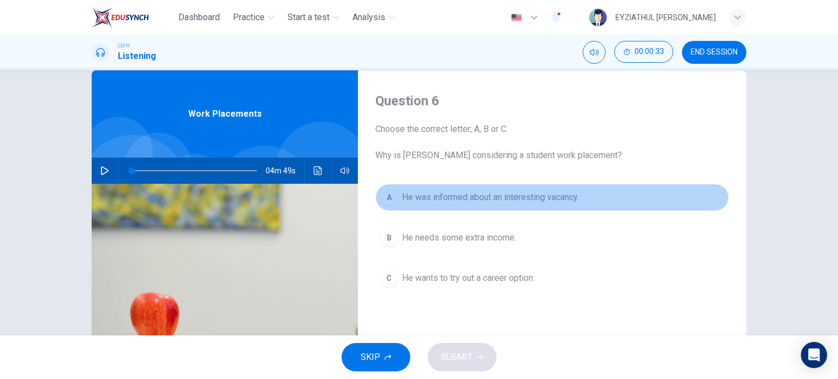
click at [424, 198] on span "He was informed about an interesting vacancy." at bounding box center [490, 197] width 177 height 13
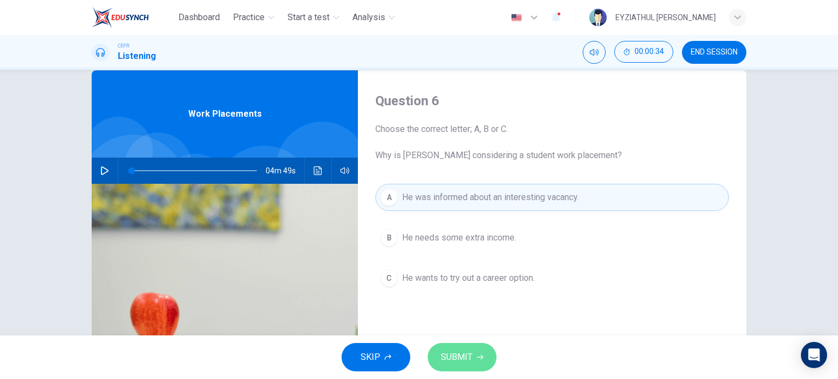
click at [478, 351] on button "SUBMIT" at bounding box center [462, 357] width 69 height 28
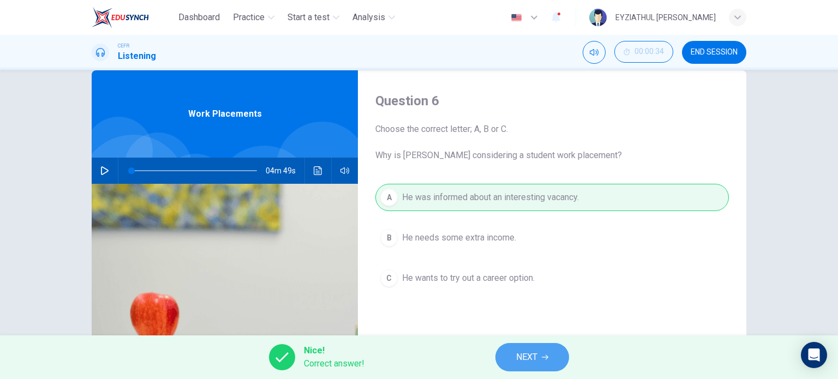
click at [525, 357] on span "NEXT" at bounding box center [526, 357] width 21 height 15
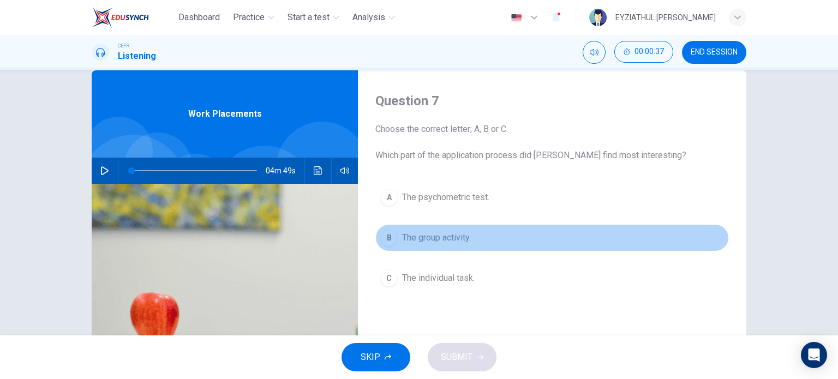
click at [426, 240] on span "The group activity." at bounding box center [436, 237] width 69 height 13
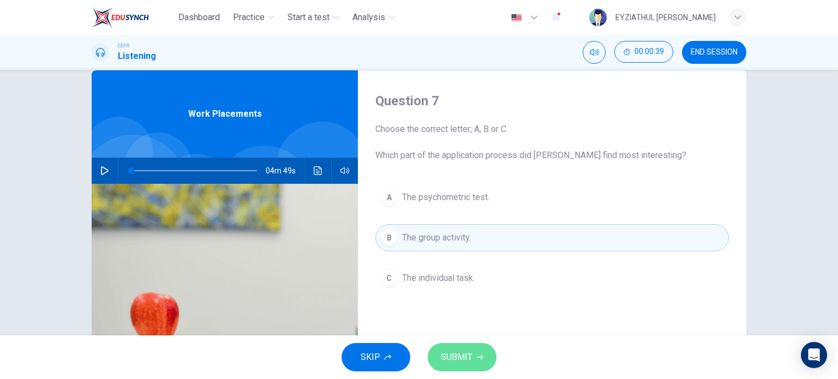
click at [457, 355] on span "SUBMIT" at bounding box center [457, 357] width 32 height 15
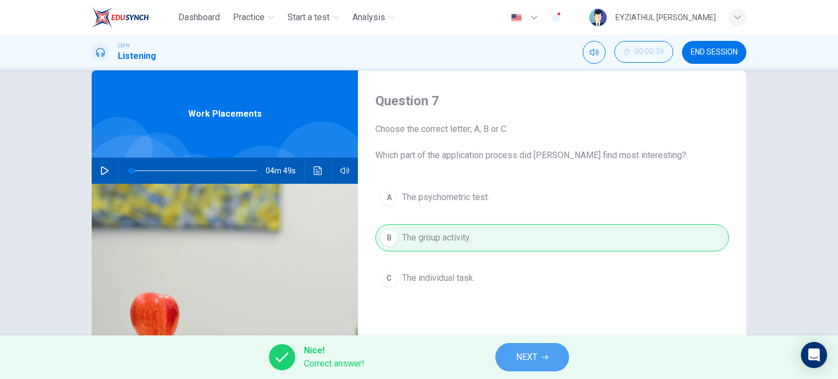
click at [519, 358] on span "NEXT" at bounding box center [526, 357] width 21 height 15
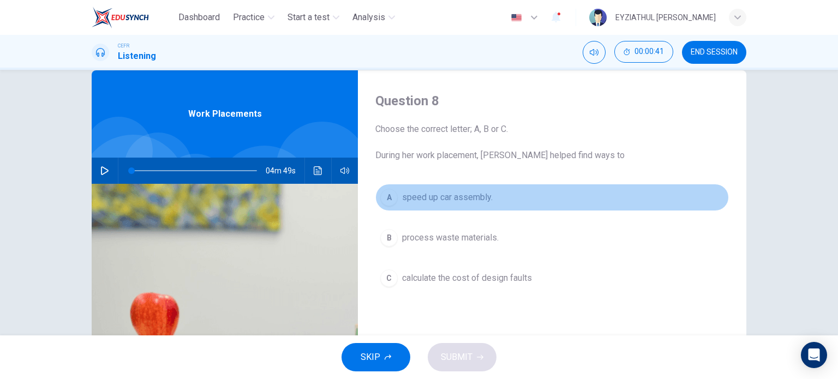
click at [425, 195] on span "speed up car assembly." at bounding box center [447, 197] width 91 height 13
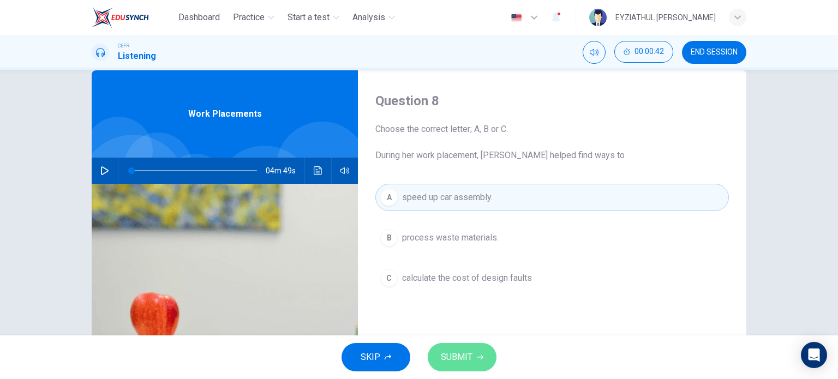
click at [454, 355] on span "SUBMIT" at bounding box center [457, 357] width 32 height 15
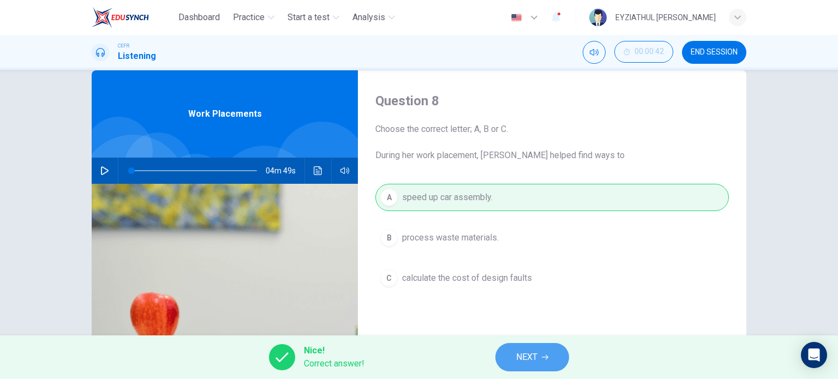
click at [516, 355] on span "NEXT" at bounding box center [526, 357] width 21 height 15
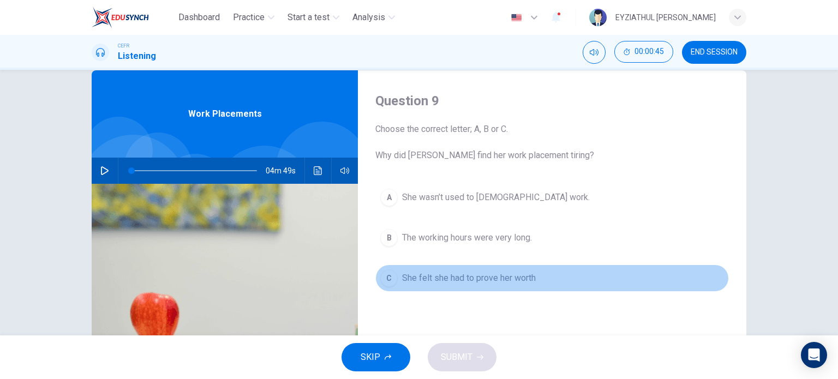
click at [489, 285] on button "C She felt she had to prove her worth" at bounding box center [551, 277] width 353 height 27
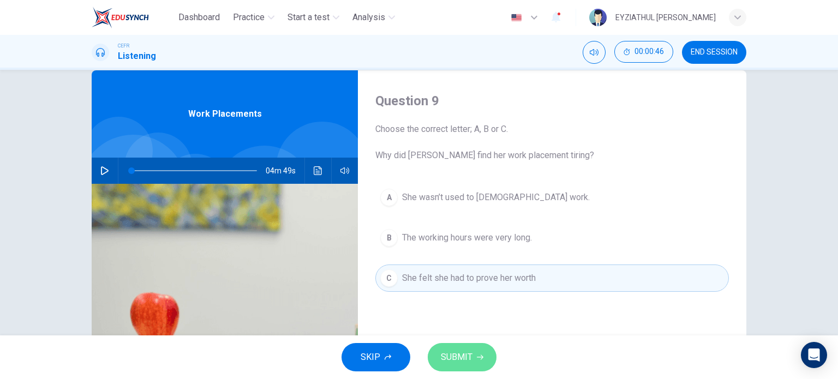
click at [484, 352] on button "SUBMIT" at bounding box center [462, 357] width 69 height 28
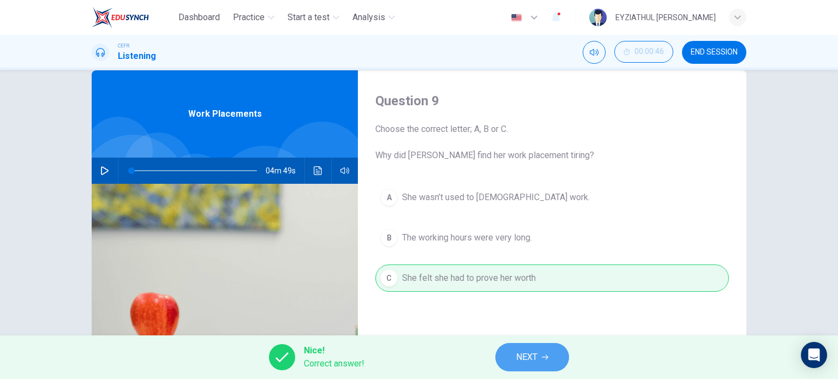
click at [505, 353] on button "NEXT" at bounding box center [532, 357] width 74 height 28
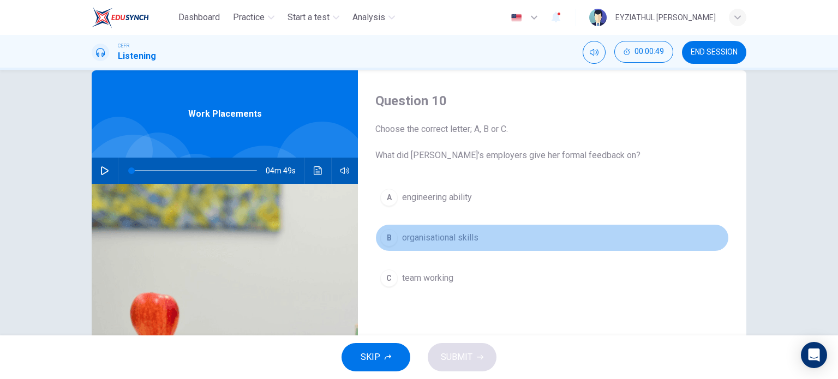
click at [447, 236] on span "organisational skills" at bounding box center [440, 237] width 76 height 13
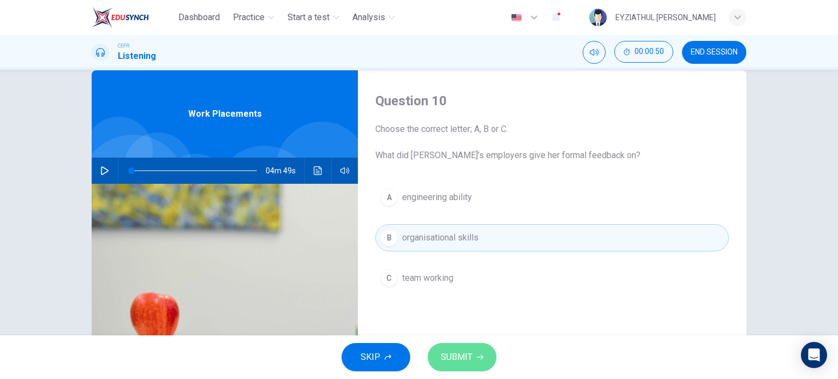
click at [460, 357] on span "SUBMIT" at bounding box center [457, 357] width 32 height 15
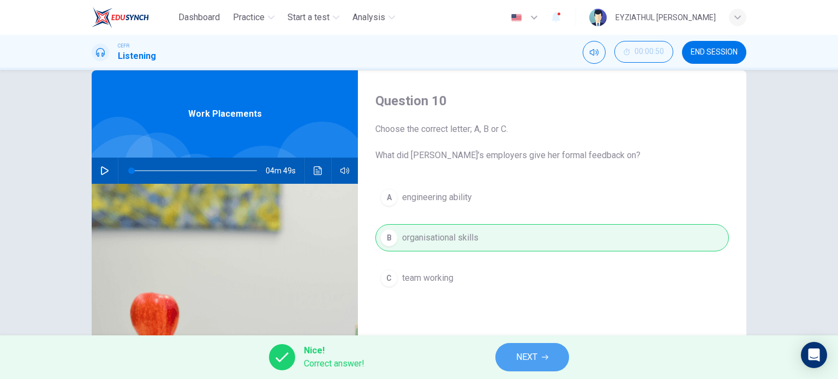
click at [502, 362] on button "NEXT" at bounding box center [532, 357] width 74 height 28
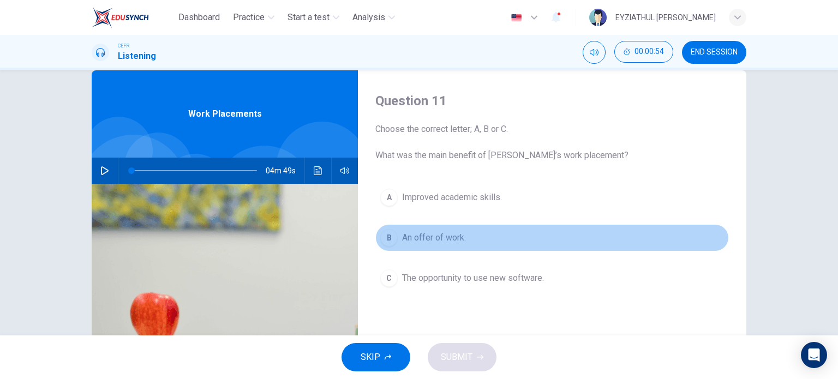
click at [437, 237] on span "An offer of work." at bounding box center [434, 237] width 64 height 13
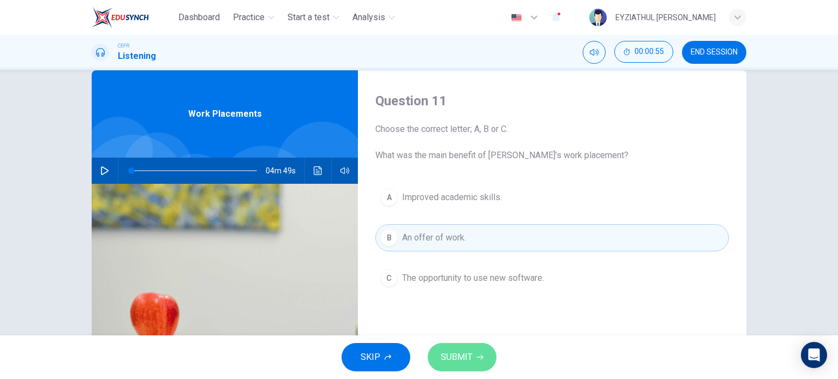
click at [450, 358] on span "SUBMIT" at bounding box center [457, 357] width 32 height 15
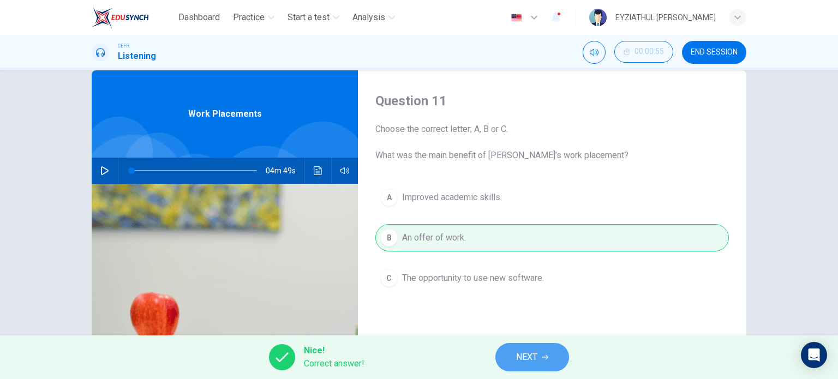
click at [513, 354] on button "NEXT" at bounding box center [532, 357] width 74 height 28
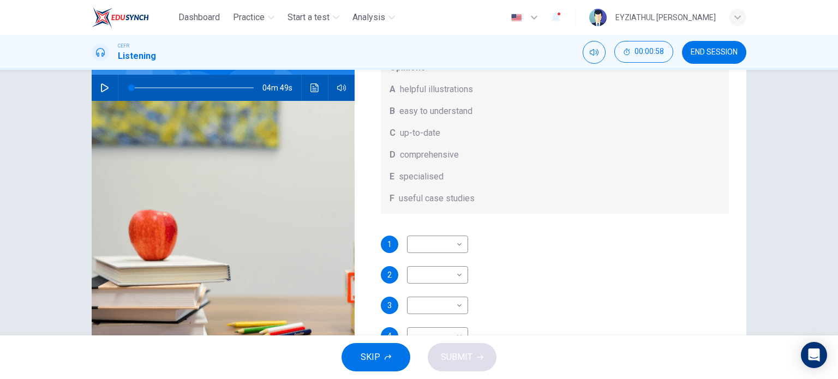
scroll to position [65, 0]
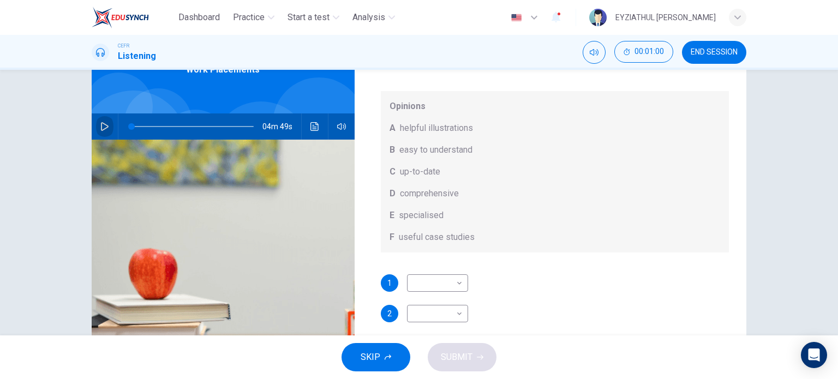
click at [97, 123] on button "button" at bounding box center [104, 126] width 17 height 26
click at [201, 125] on span at bounding box center [192, 126] width 122 height 15
click at [214, 127] on span at bounding box center [192, 126] width 122 height 15
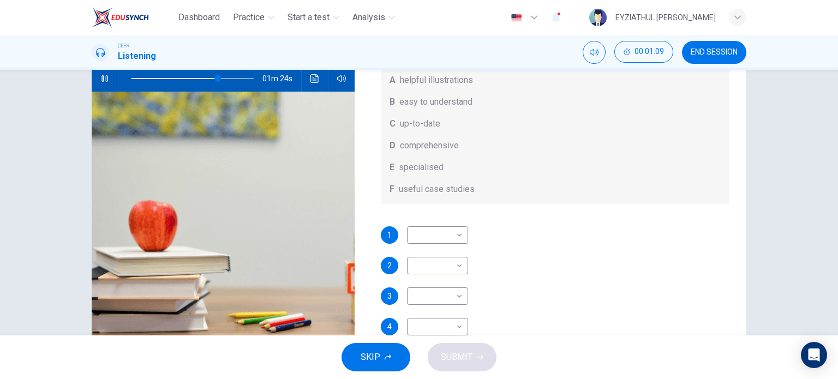
scroll to position [115, 0]
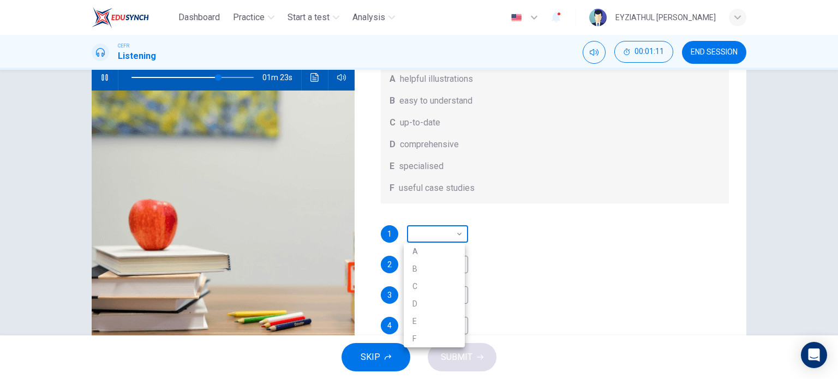
click at [424, 235] on body "Dashboard Practice Start a test Analysis English en ​ EYZIATHUL [PERSON_NAME] E…" at bounding box center [419, 189] width 838 height 379
click at [423, 265] on li "B" at bounding box center [434, 268] width 61 height 17
type input "81"
type input "B"
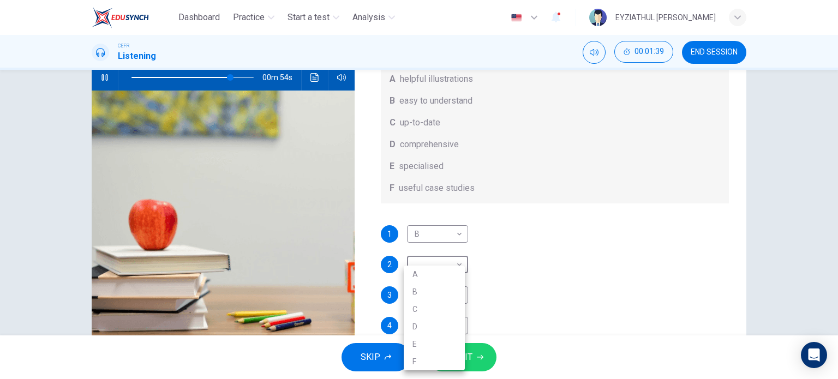
click at [423, 265] on body "Dashboard Practice Start a test Analysis English en ​ EYZIATHUL [PERSON_NAME] E…" at bounding box center [419, 189] width 838 height 379
click at [422, 279] on li "A" at bounding box center [434, 274] width 61 height 17
type input "86"
type input "A"
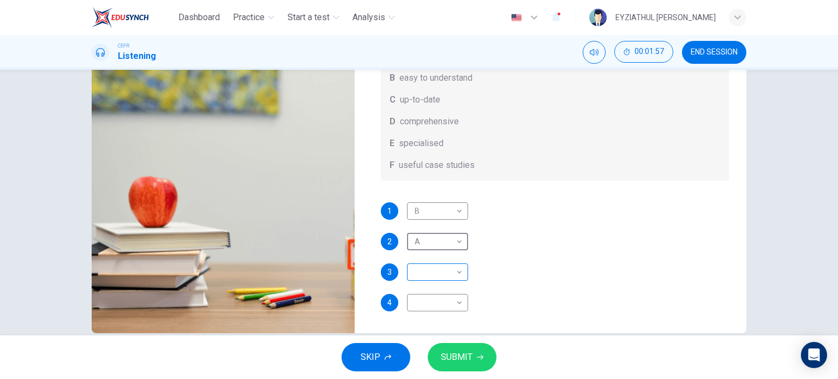
scroll to position [139, 0]
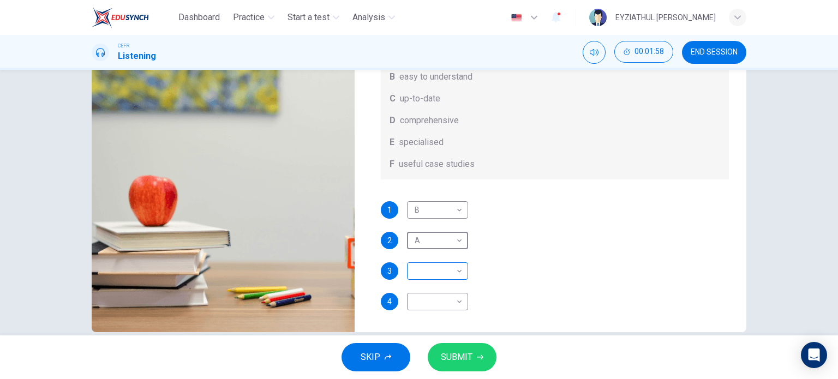
click at [425, 263] on body "Dashboard Practice Start a test Analysis English en ​ EYZIATHUL [PERSON_NAME] E…" at bounding box center [419, 189] width 838 height 379
click at [424, 330] on li "D" at bounding box center [434, 326] width 61 height 17
type input "92"
type input "D"
click at [425, 305] on body "Dashboard Practice Start a test Analysis English en ​ EYZIATHUL [PERSON_NAME] E…" at bounding box center [419, 189] width 838 height 379
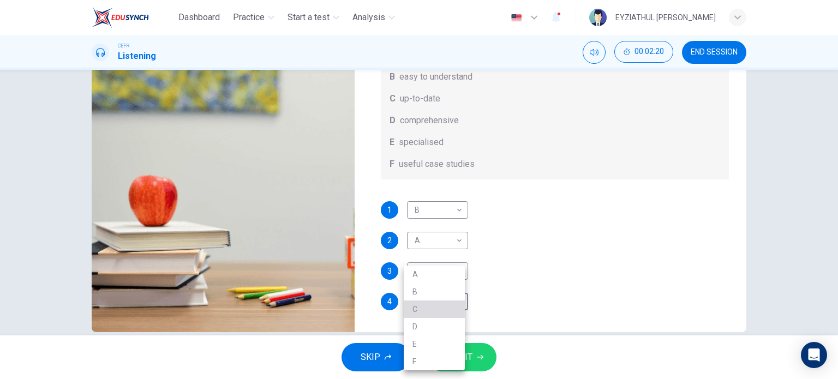
click at [425, 314] on li "C" at bounding box center [434, 308] width 61 height 17
type input "95"
type input "C"
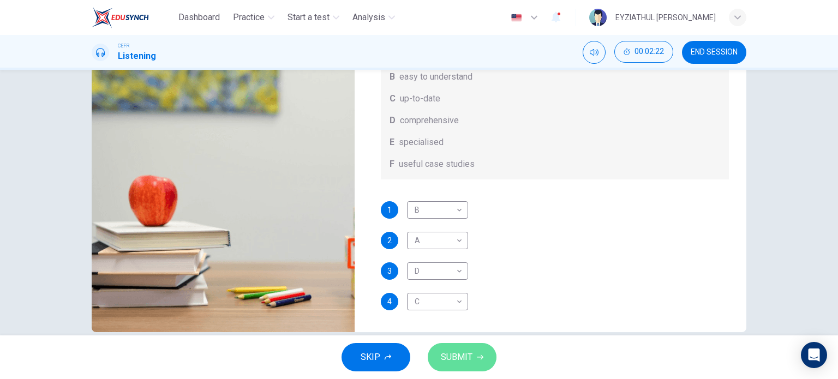
click at [452, 365] on button "SUBMIT" at bounding box center [462, 357] width 69 height 28
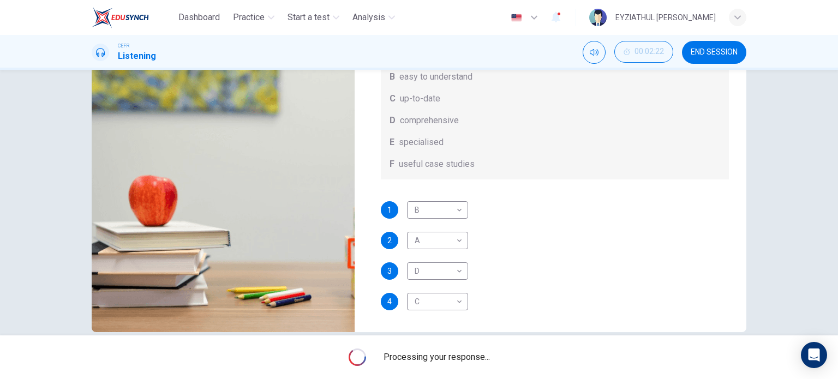
type input "0"
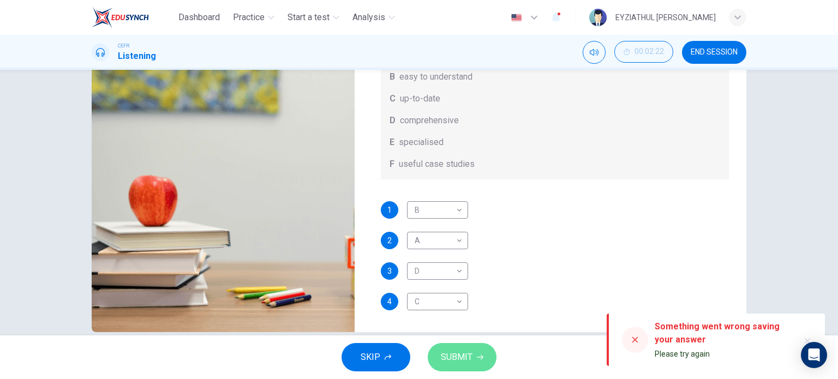
click at [472, 368] on button "SUBMIT" at bounding box center [462, 357] width 69 height 28
click at [472, 361] on button "SUBMIT" at bounding box center [462, 357] width 69 height 28
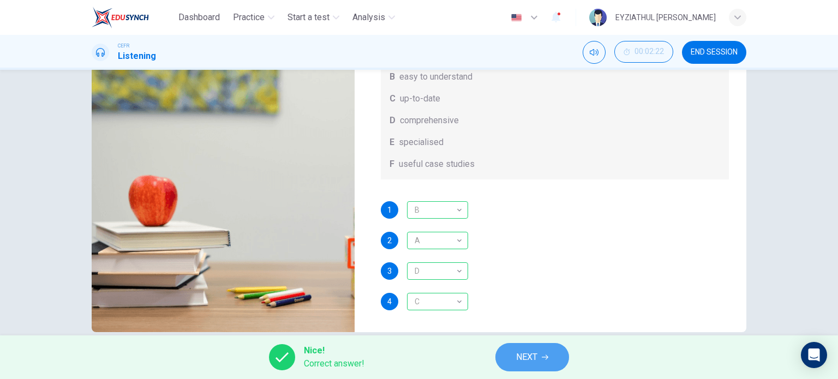
click at [519, 359] on span "NEXT" at bounding box center [526, 357] width 21 height 15
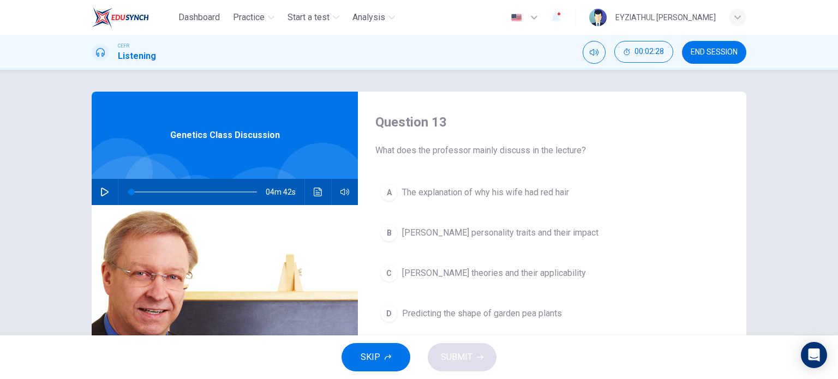
drag, startPoint x: 519, startPoint y: 359, endPoint x: 595, endPoint y: 261, distance: 124.3
click at [595, 261] on div "Dashboard Practice Start a test Analysis English en ​ EYZIATHUL [PERSON_NAME] E…" at bounding box center [419, 189] width 838 height 379
click at [724, 52] on span "END SESSION" at bounding box center [713, 52] width 47 height 9
